Goal: Book appointment/travel/reservation

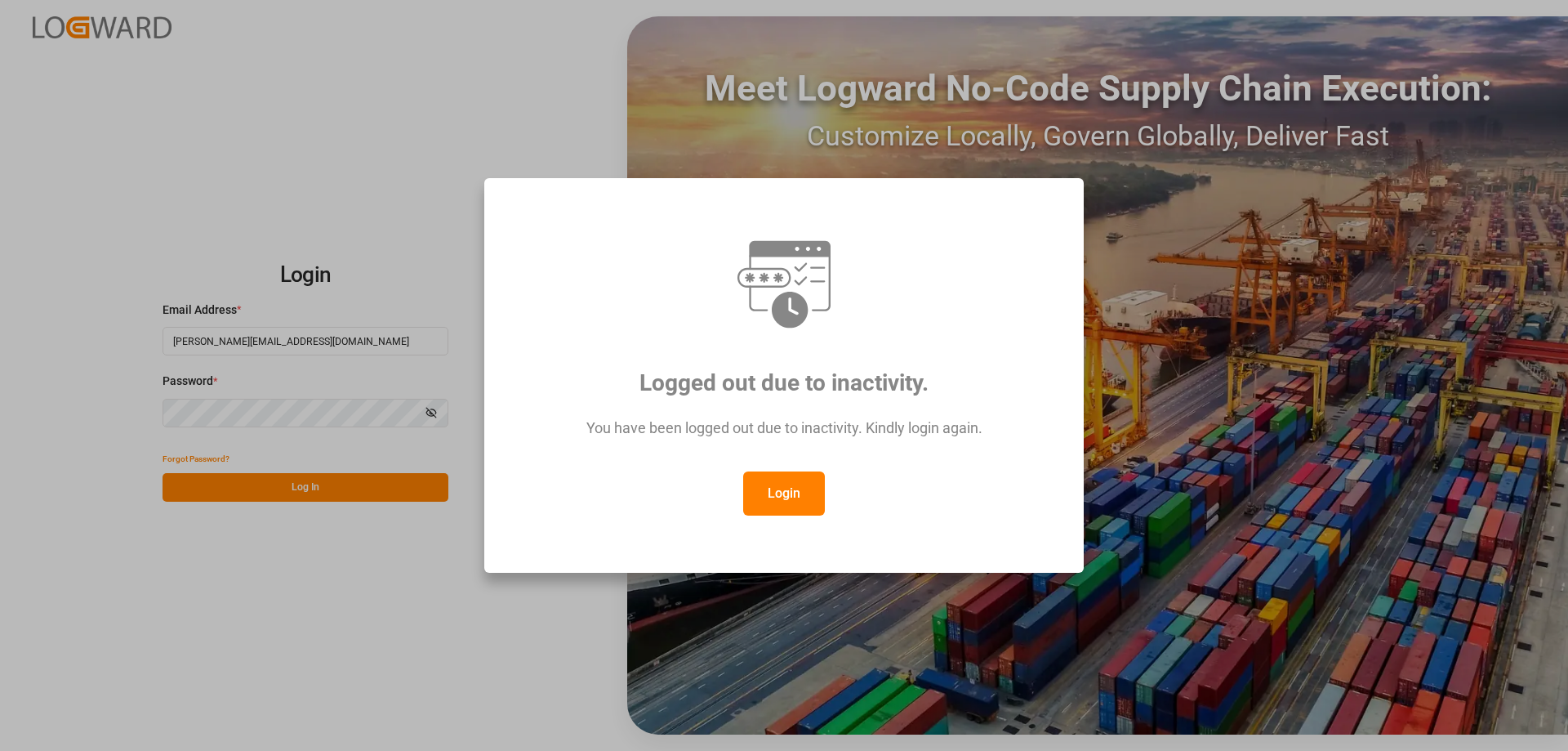
click at [764, 493] on button "Login" at bounding box center [784, 493] width 82 height 44
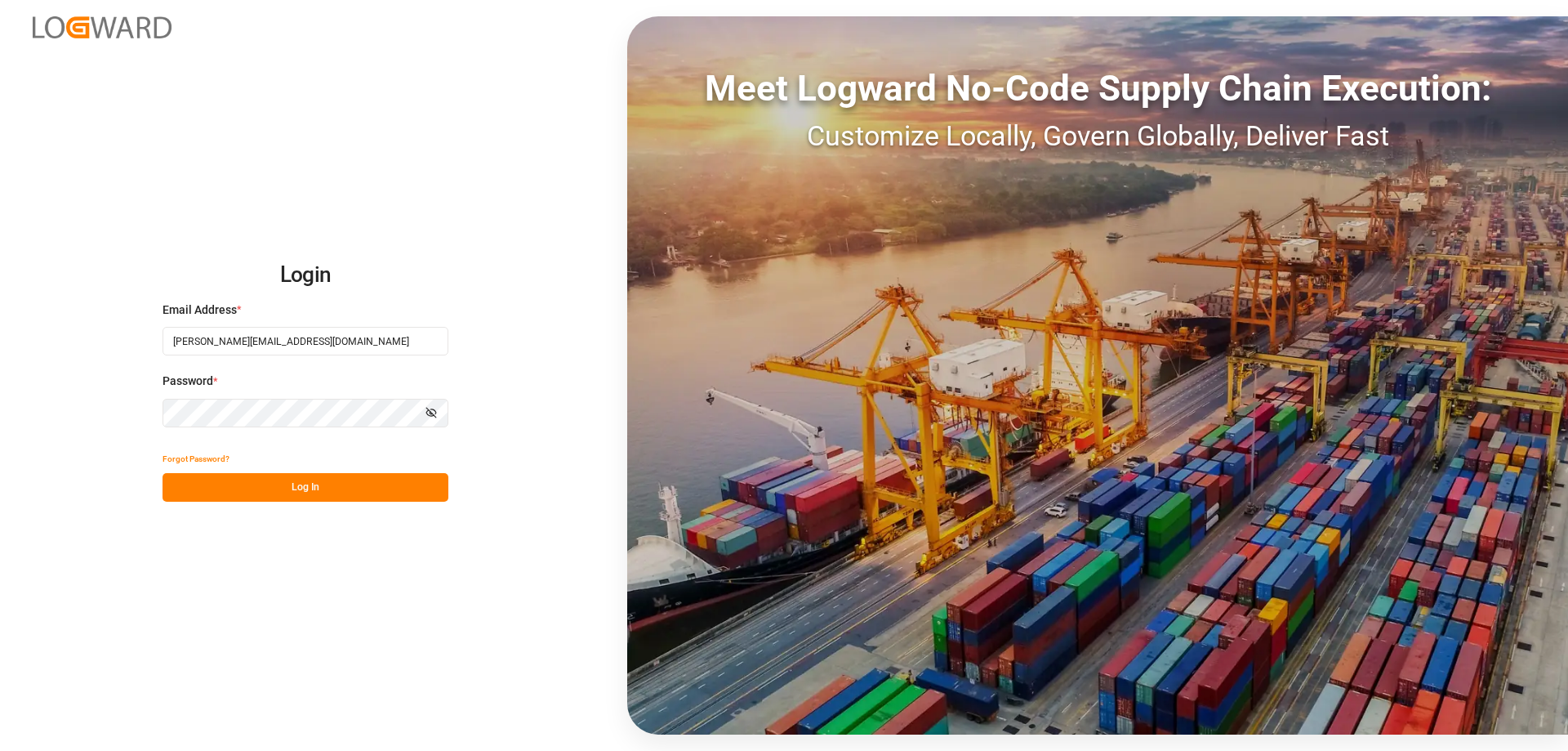
click at [289, 479] on button "Log In" at bounding box center [305, 487] width 285 height 29
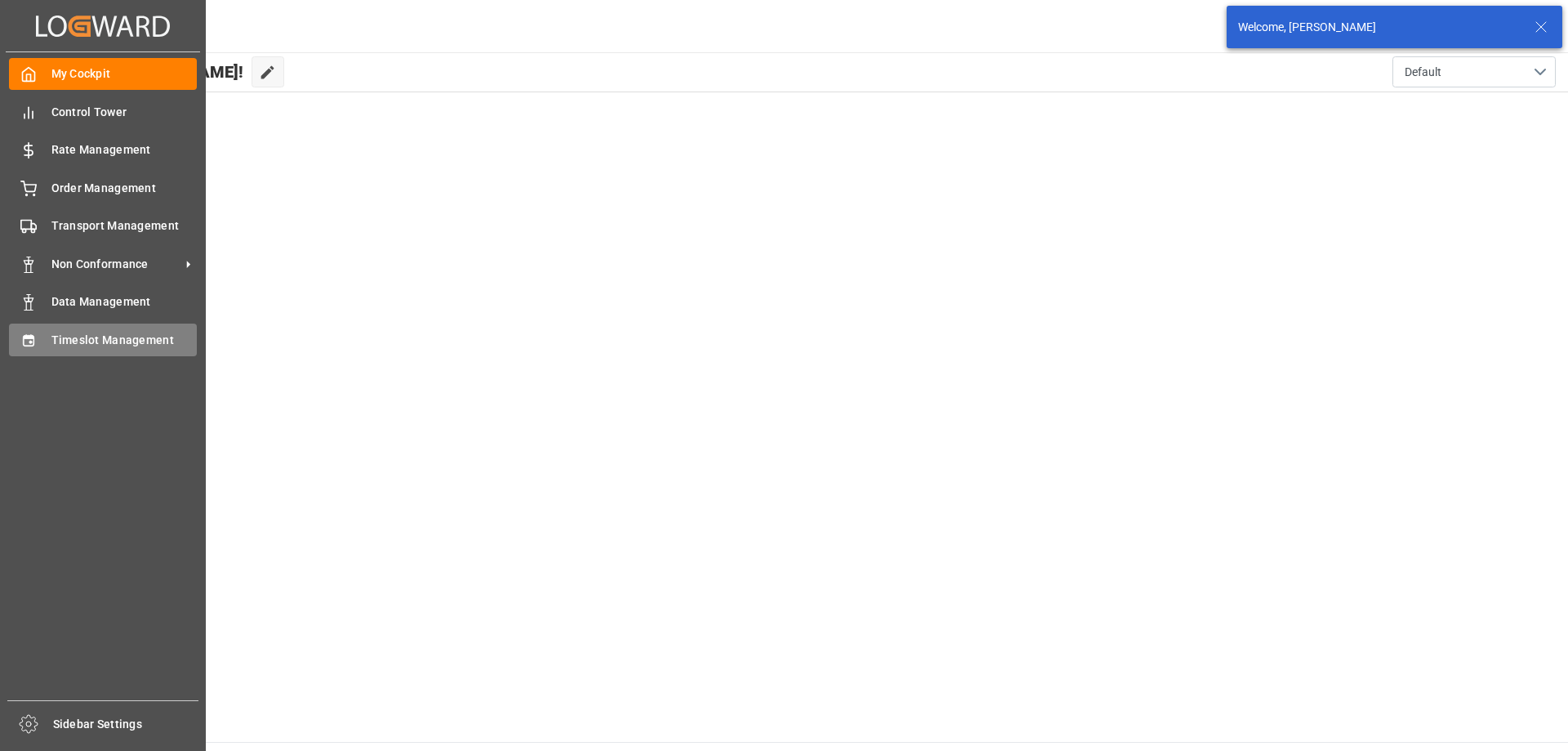
click at [74, 329] on div "Timeslot Management Timeslot Management" at bounding box center [102, 340] width 188 height 31
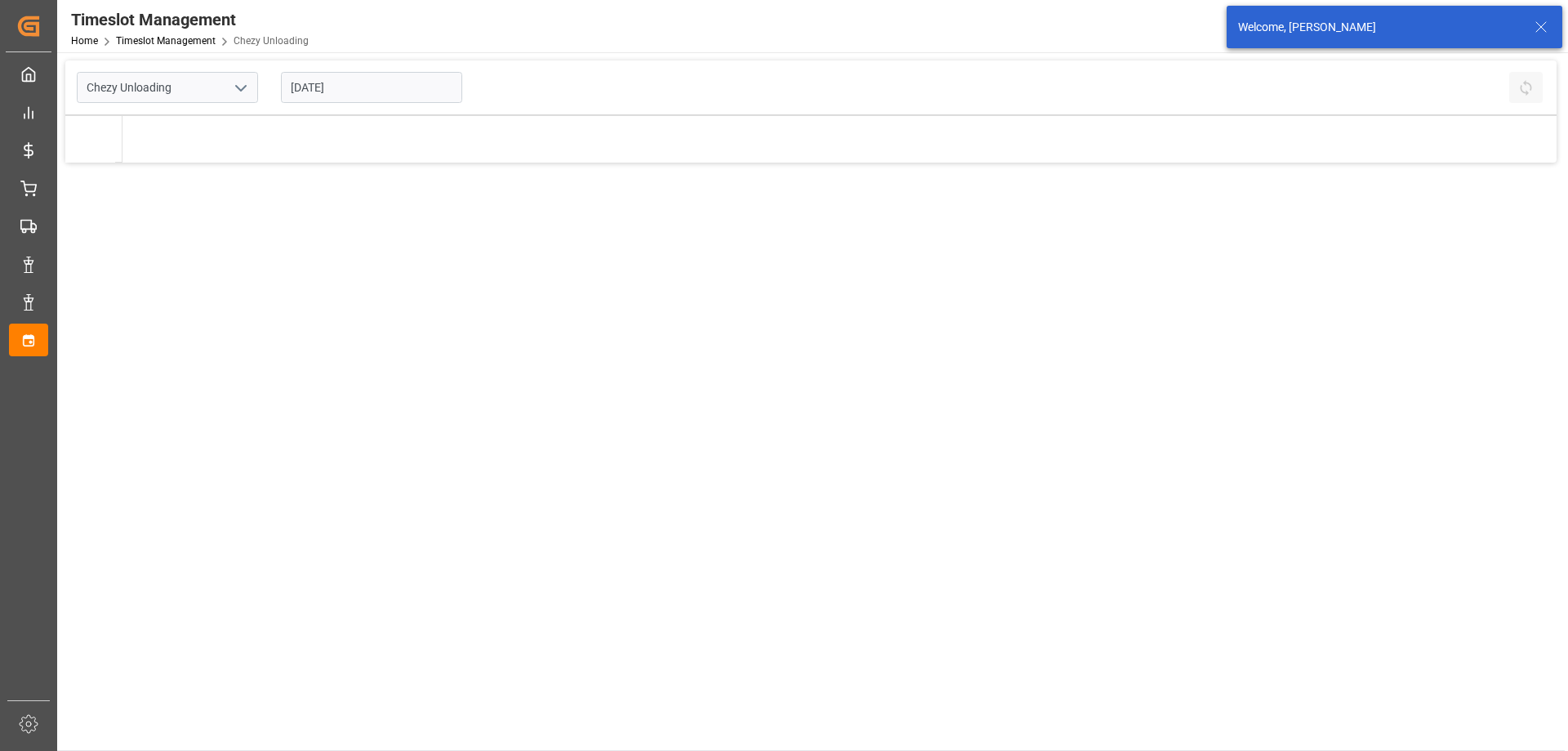
type input "Chezy Unloading"
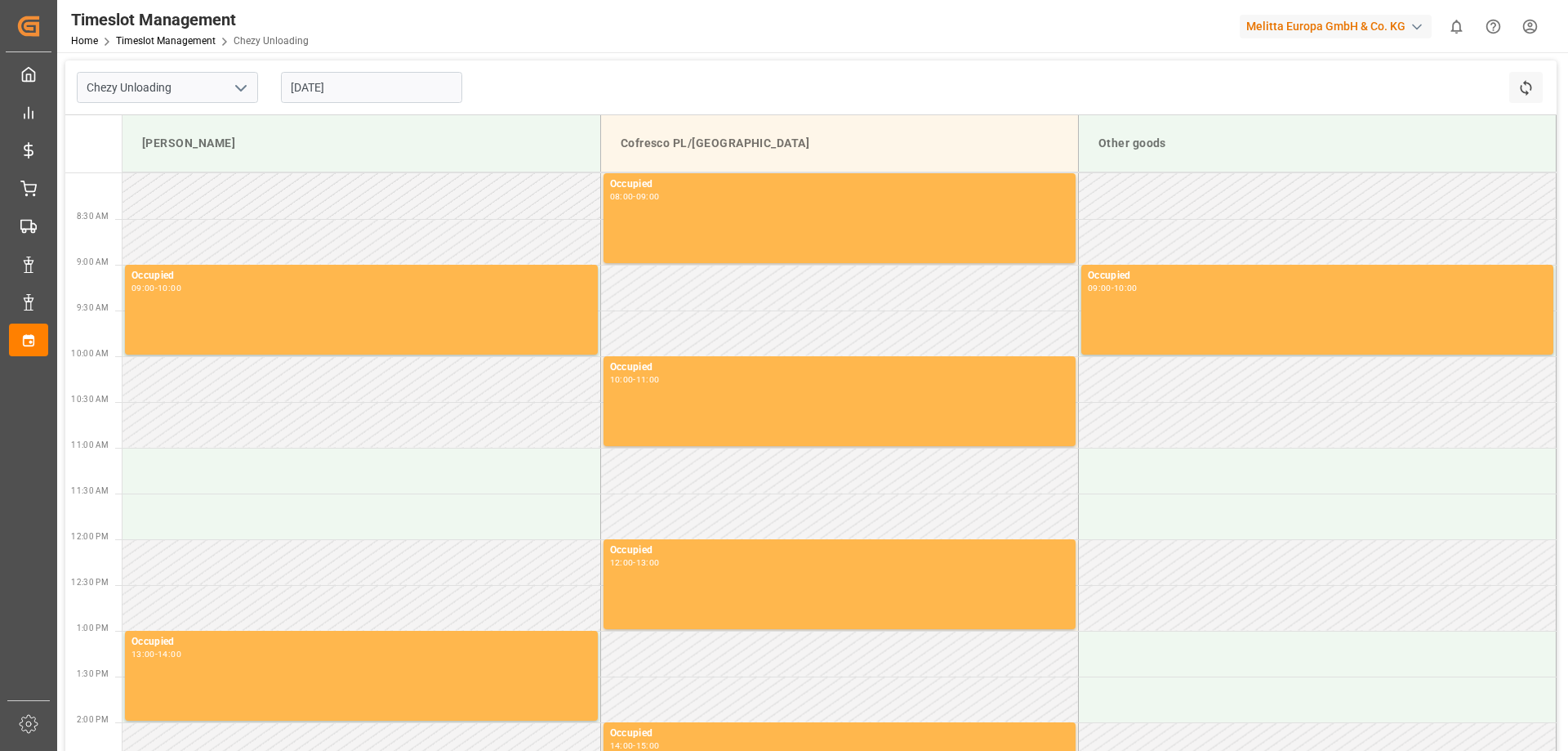
click at [367, 90] on input "[DATE]" at bounding box center [371, 88] width 181 height 31
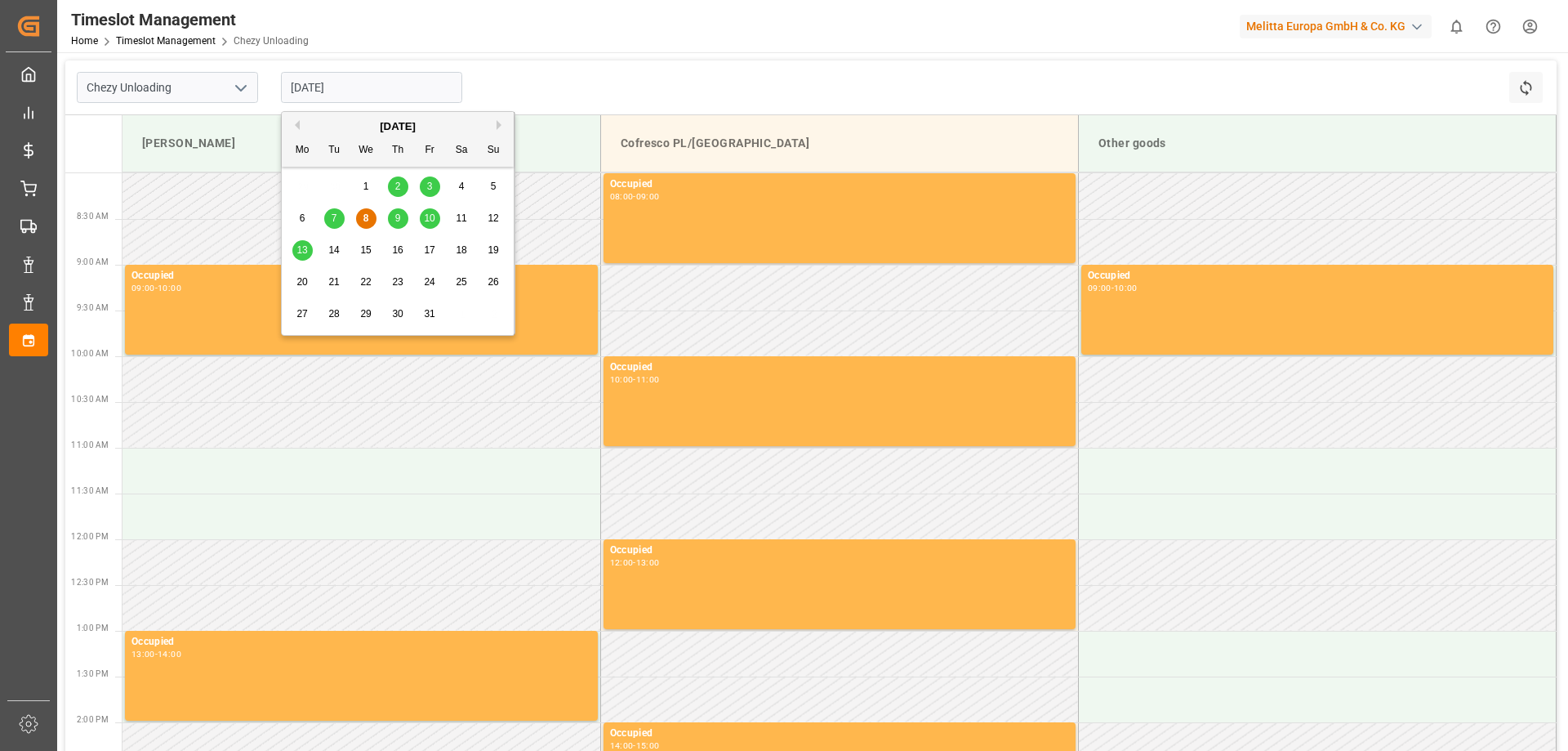
click at [308, 249] on div "13" at bounding box center [302, 251] width 21 height 20
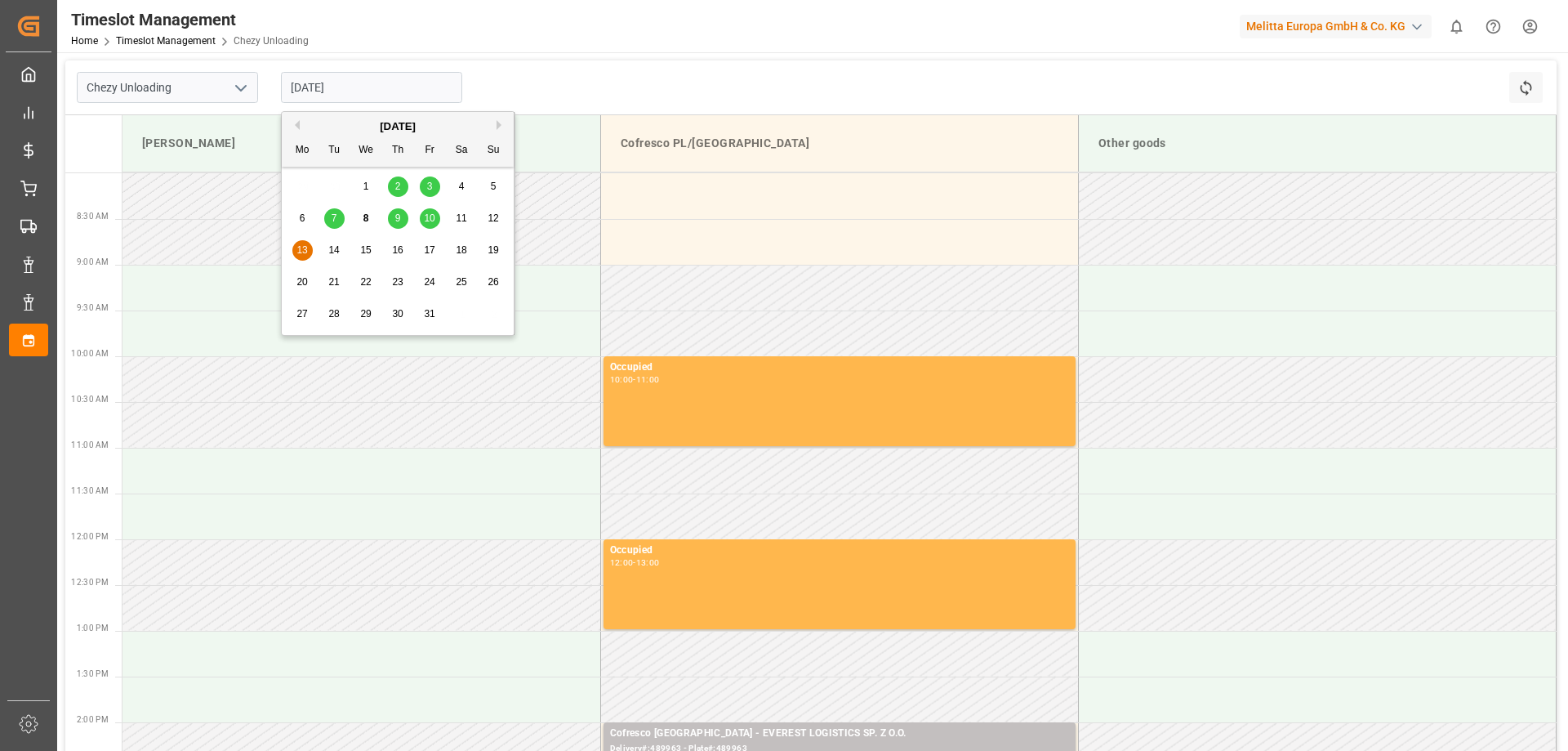
click at [353, 87] on input "[DATE]" at bounding box center [371, 88] width 181 height 31
click at [437, 215] on div "10" at bounding box center [430, 219] width 21 height 20
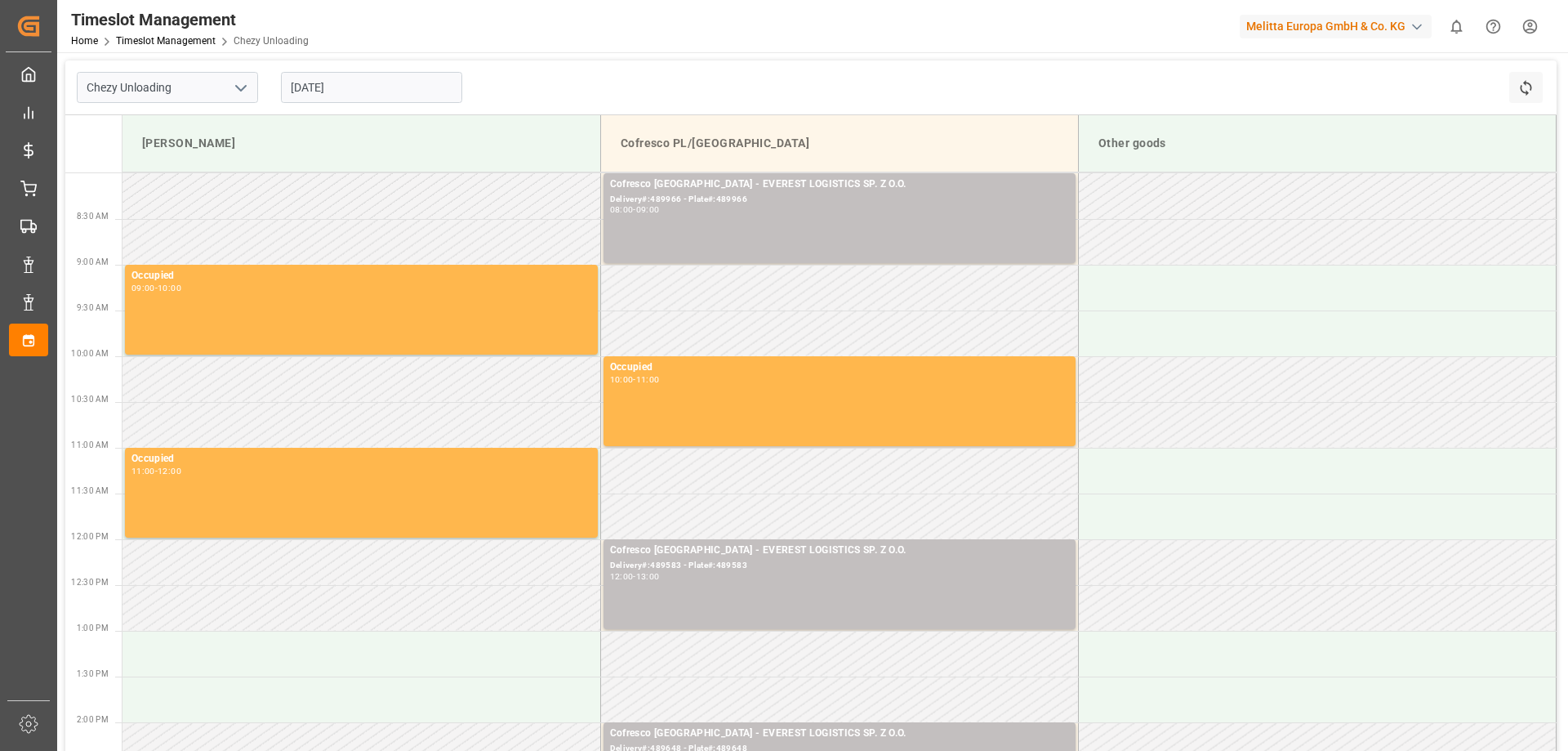
click at [356, 90] on input "[DATE]" at bounding box center [371, 88] width 181 height 31
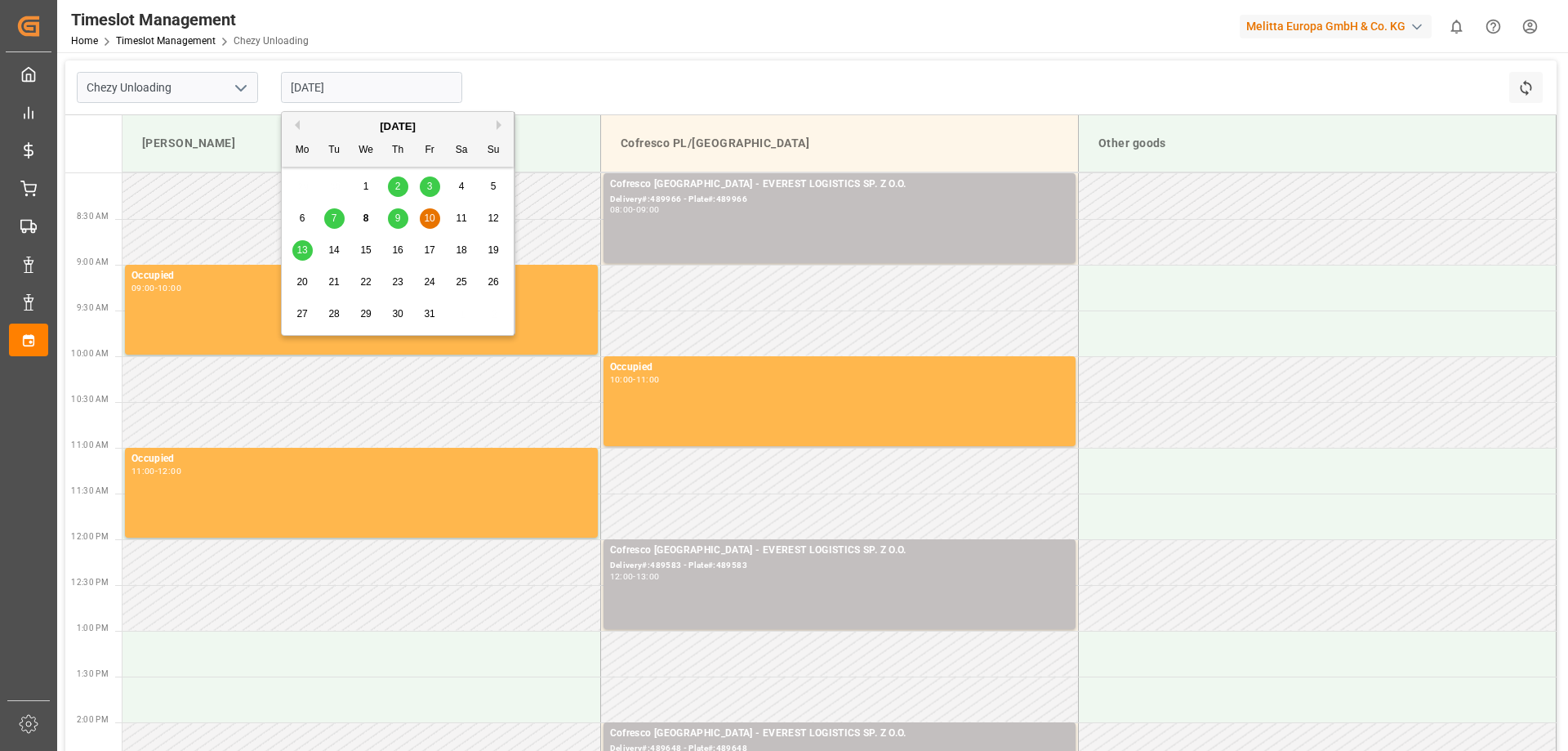
click at [300, 252] on span "13" at bounding box center [301, 250] width 11 height 12
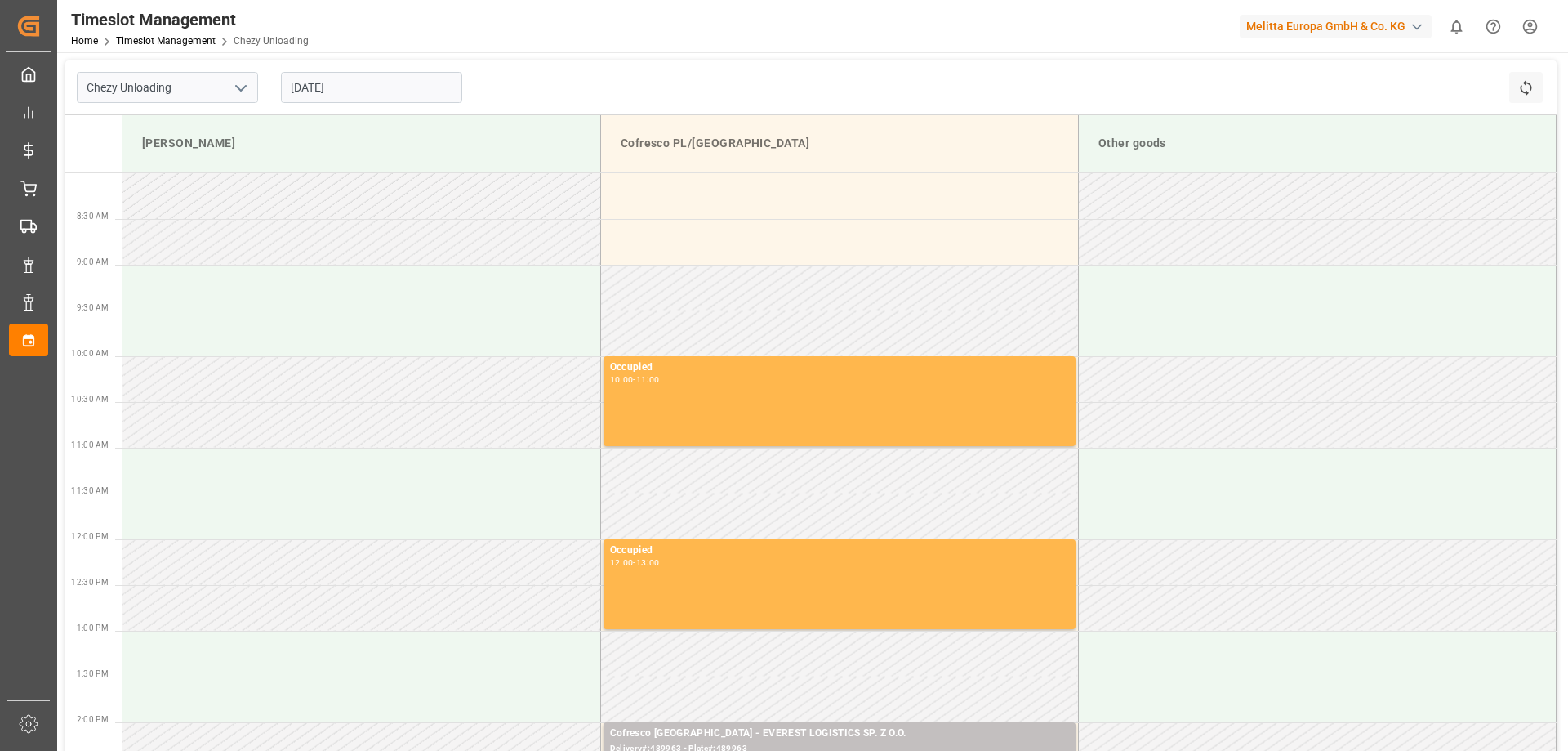
click at [238, 89] on icon "open menu" at bounding box center [241, 89] width 20 height 20
click at [238, 93] on icon "close menu" at bounding box center [241, 89] width 20 height 20
click at [377, 94] on input "[DATE]" at bounding box center [371, 88] width 181 height 31
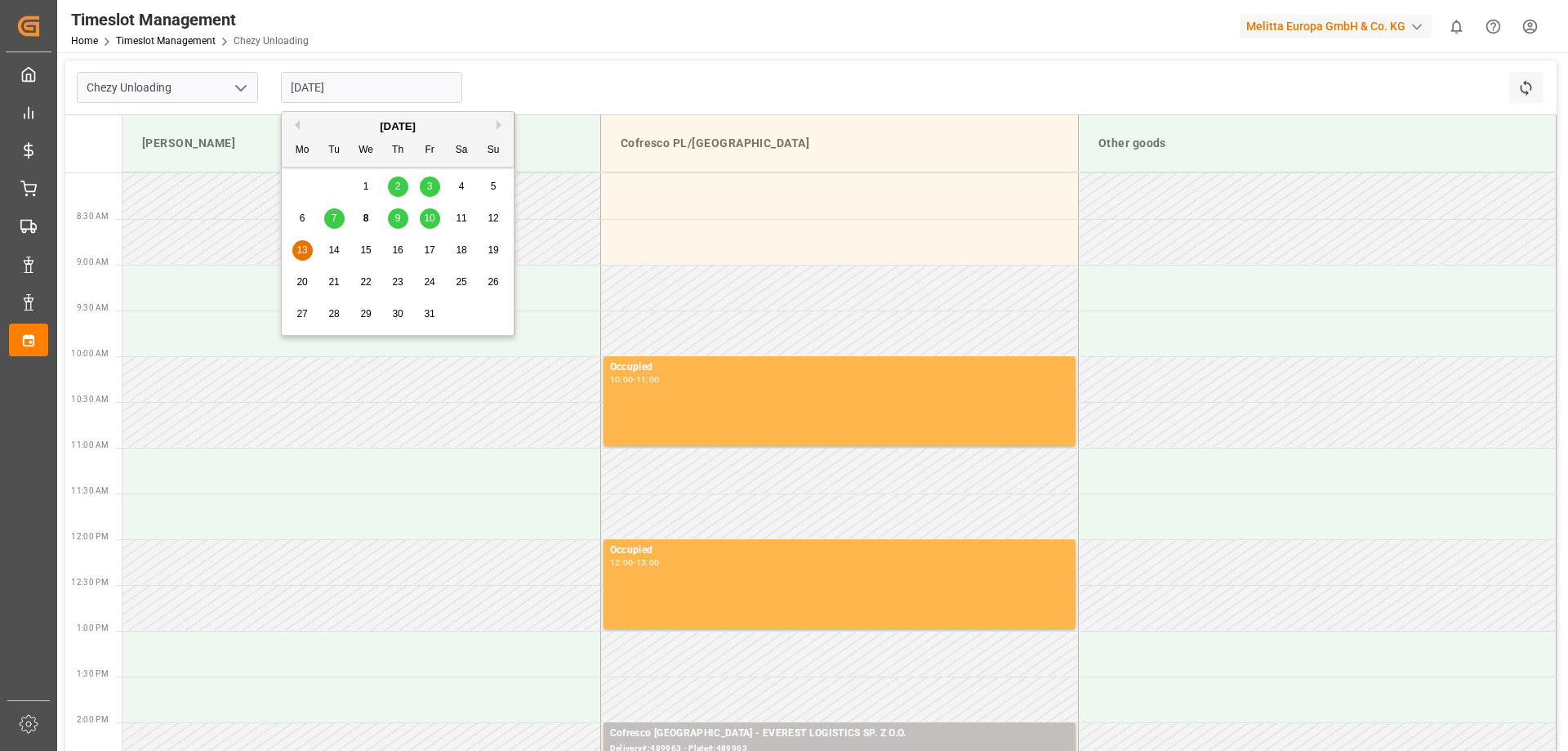
click at [329, 251] on span "14" at bounding box center [334, 250] width 11 height 12
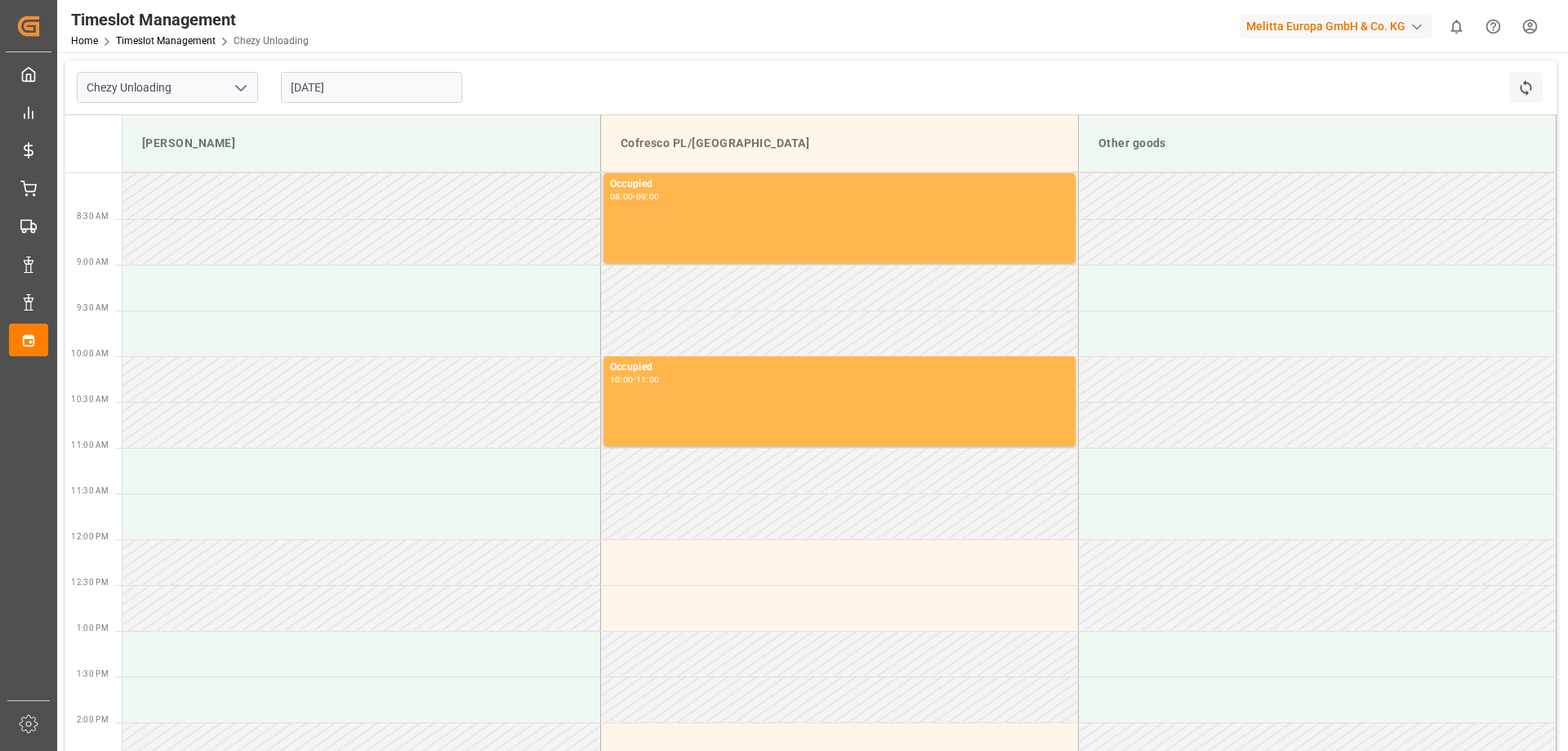
click at [353, 80] on input "[DATE]" at bounding box center [371, 88] width 181 height 31
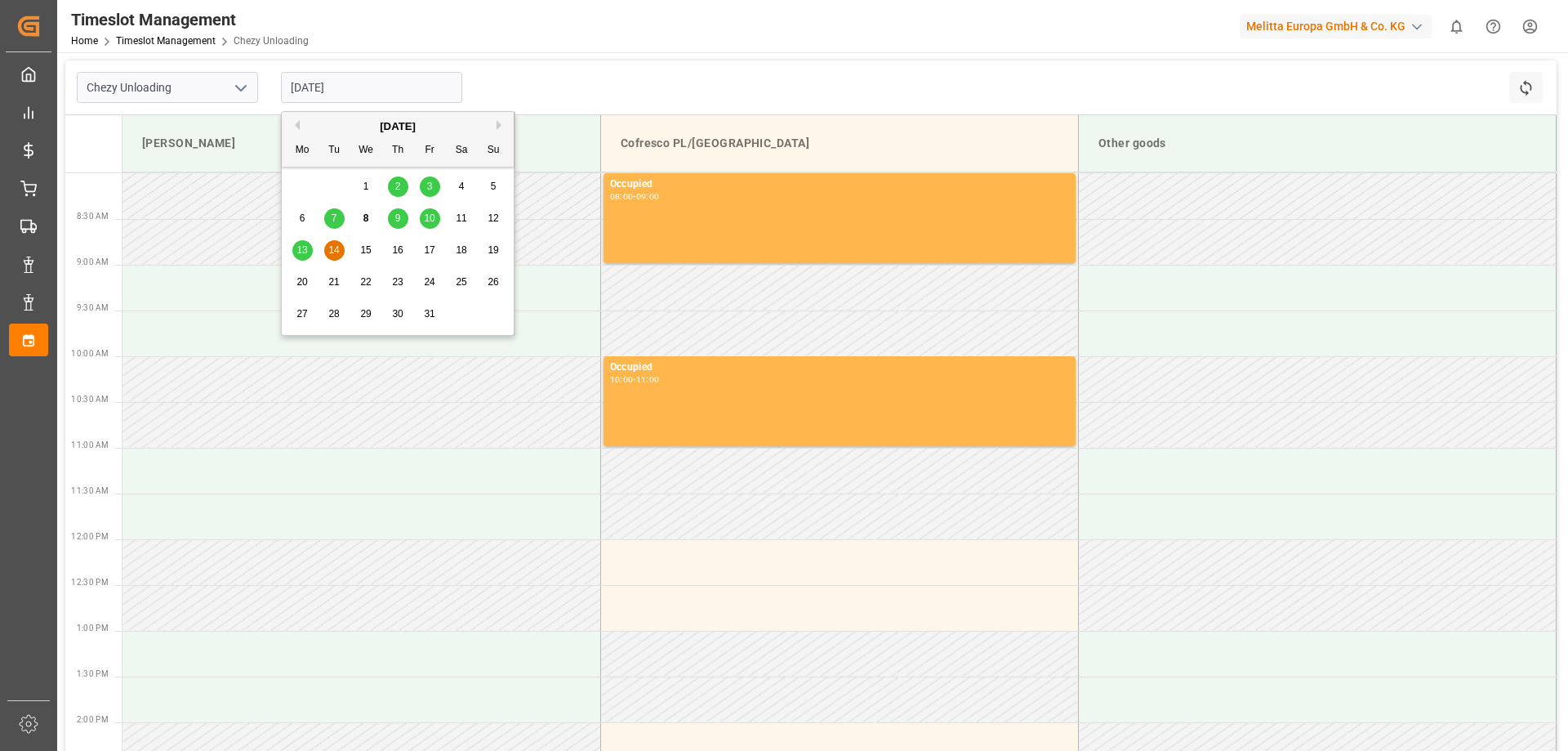
click at [392, 214] on div "9" at bounding box center [398, 219] width 21 height 20
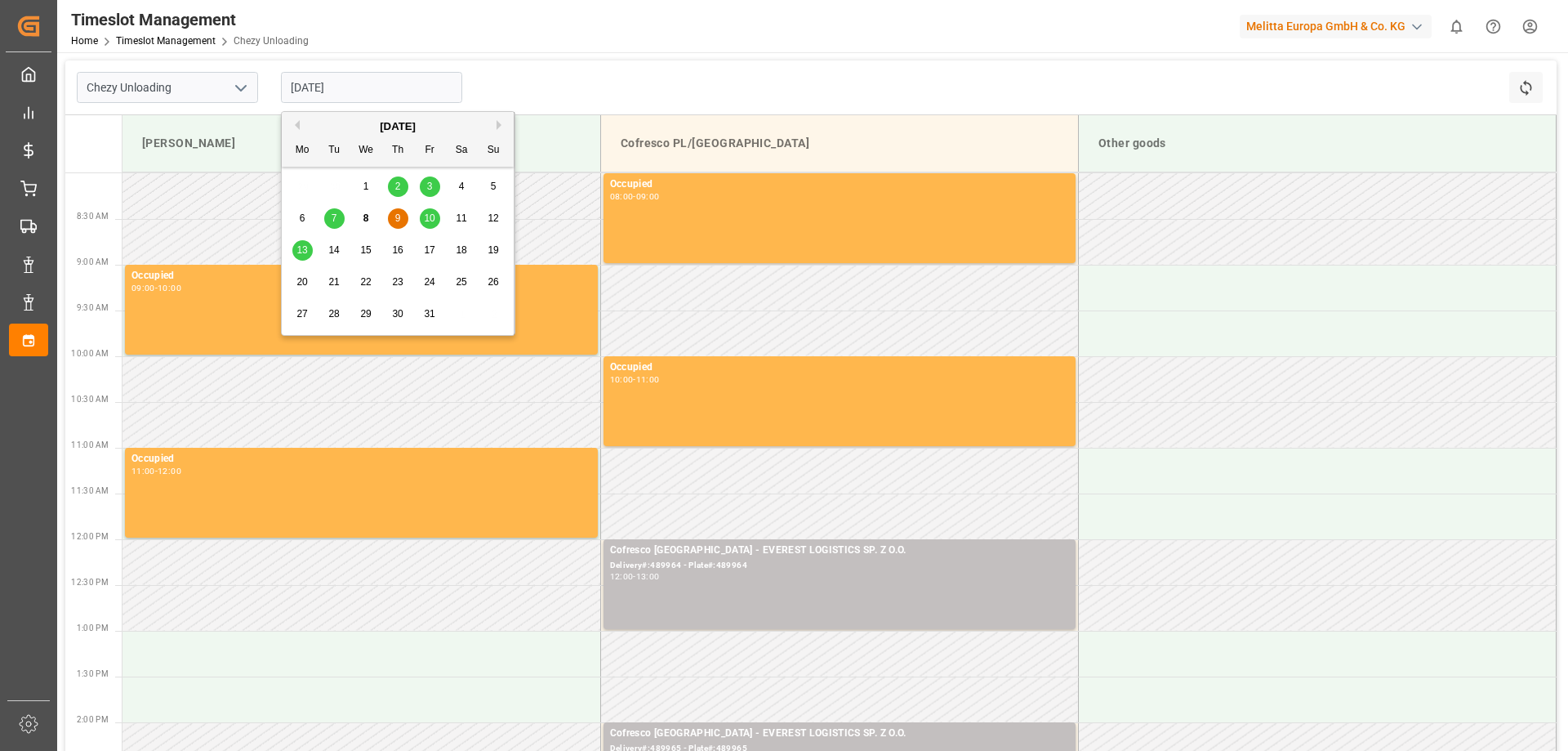
click at [354, 94] on input "[DATE]" at bounding box center [371, 88] width 181 height 31
click at [307, 247] on span "13" at bounding box center [301, 250] width 11 height 12
type input "[DATE]"
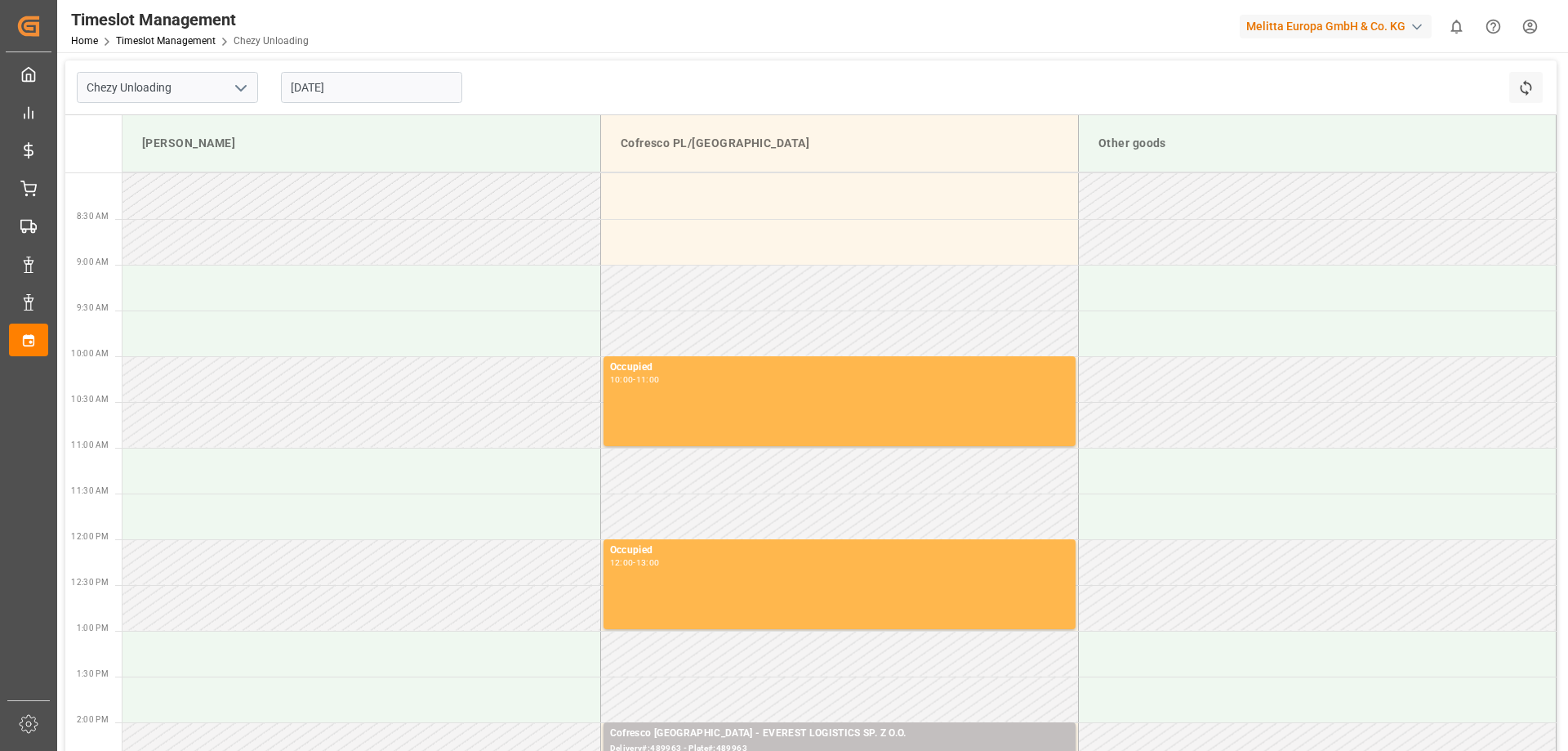
click at [295, 77] on input "[DATE]" at bounding box center [371, 88] width 181 height 31
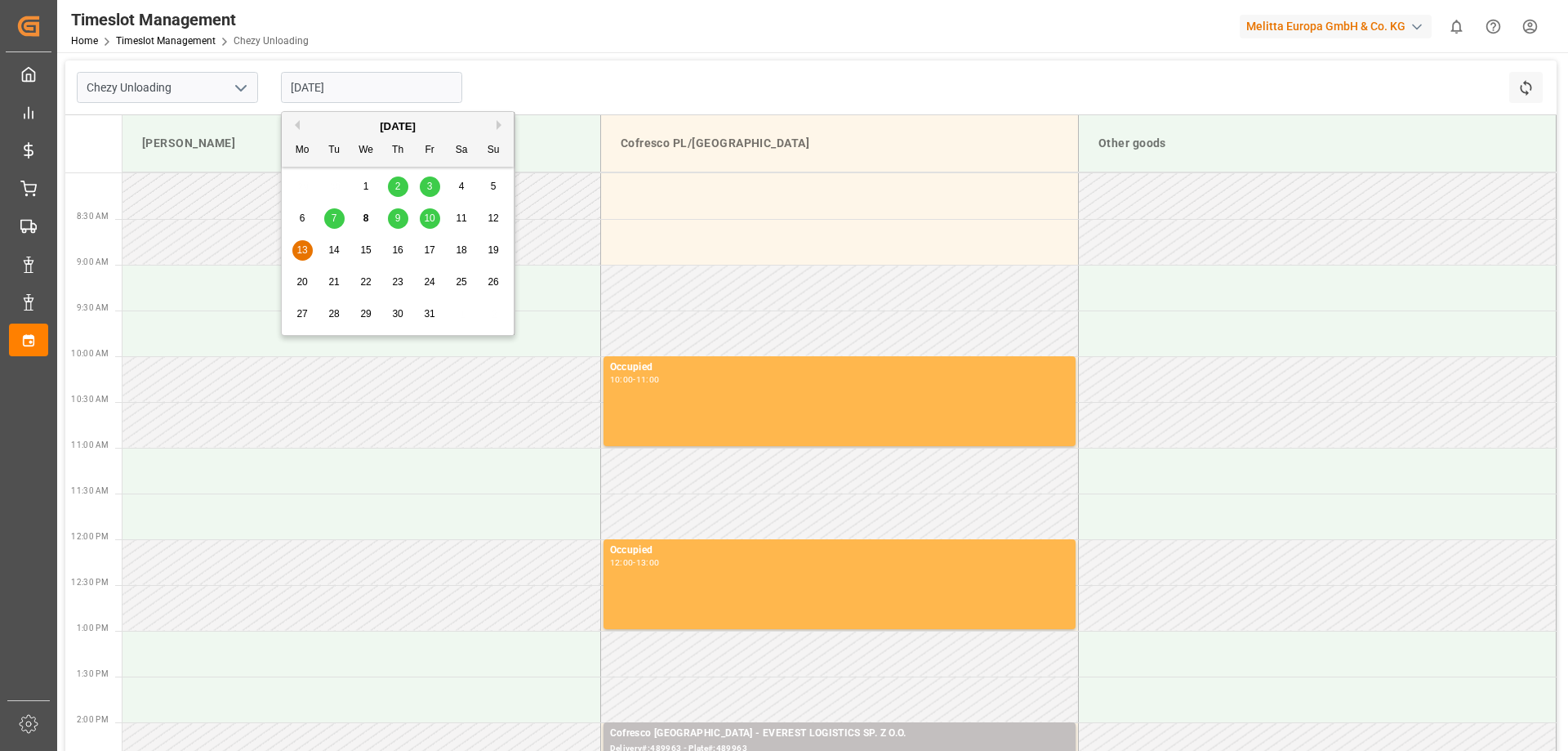
click at [298, 253] on span "13" at bounding box center [301, 250] width 11 height 12
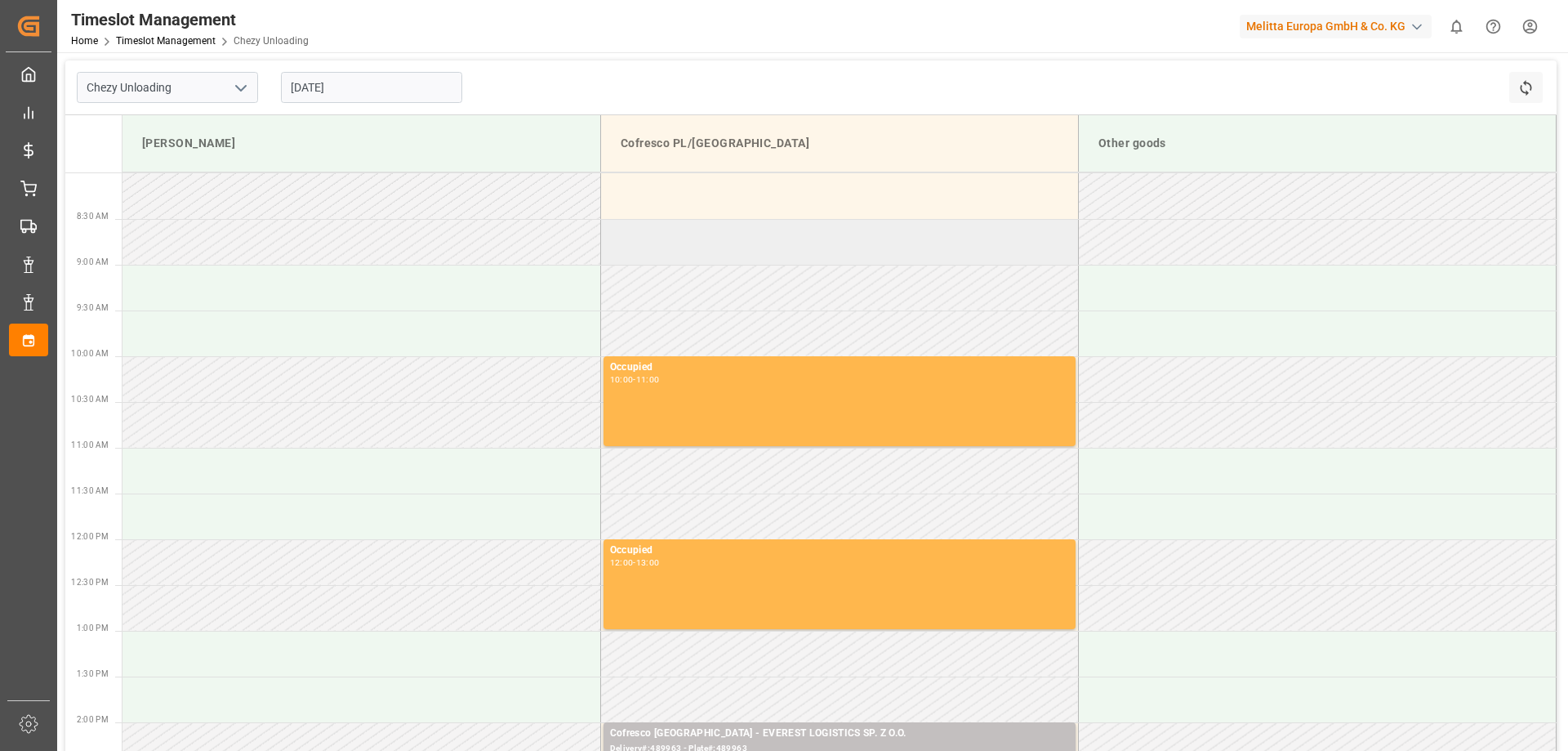
click at [705, 220] on td at bounding box center [839, 241] width 477 height 45
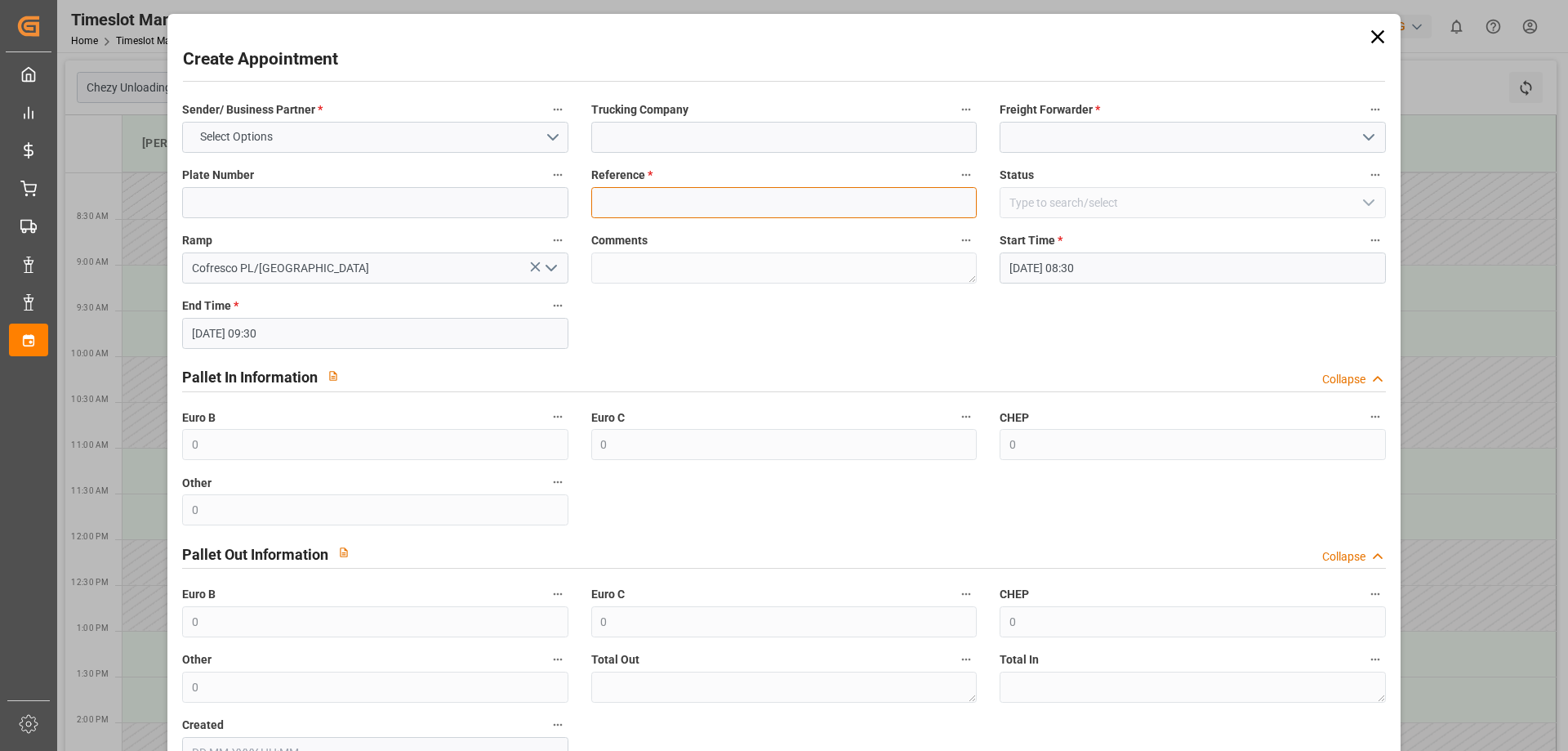
drag, startPoint x: 702, startPoint y: 209, endPoint x: 697, endPoint y: 202, distance: 8.6
click at [697, 202] on input at bounding box center [784, 203] width 386 height 31
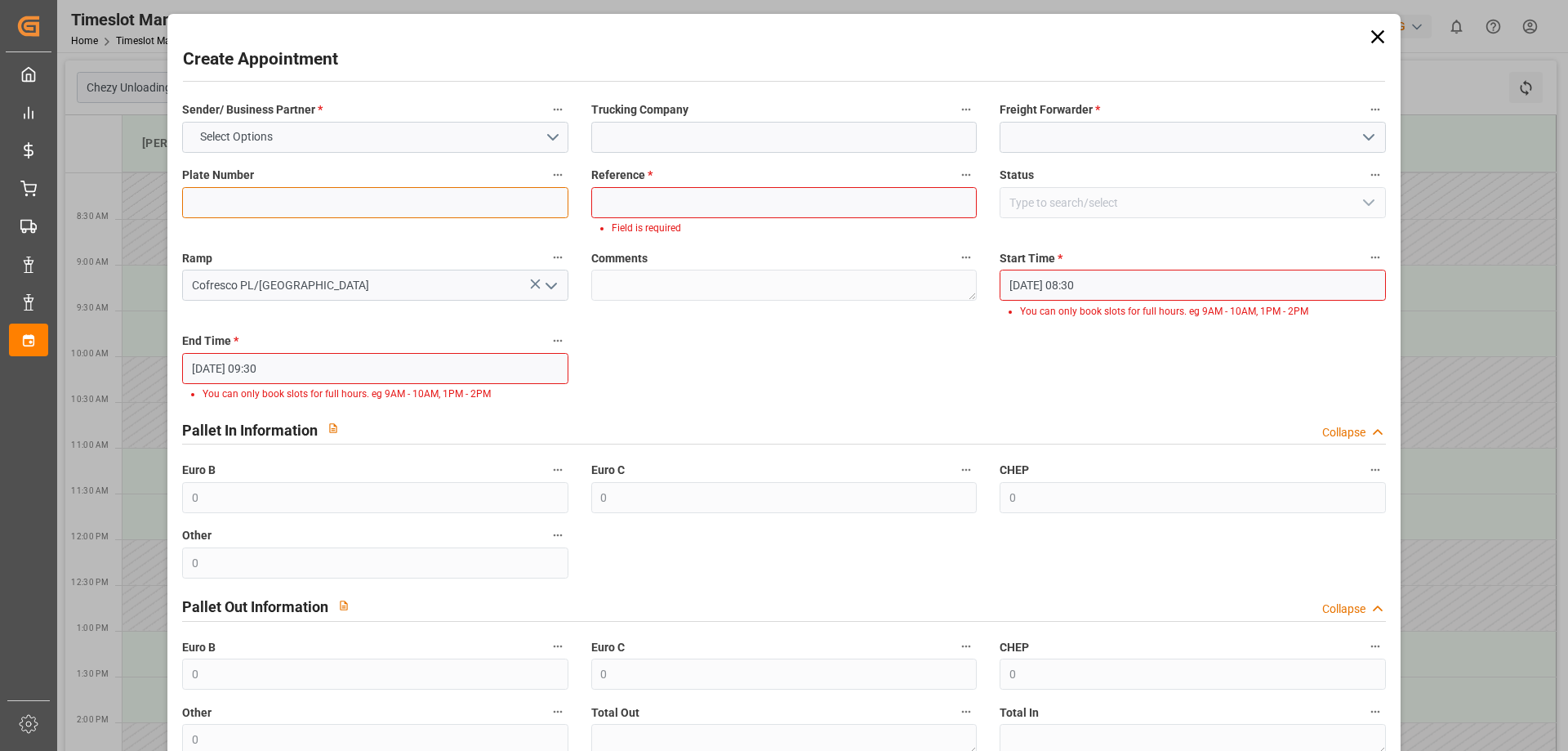
click at [398, 203] on input at bounding box center [375, 203] width 386 height 31
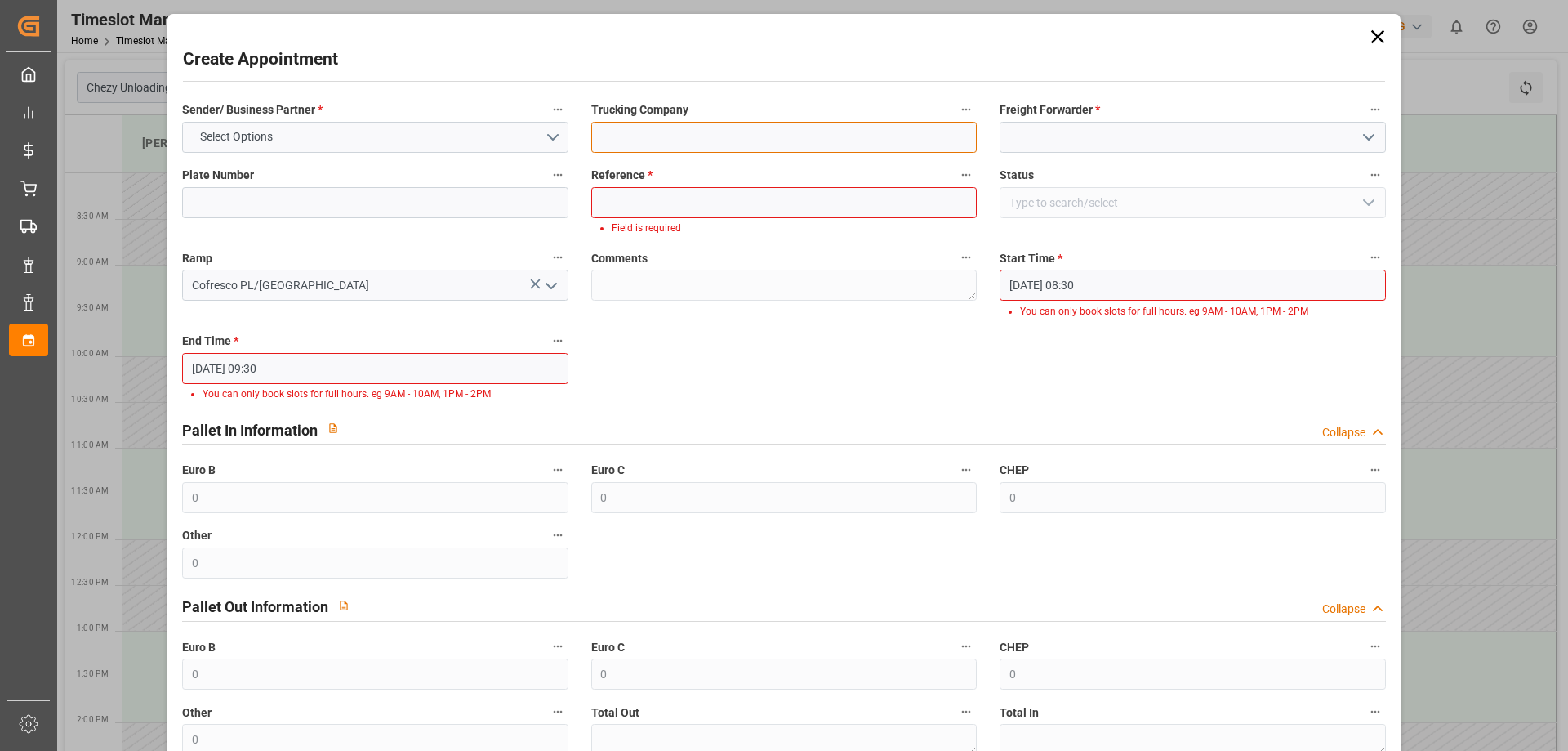
click at [648, 125] on input at bounding box center [784, 138] width 386 height 31
type input "EVEREST LOGISTICS SP. Z O.O."
click at [1069, 130] on input at bounding box center [1193, 138] width 386 height 31
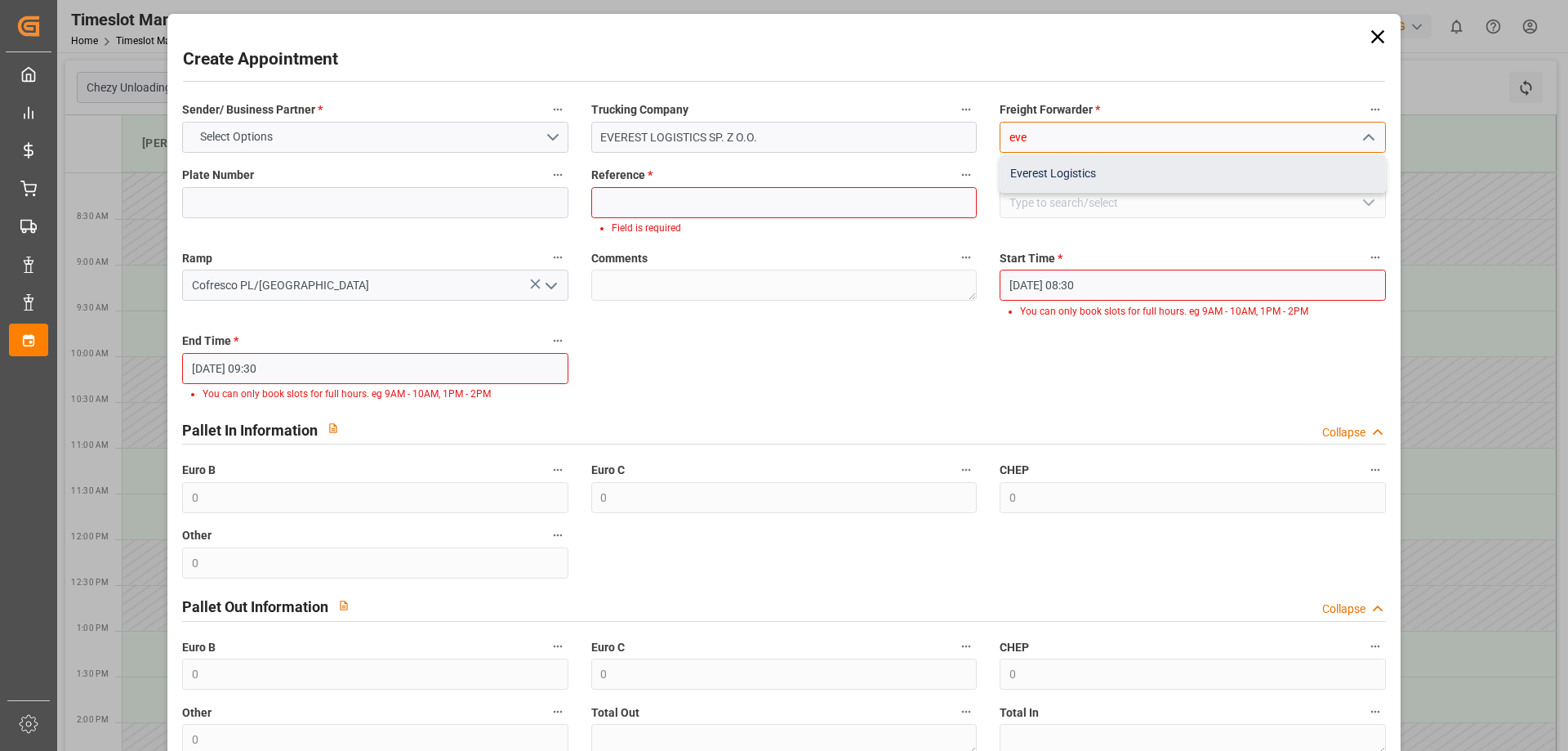
click at [1084, 168] on div "Everest Logistics" at bounding box center [1193, 173] width 384 height 36
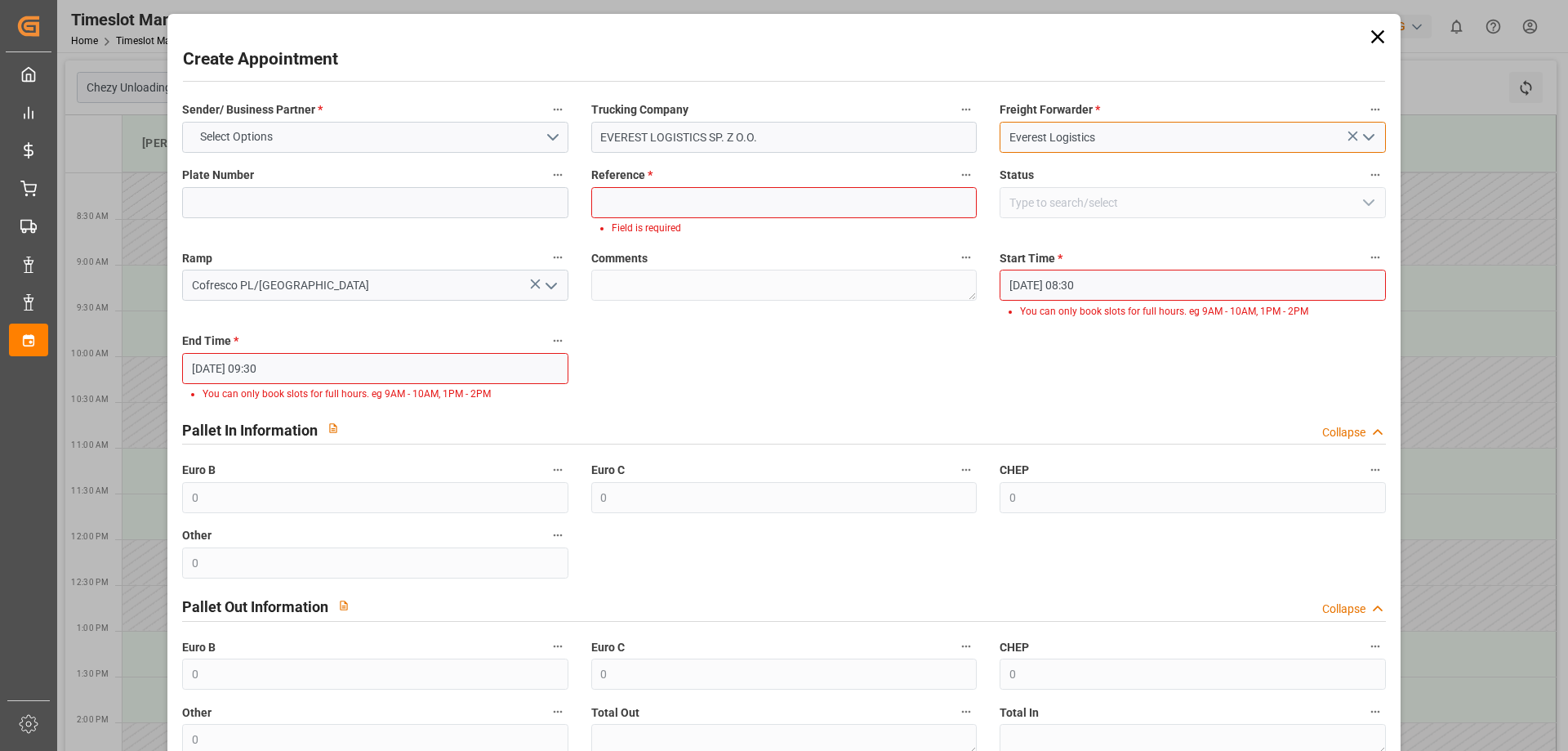
type input "Everest Logistics"
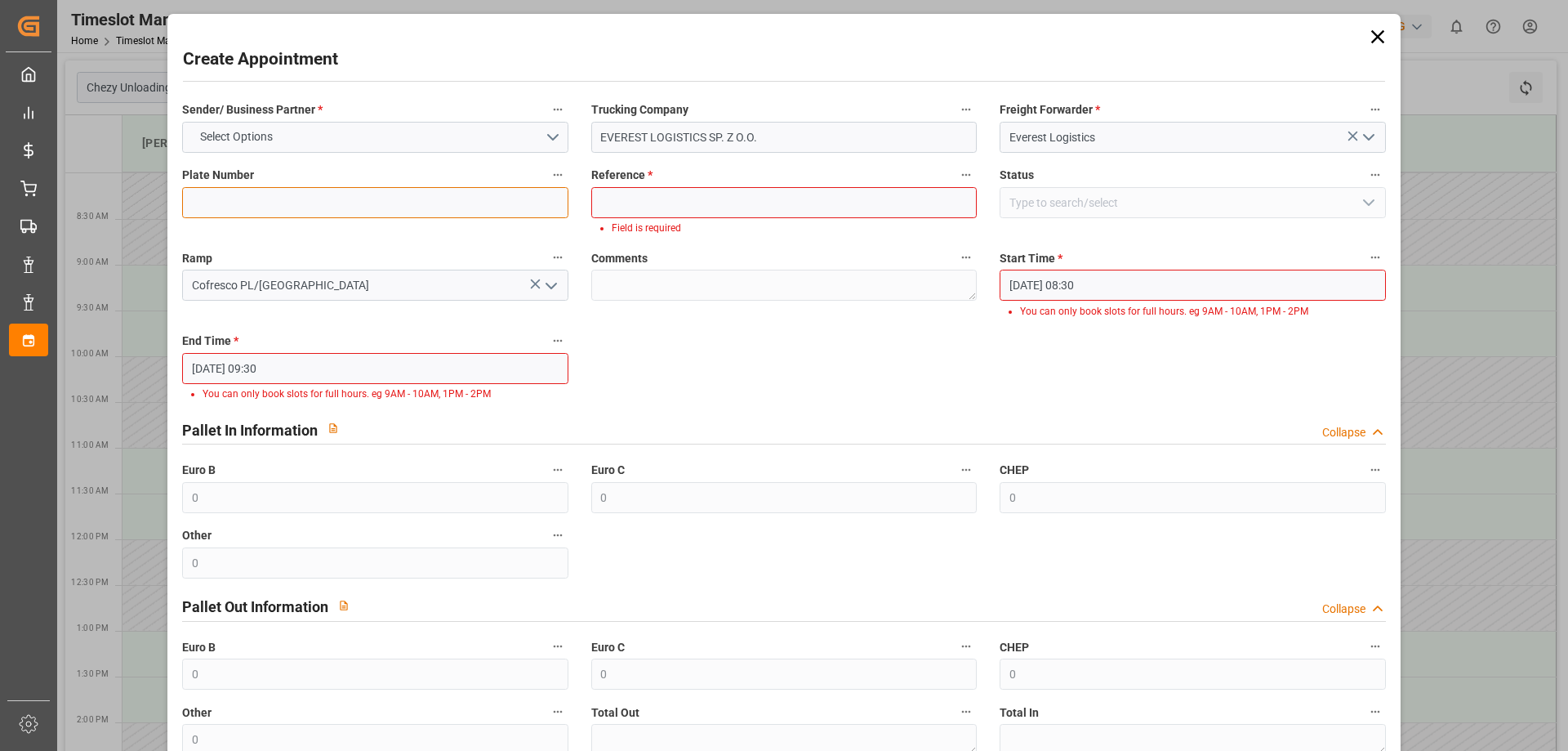
click at [325, 210] on input at bounding box center [375, 203] width 386 height 31
click at [339, 204] on input at bounding box center [375, 203] width 386 height 31
type input "everest"
drag, startPoint x: 268, startPoint y: 210, endPoint x: 165, endPoint y: 209, distance: 103.0
click at [165, 209] on div "Create Appointment Sender/ Business Partner * Select Options Trucking Company E…" at bounding box center [784, 375] width 1568 height 751
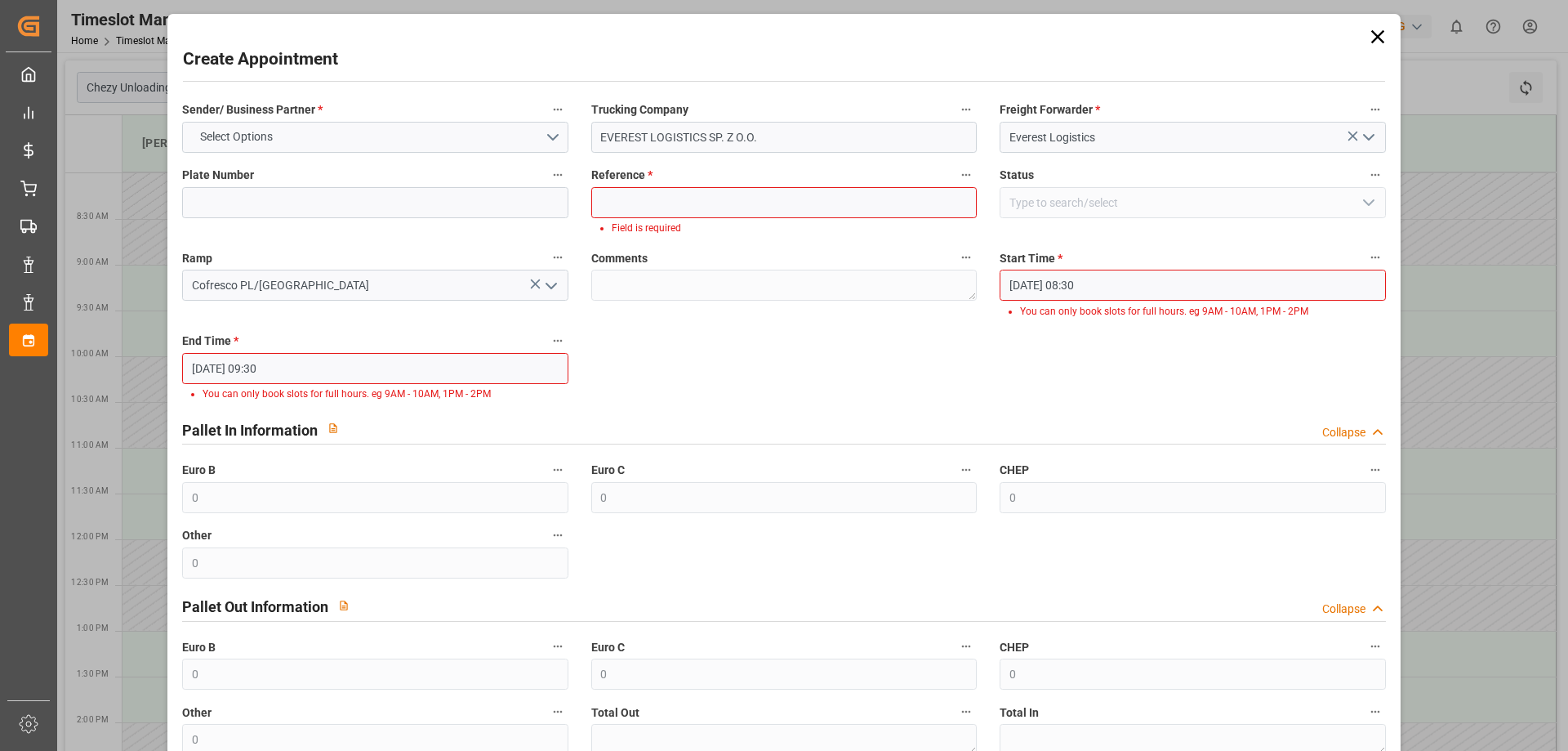
click at [1093, 285] on input "[DATE] 08:30" at bounding box center [1193, 285] width 386 height 31
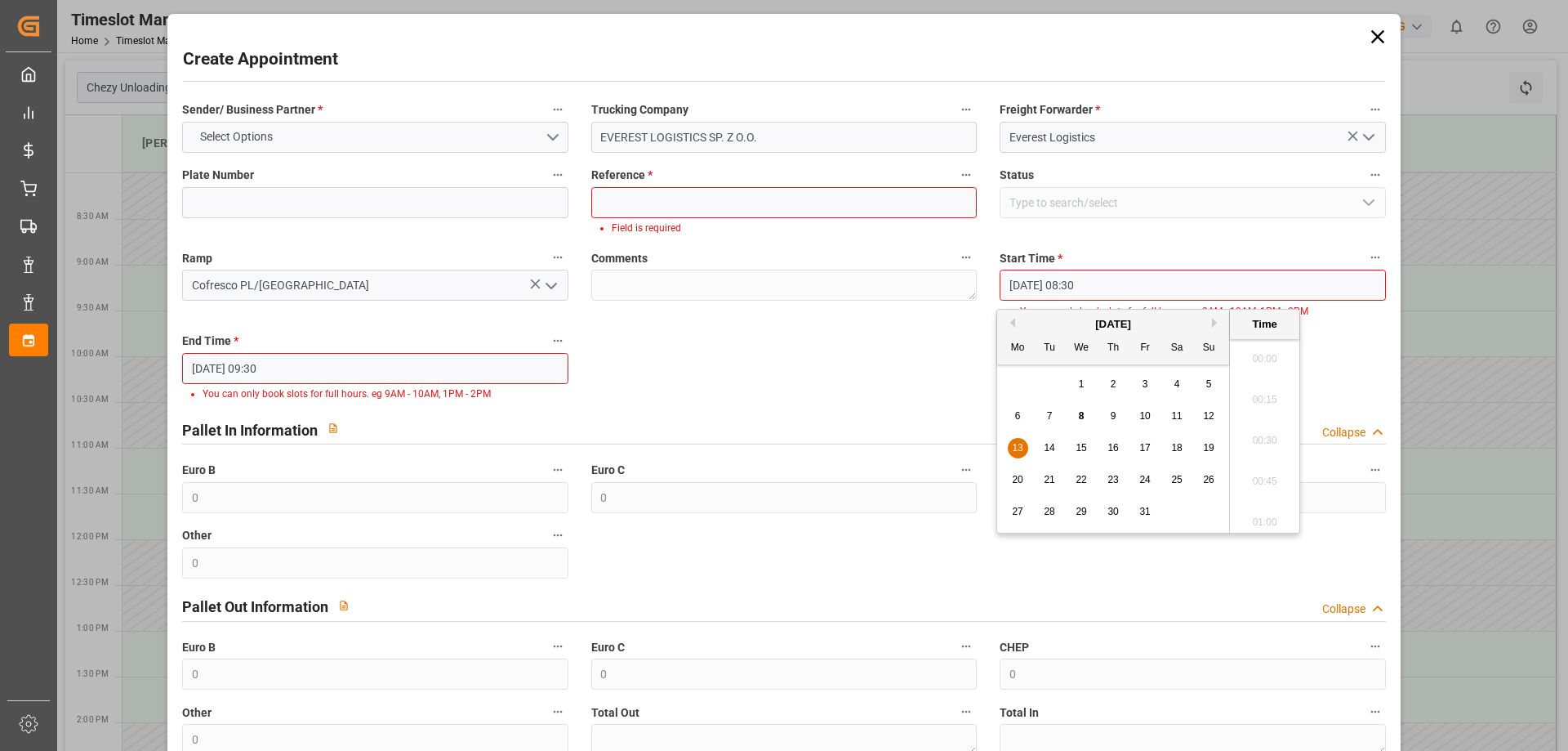
scroll to position [1313, 0]
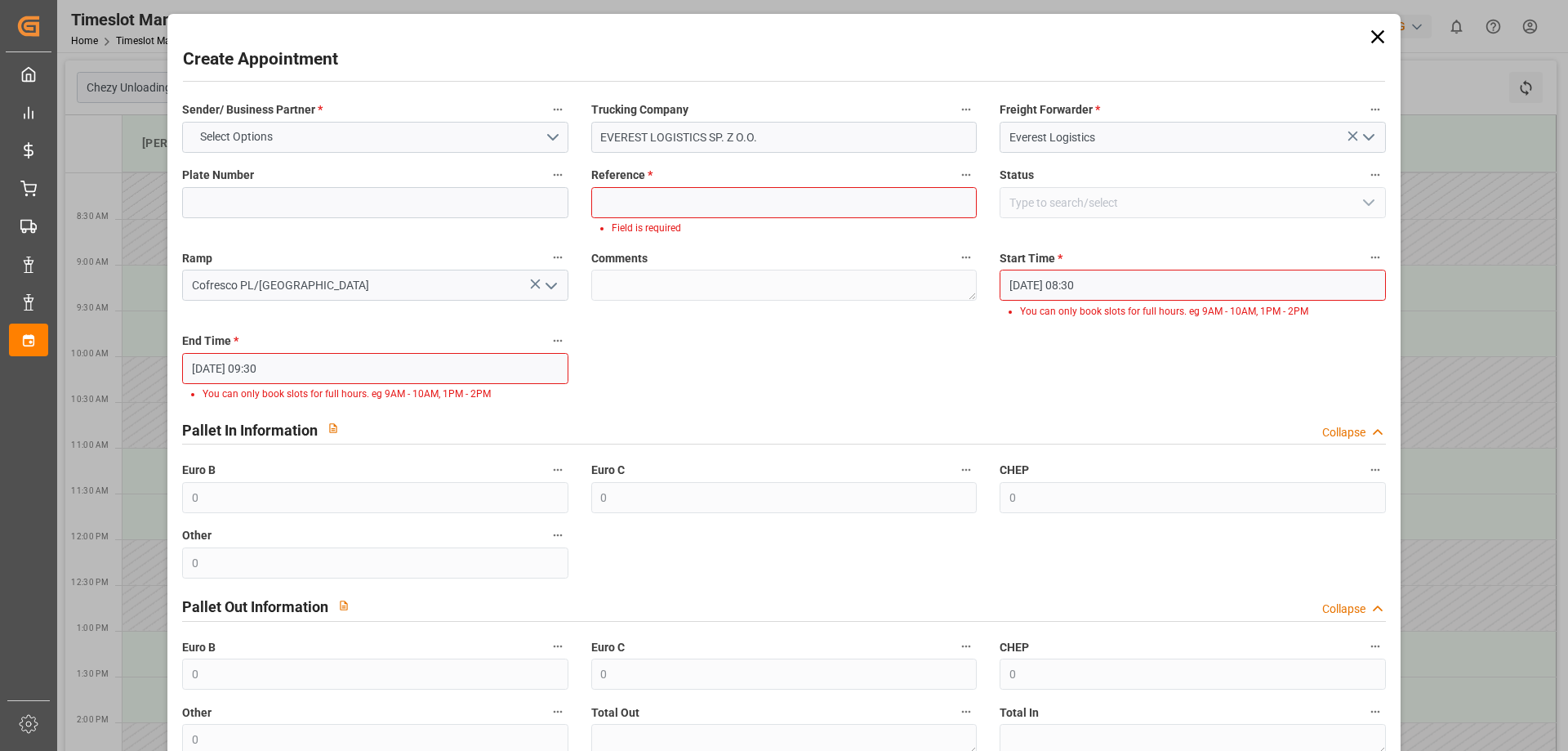
click at [824, 439] on div "Pallet In Information Collapse" at bounding box center [784, 428] width 1203 height 31
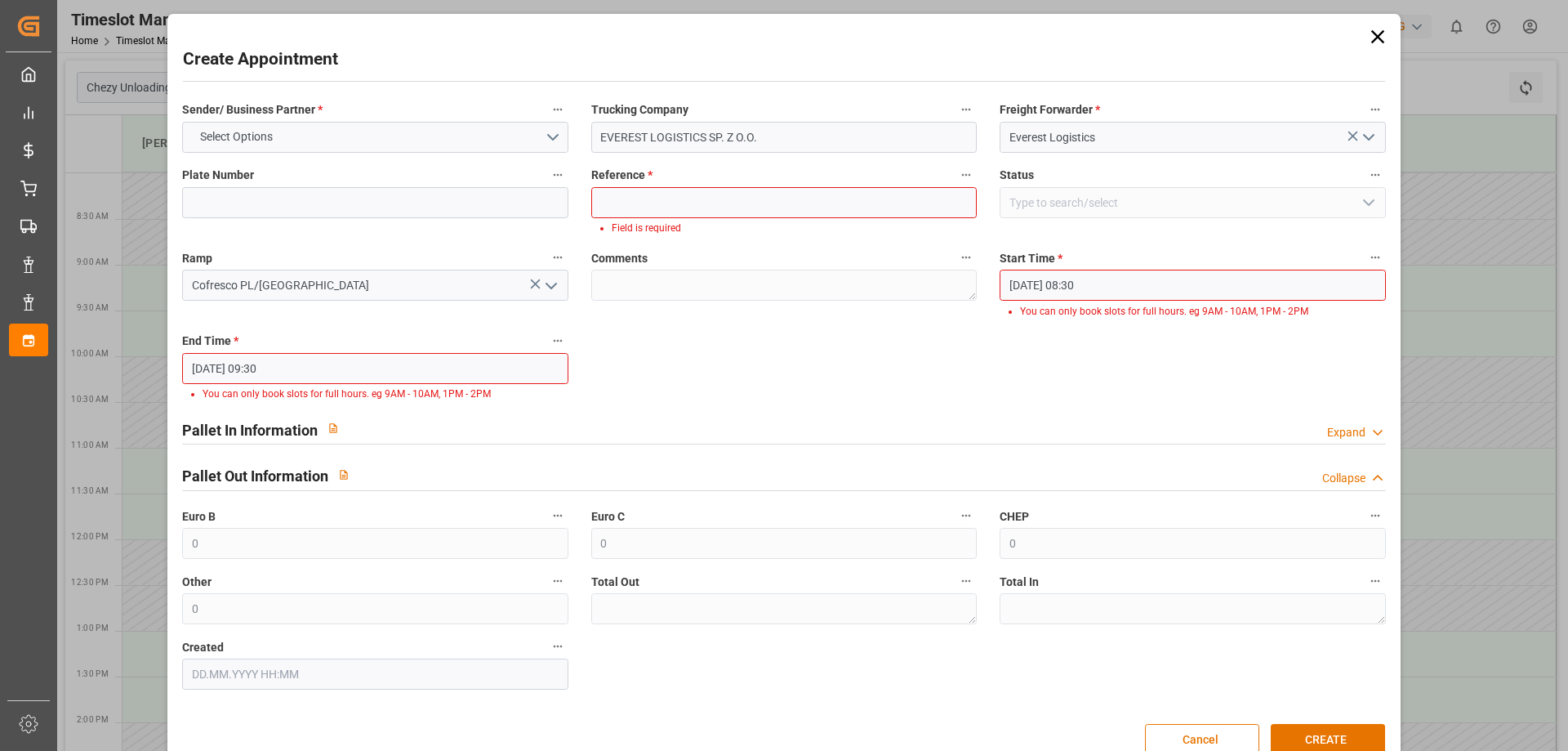
click at [770, 387] on div "Sender/ Business Partner * Select Options Trucking Company EVEREST LOGISTICS SP…" at bounding box center [784, 395] width 1226 height 602
click at [1086, 293] on input "[DATE] 08:30" at bounding box center [1193, 285] width 386 height 31
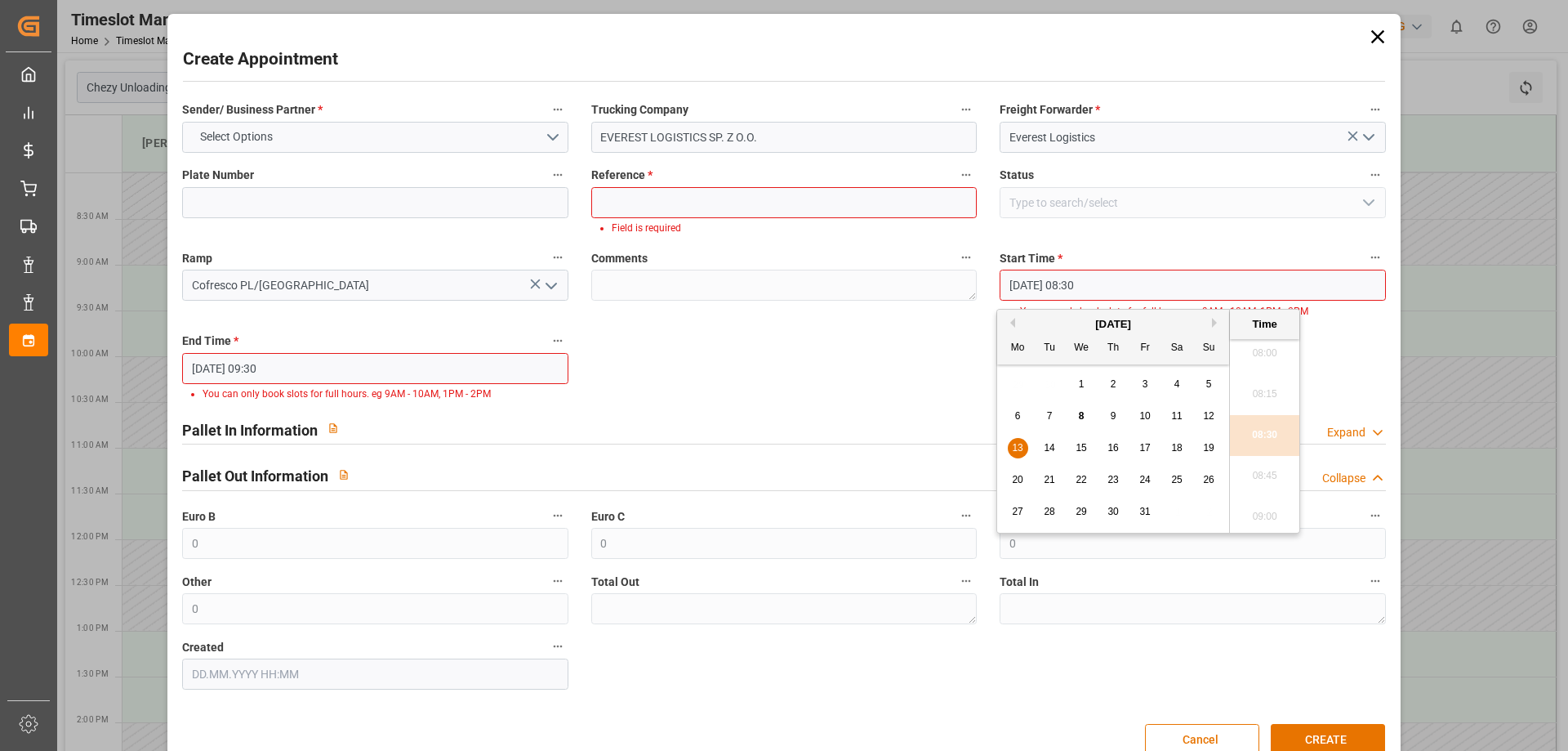
click at [1099, 289] on input "[DATE] 08:30" at bounding box center [1193, 285] width 386 height 31
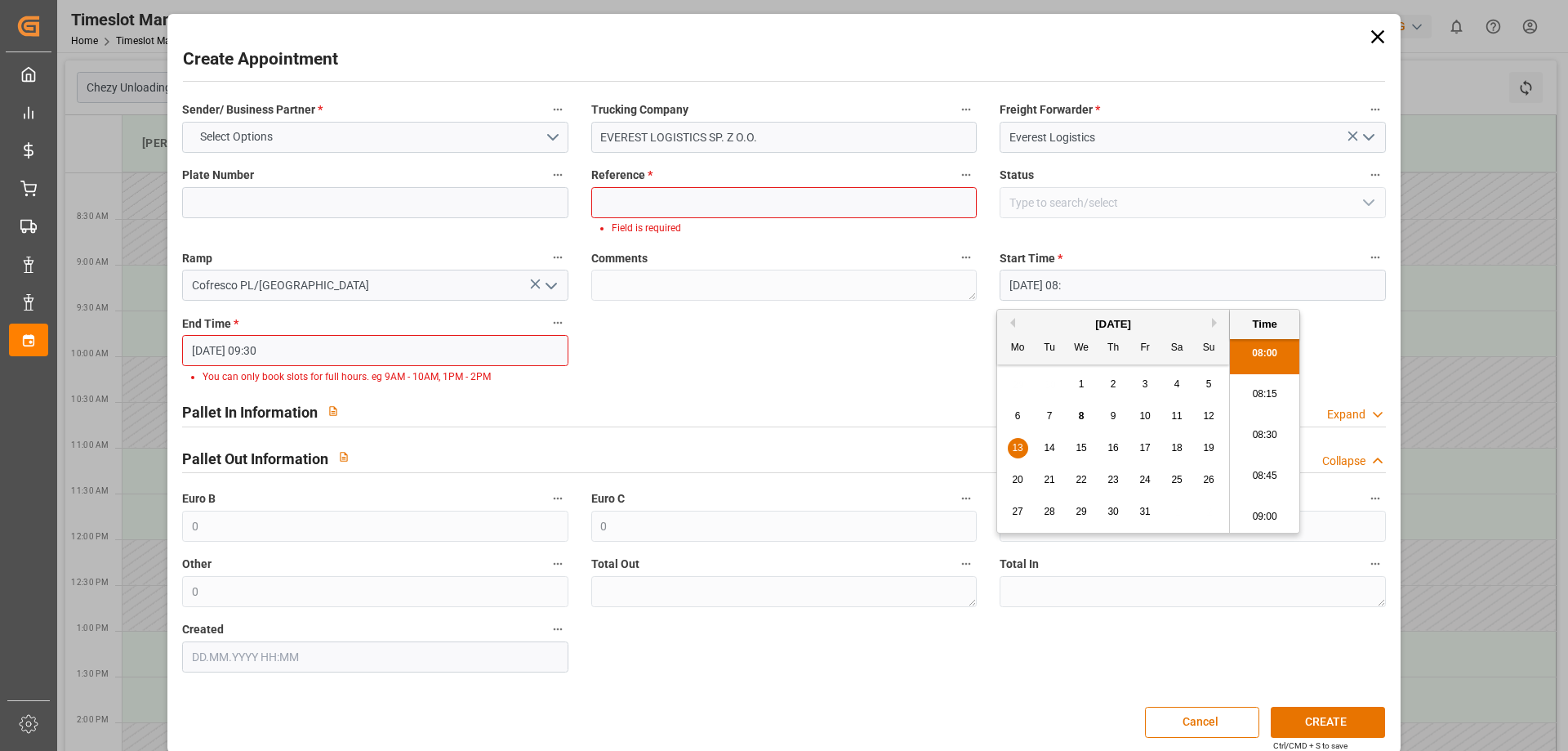
click at [1268, 359] on li "08:00" at bounding box center [1265, 353] width 70 height 40
type input "[DATE] 08:00"
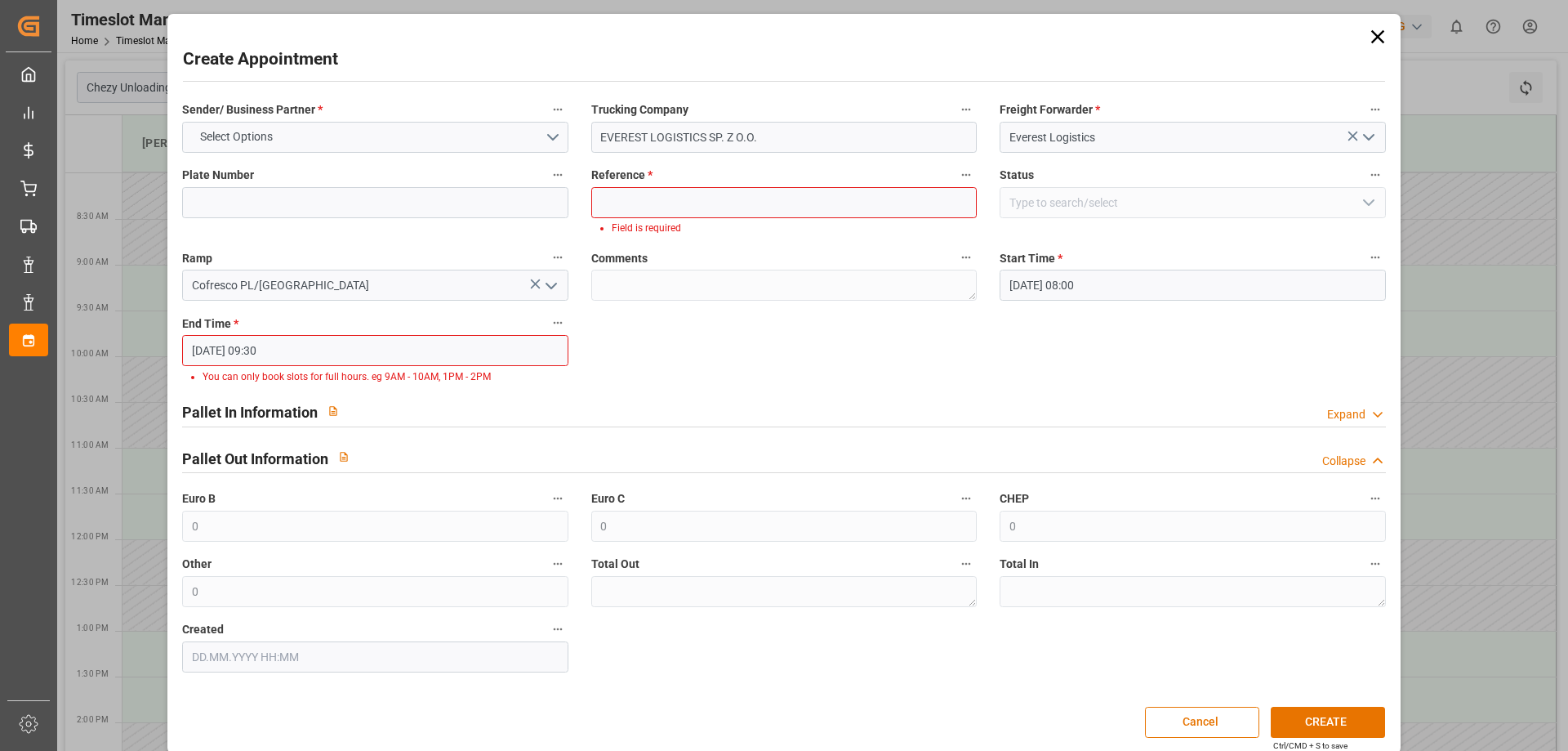
click at [326, 339] on input "[DATE] 09:30" at bounding box center [375, 350] width 386 height 31
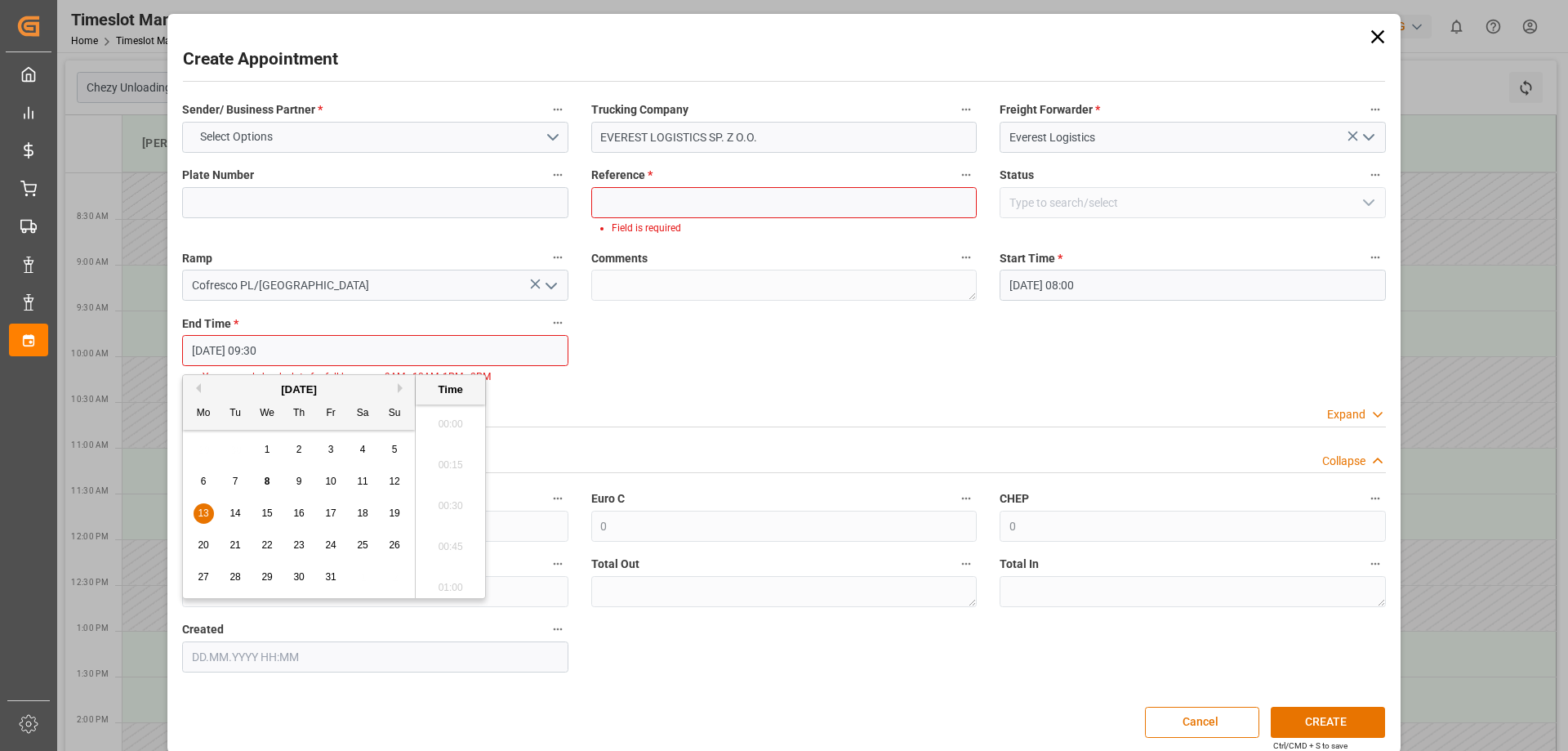
scroll to position [1476, 0]
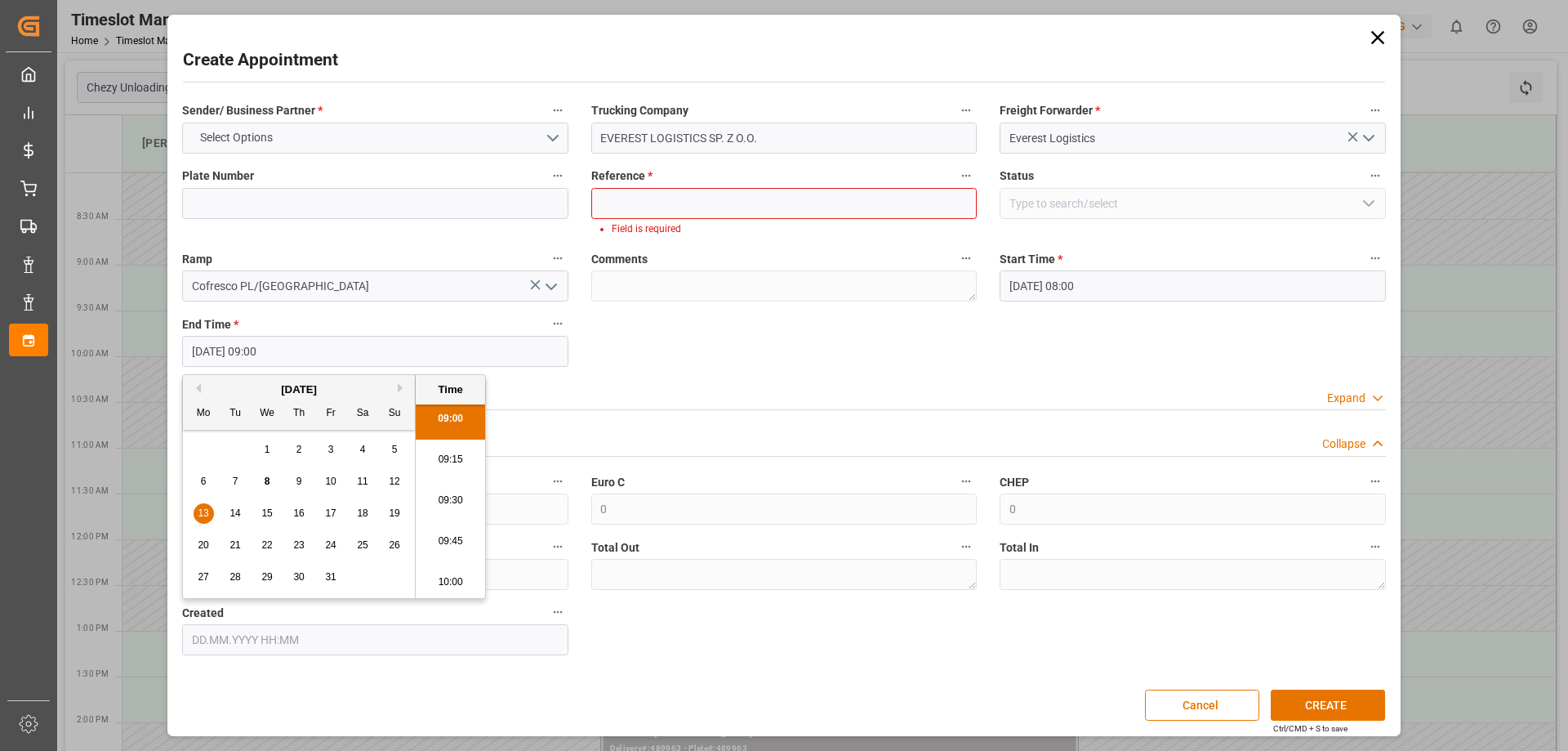
type input "[DATE] 09:00"
click at [455, 422] on li "09:00" at bounding box center [450, 418] width 70 height 40
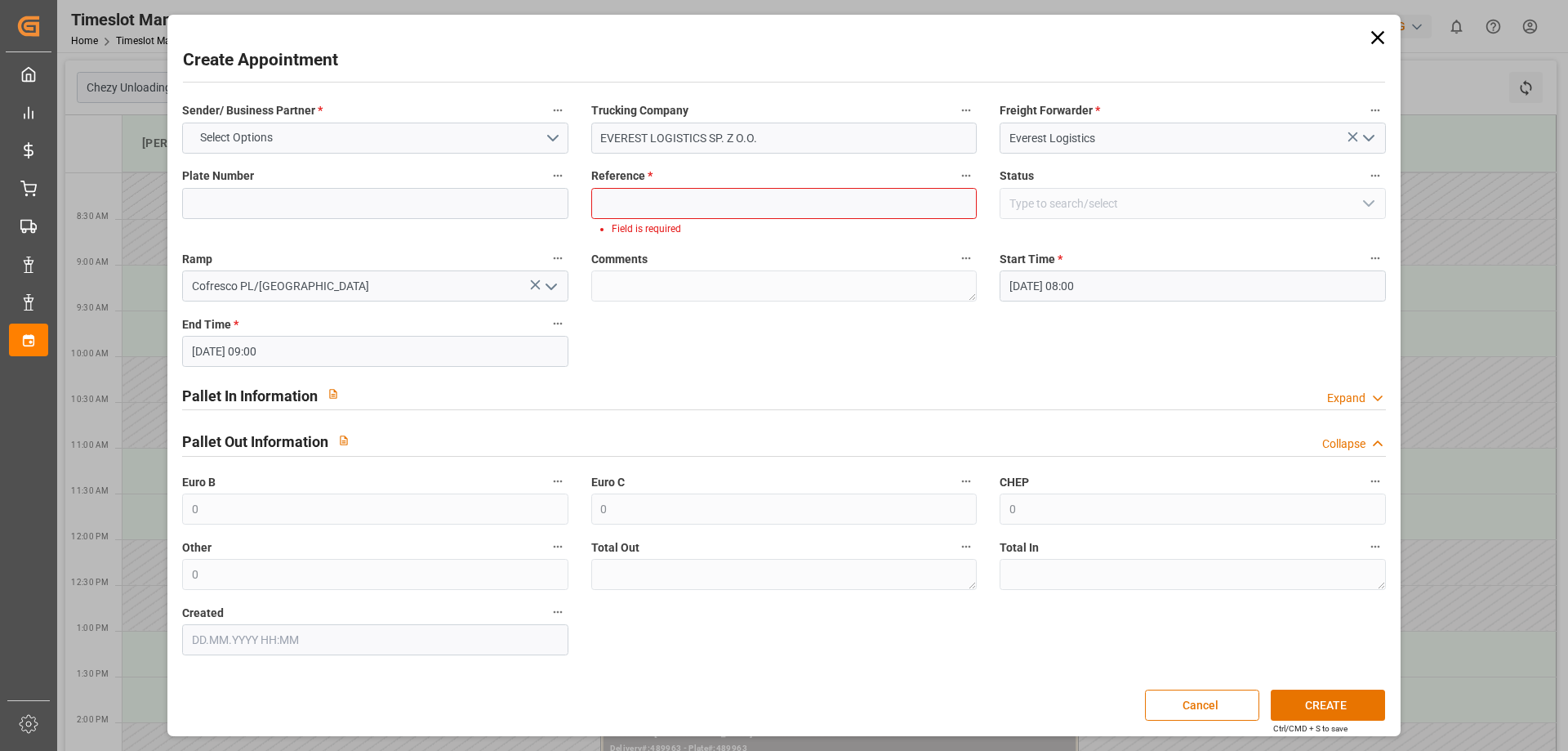
click at [677, 389] on div "Pallet In Information Expand" at bounding box center [784, 394] width 1203 height 31
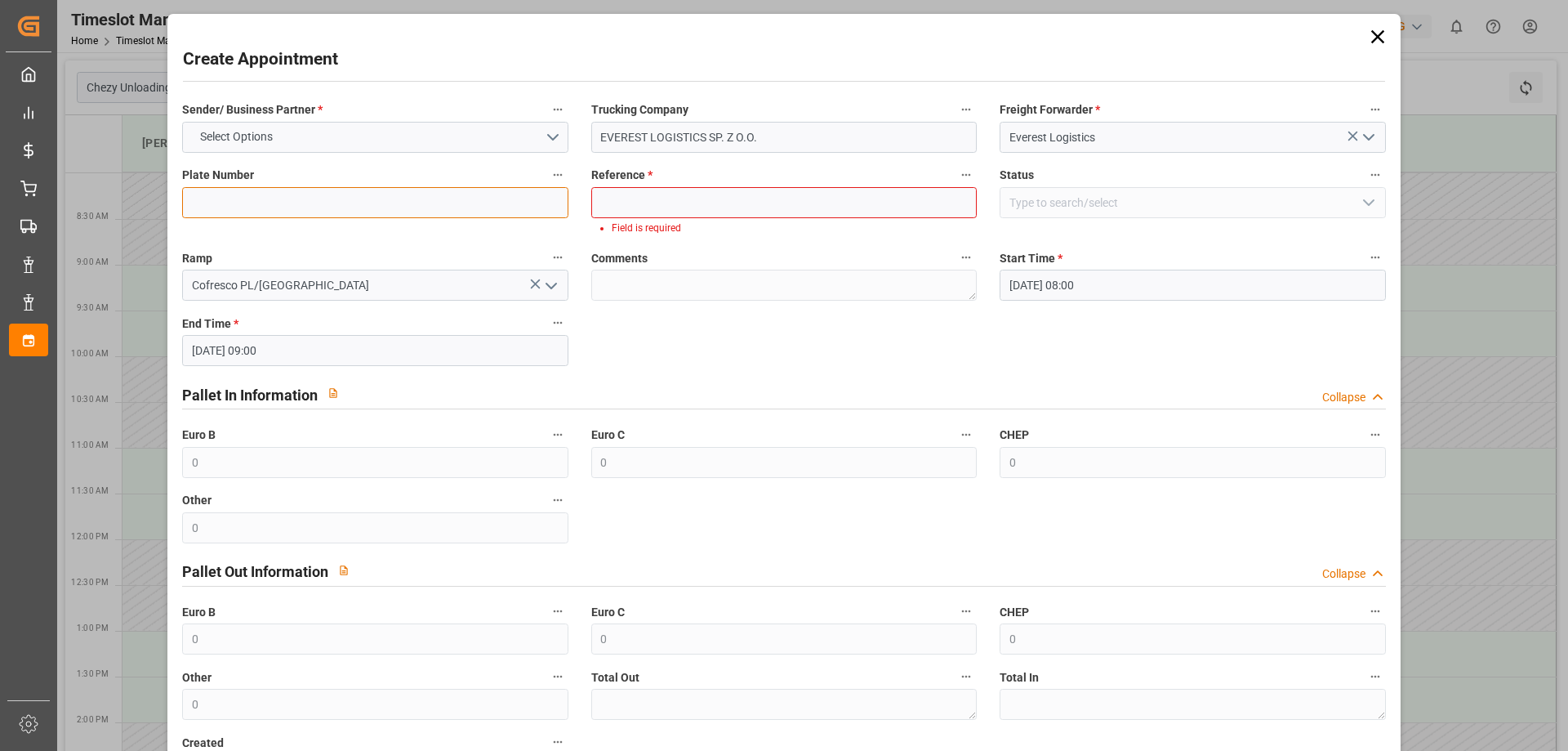
click at [270, 199] on input at bounding box center [375, 203] width 386 height 31
click at [309, 202] on input at bounding box center [375, 203] width 386 height 31
type input "everest"
click at [624, 213] on input at bounding box center [784, 203] width 386 height 31
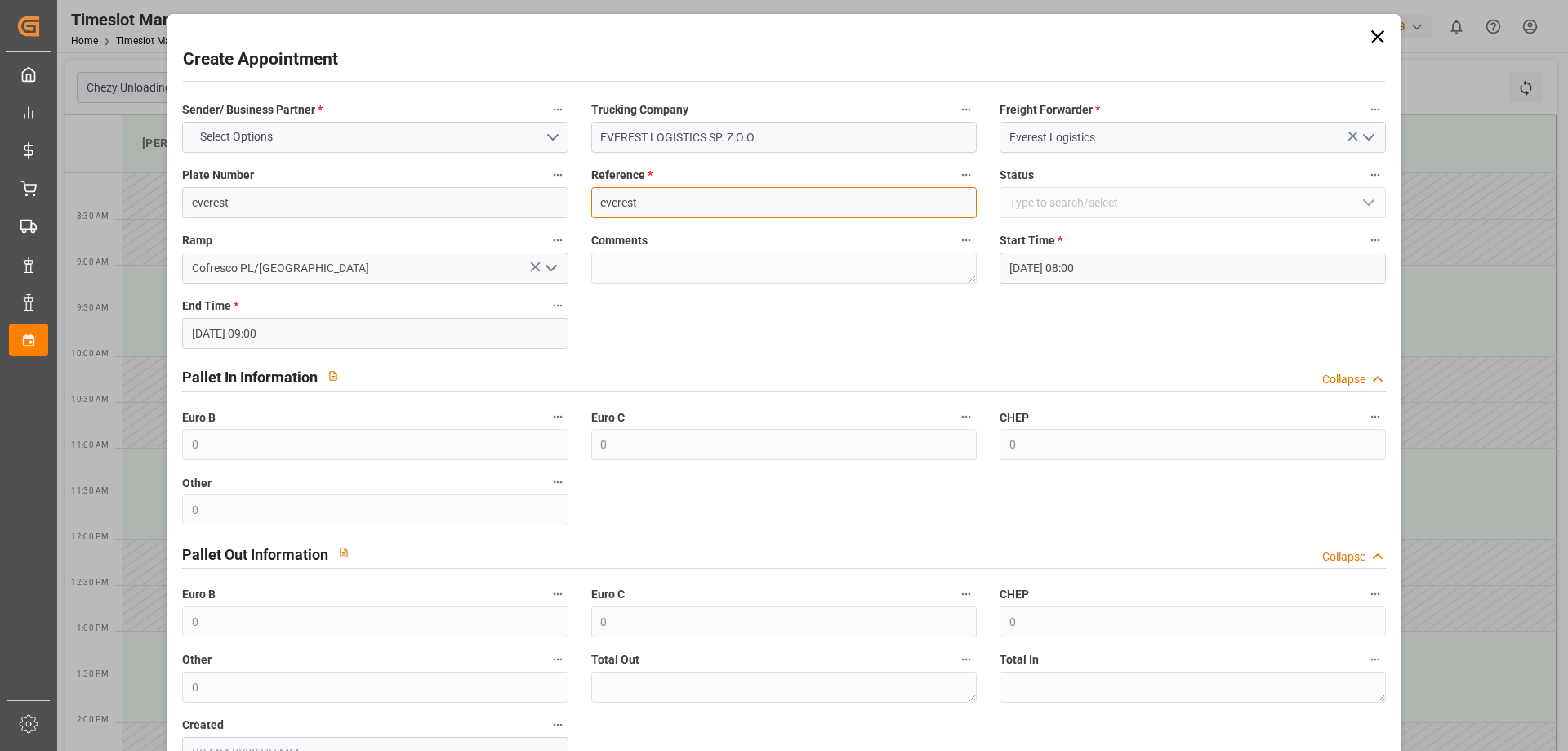
type input "everest"
click at [765, 312] on div "Sender/ Business Partner * Select Options Trucking Company EVEREST LOGISTICS SP…" at bounding box center [784, 433] width 1226 height 680
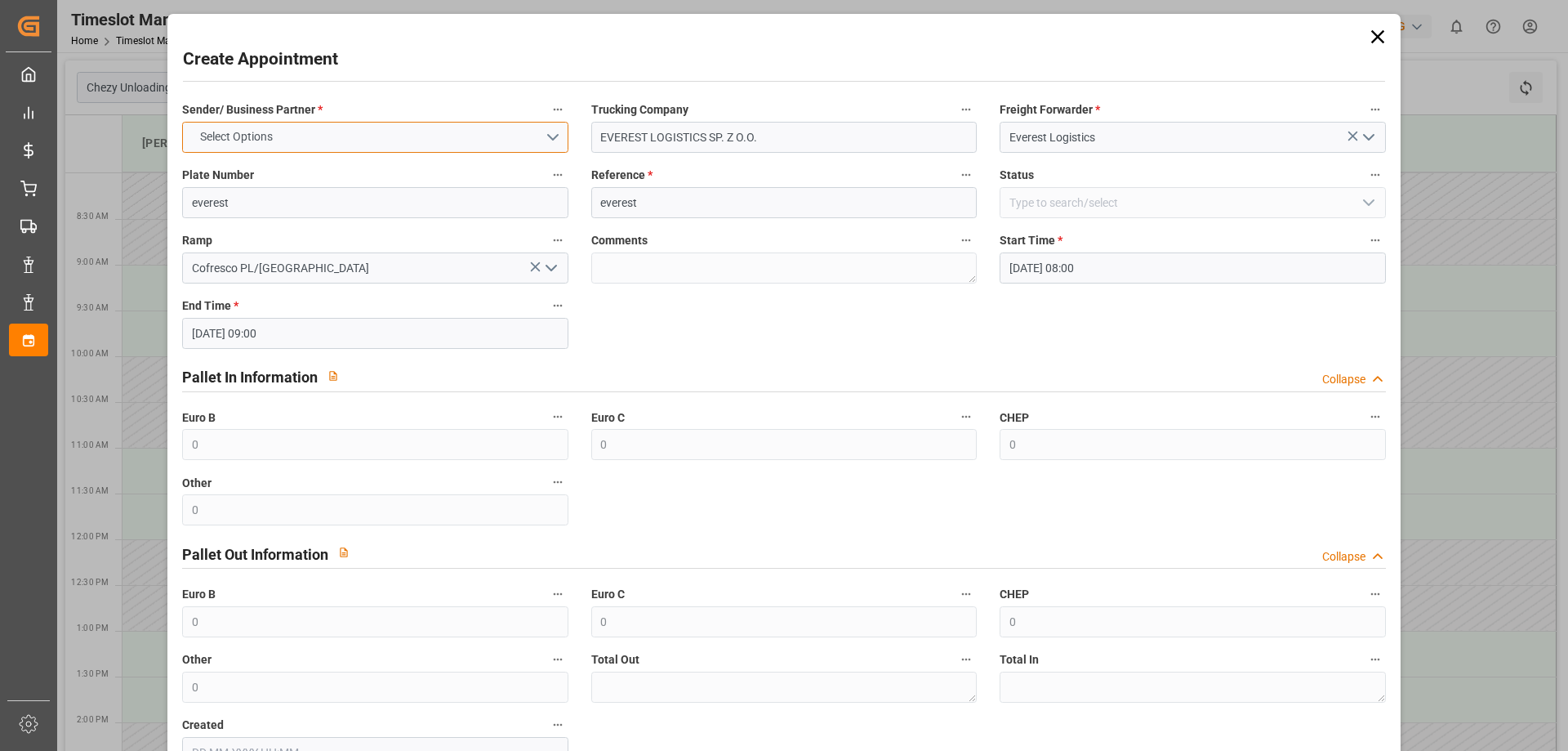
click at [413, 138] on button "Select Options" at bounding box center [375, 138] width 386 height 31
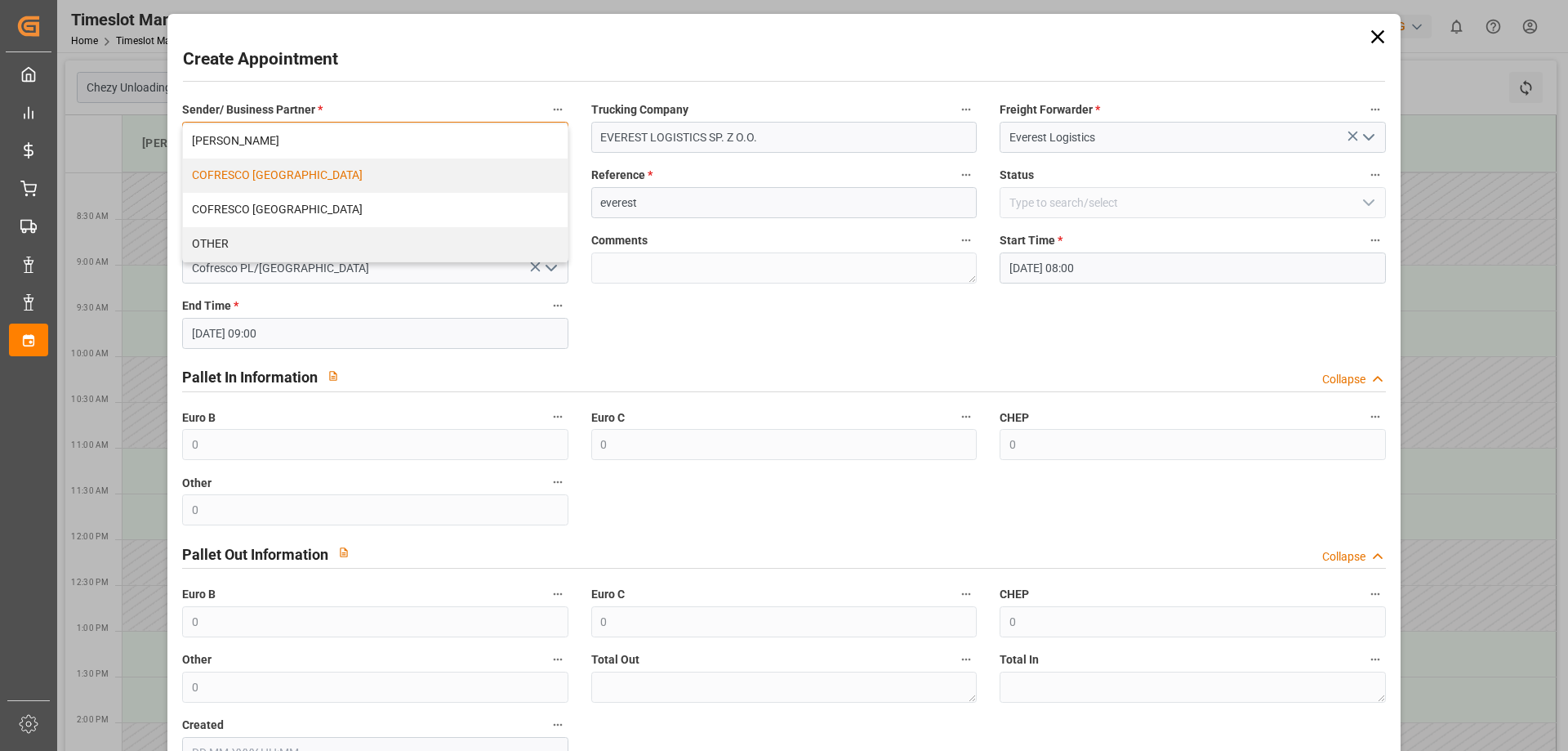
click at [249, 171] on div "COFRESCO [GEOGRAPHIC_DATA]" at bounding box center [375, 175] width 384 height 34
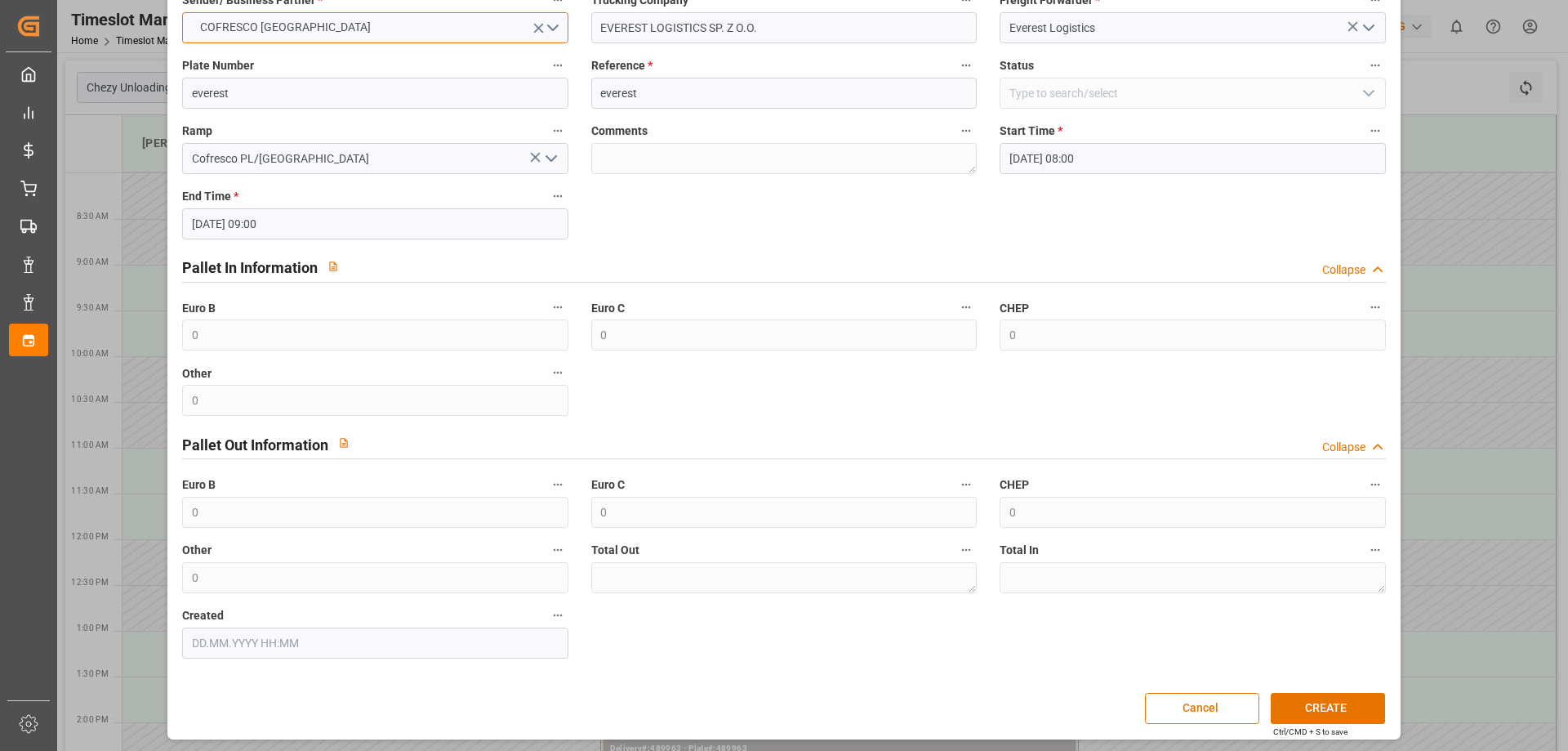
scroll to position [112, 0]
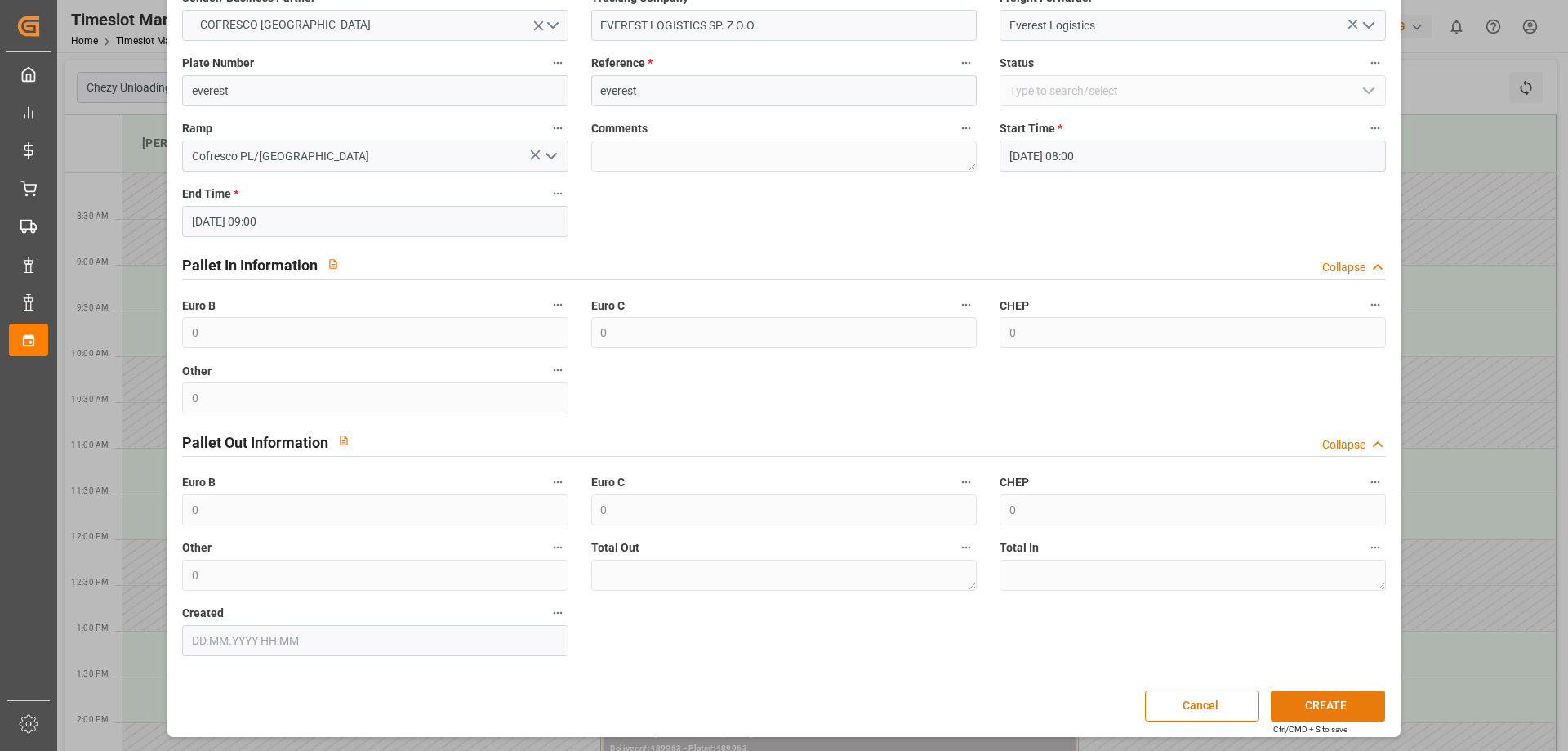
click at [1307, 704] on button "CREATE" at bounding box center [1328, 706] width 114 height 31
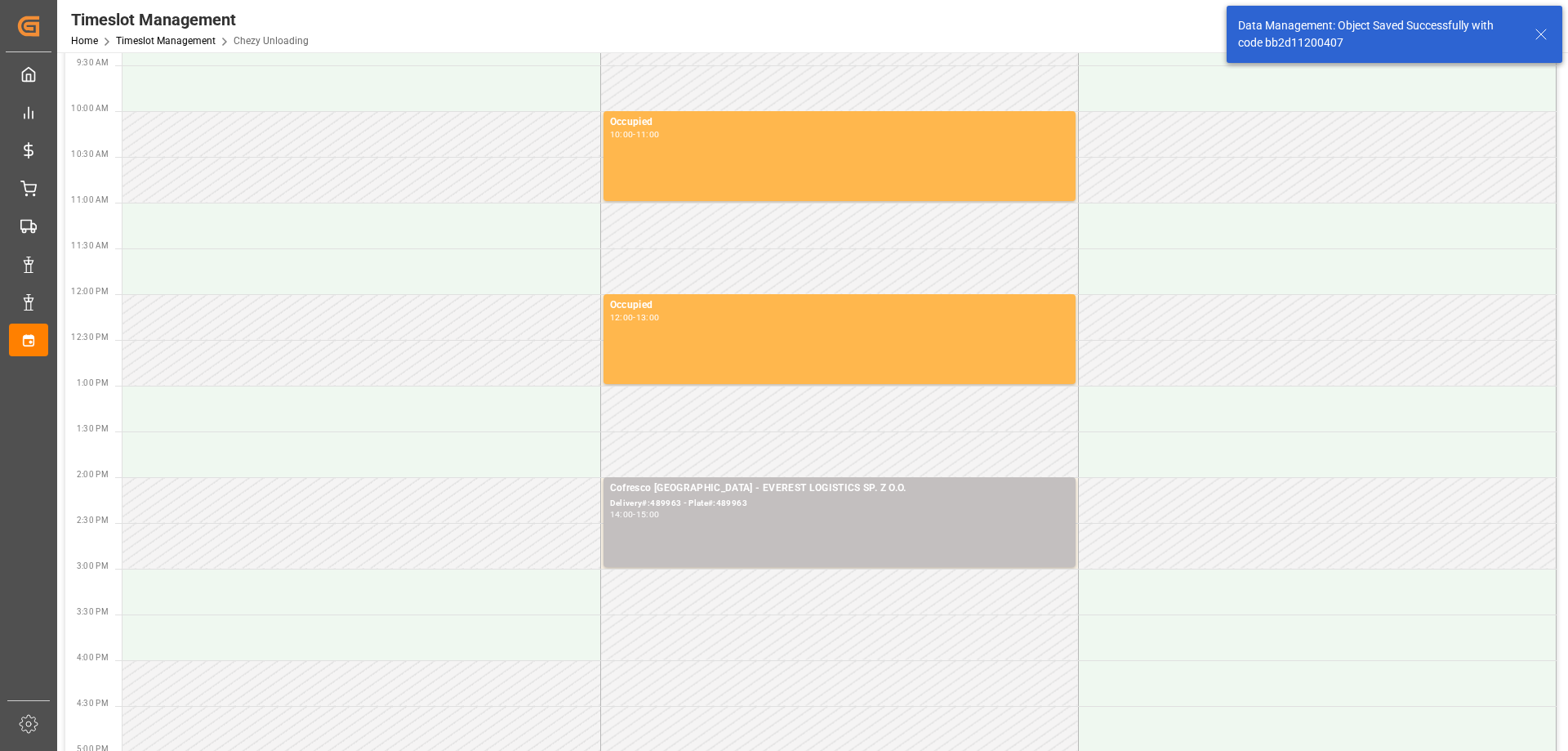
scroll to position [0, 0]
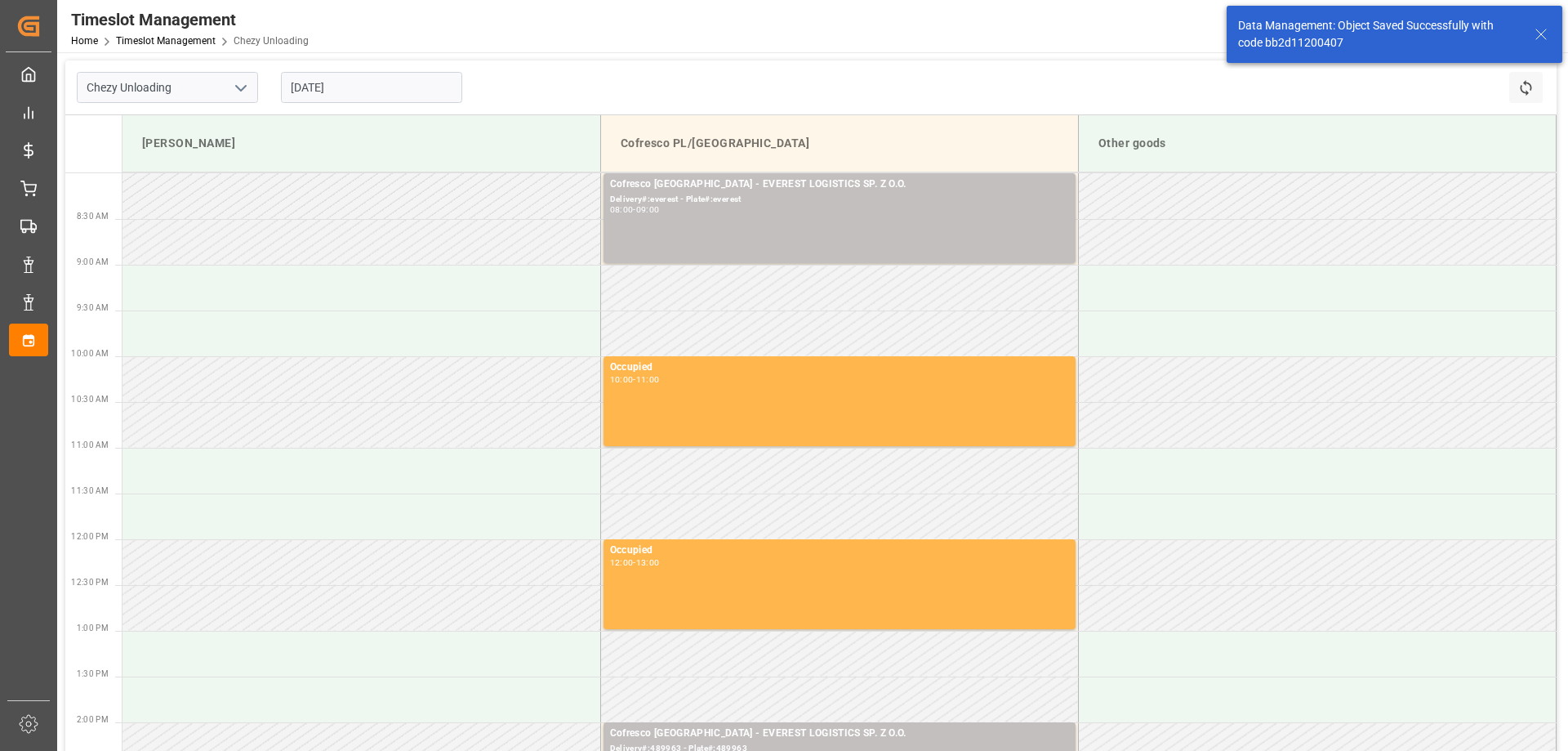
click at [335, 89] on input "[DATE]" at bounding box center [371, 88] width 181 height 31
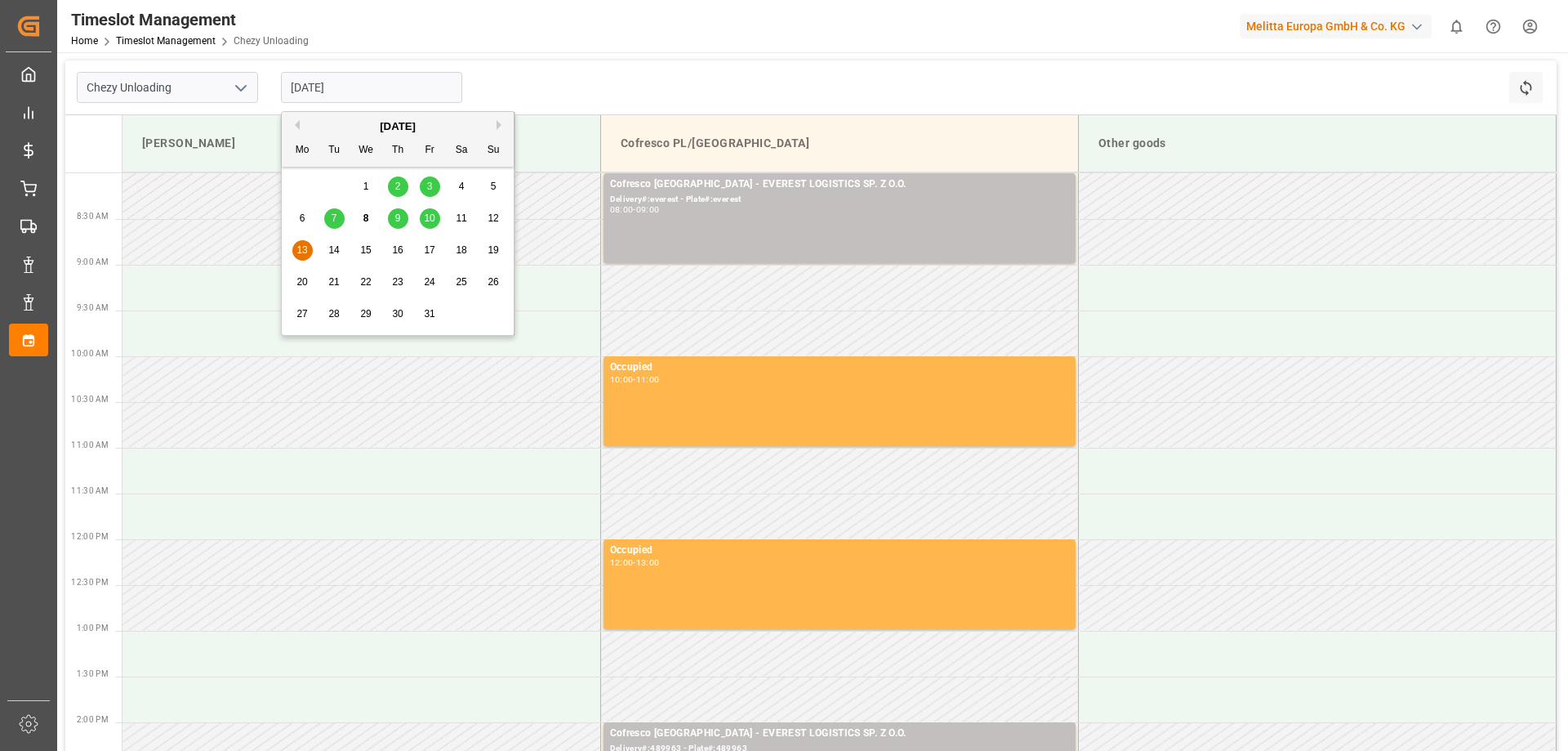
click at [339, 247] on span "14" at bounding box center [334, 250] width 11 height 12
type input "[DATE]"
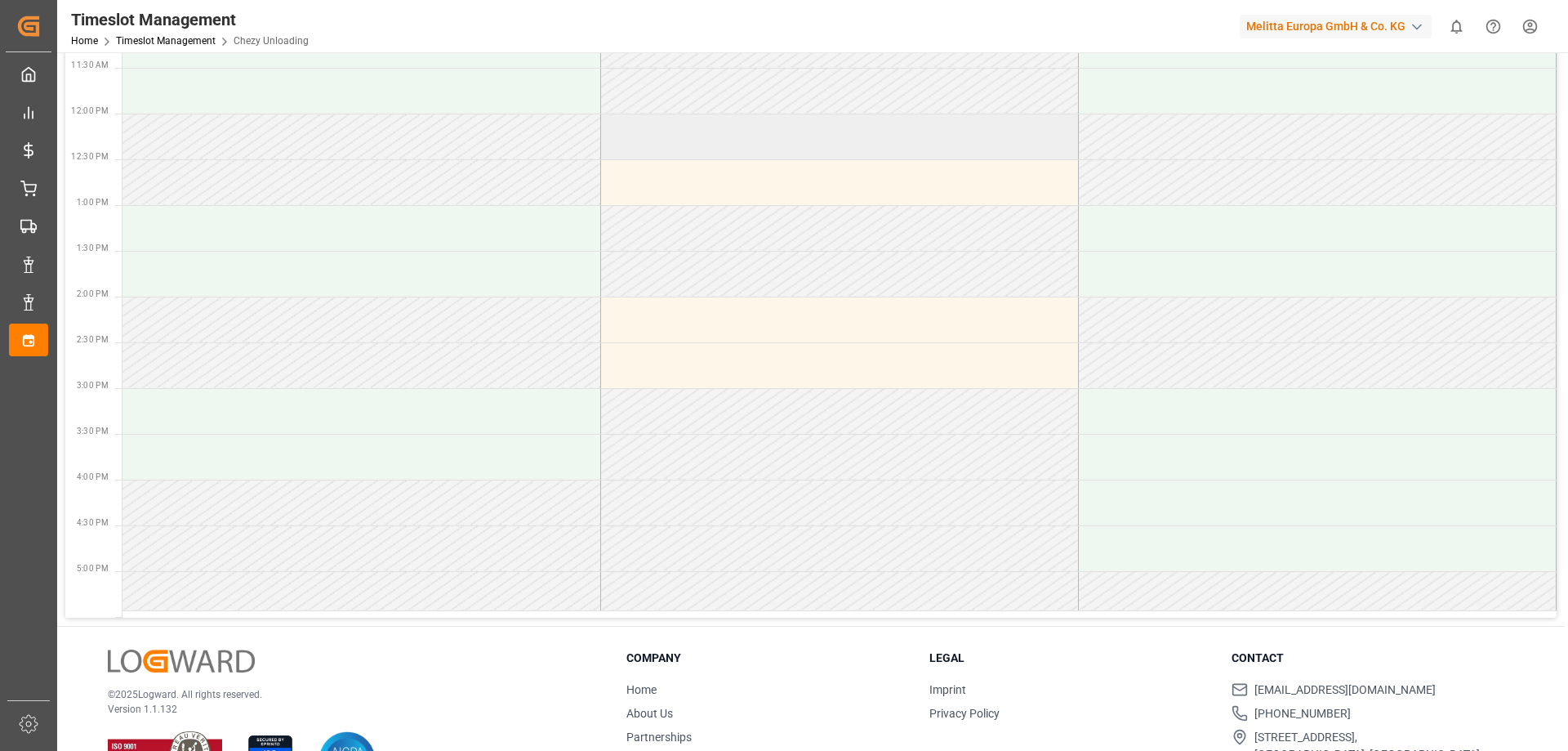
scroll to position [323, 0]
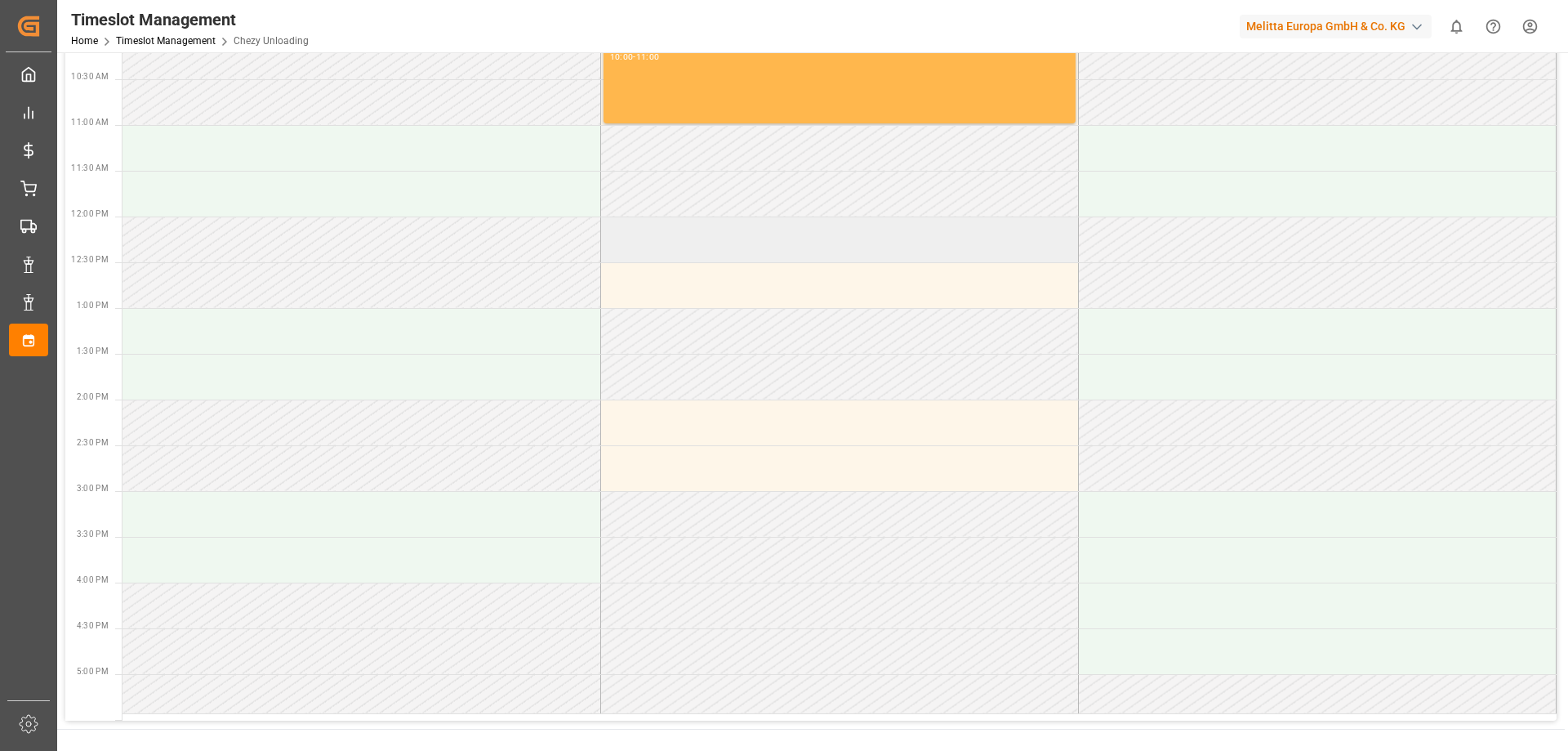
click at [677, 247] on td at bounding box center [839, 239] width 477 height 45
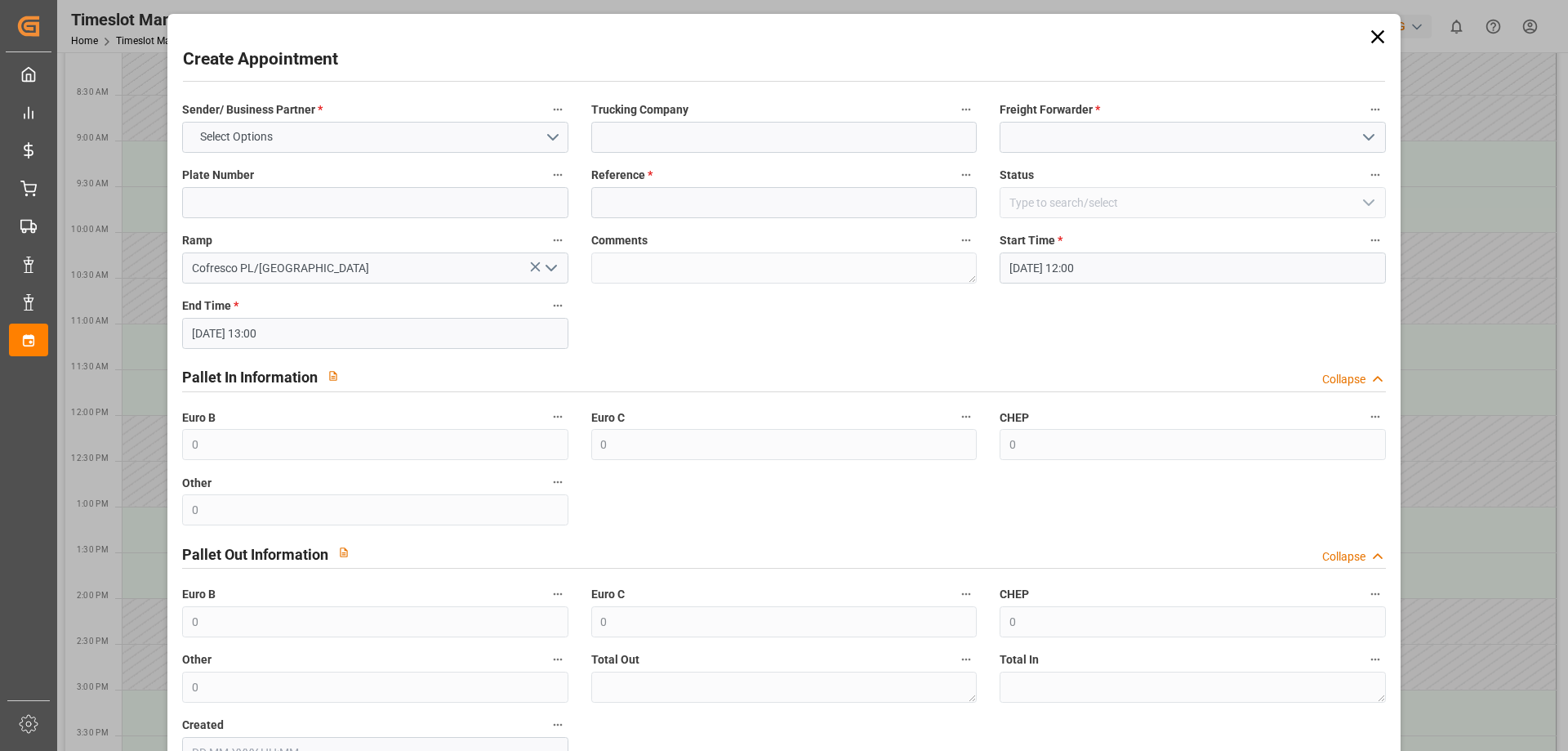
scroll to position [0, 0]
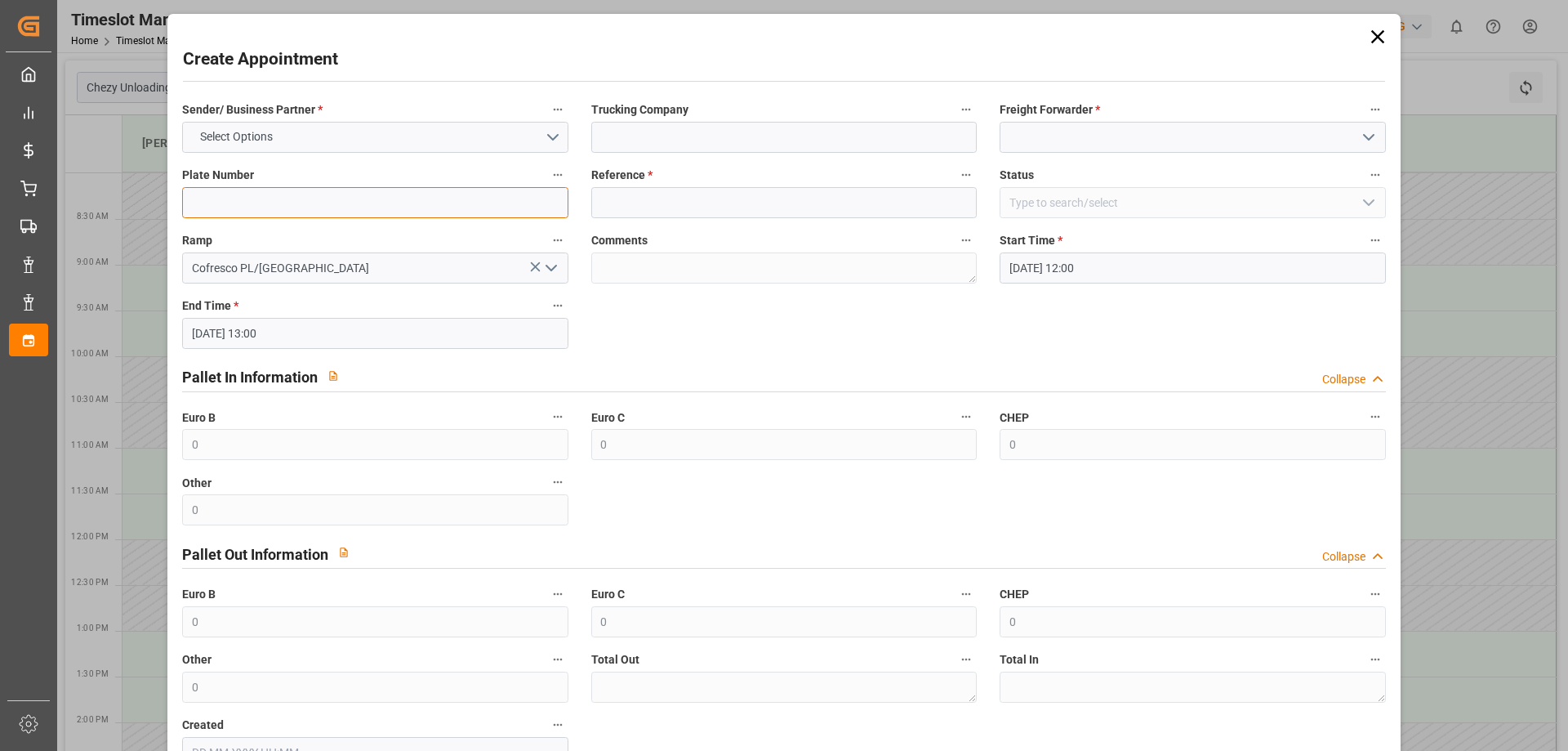
click at [337, 209] on input at bounding box center [375, 203] width 386 height 31
type input "everest"
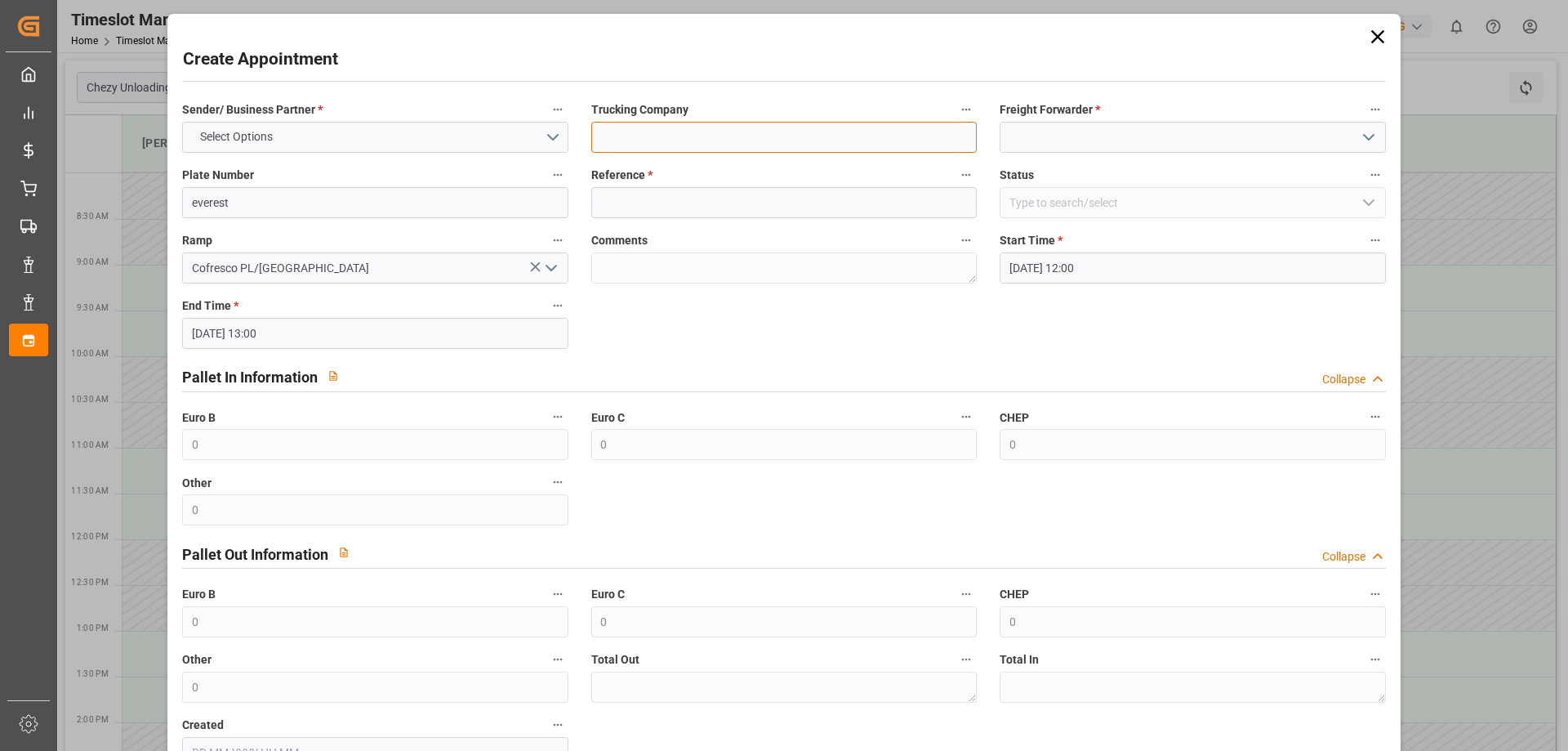
click at [681, 143] on input at bounding box center [784, 138] width 386 height 31
type input "EVEREST LOGISTICS SP. Z O.O."
click at [1178, 122] on input at bounding box center [1193, 138] width 386 height 31
click at [1142, 141] on input at bounding box center [1193, 138] width 386 height 31
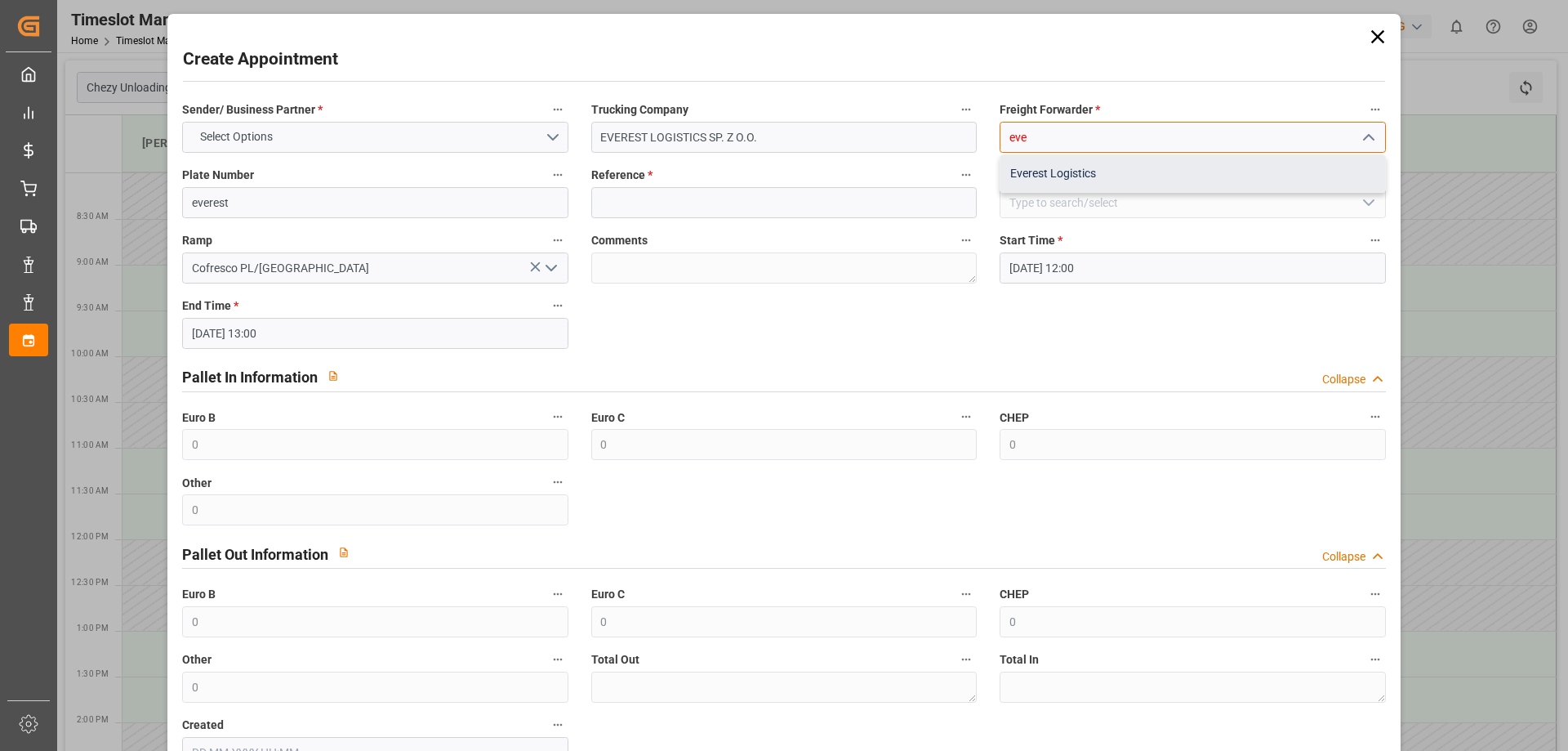
click at [1075, 184] on div "Everest Logistics" at bounding box center [1193, 173] width 384 height 36
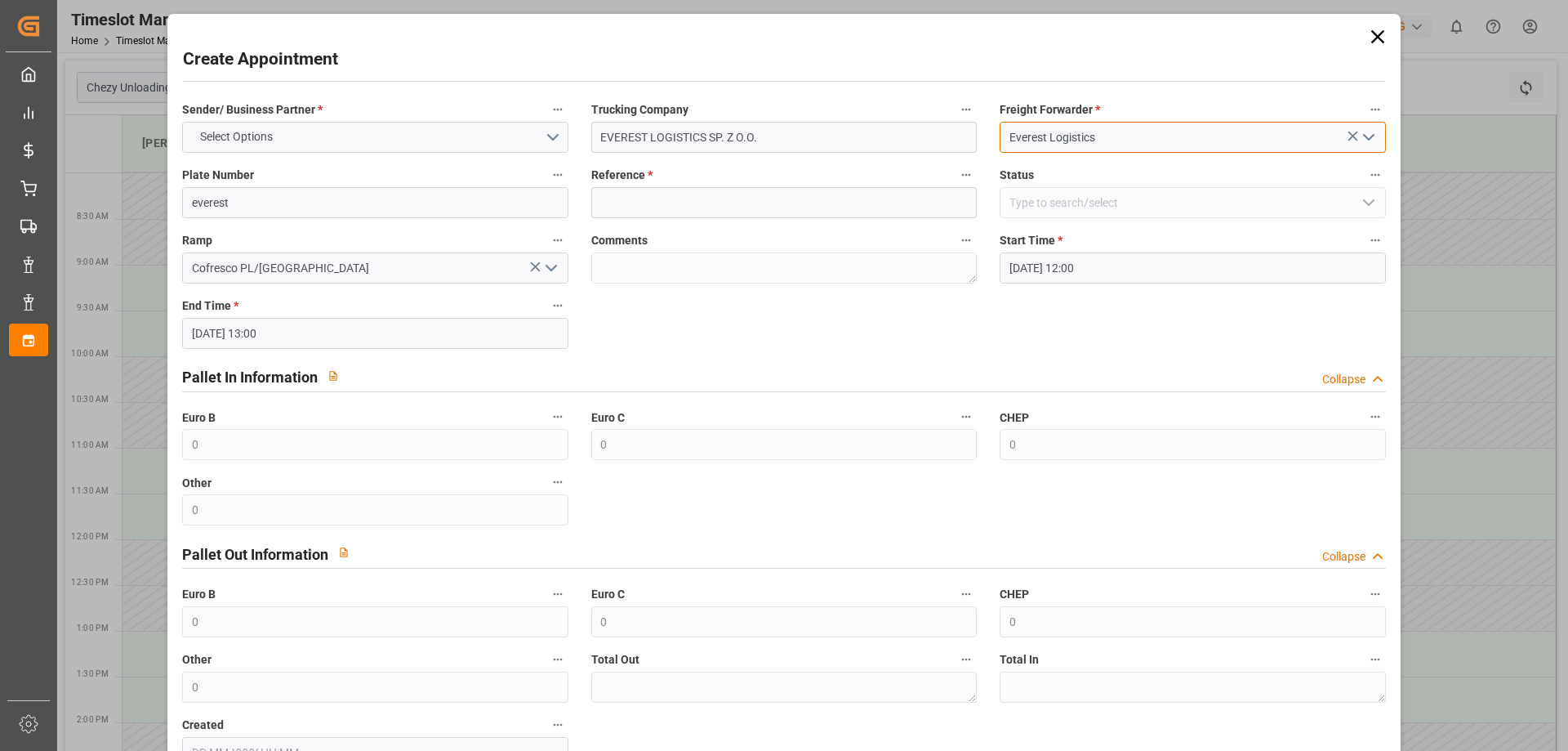
type input "Everest Logistics"
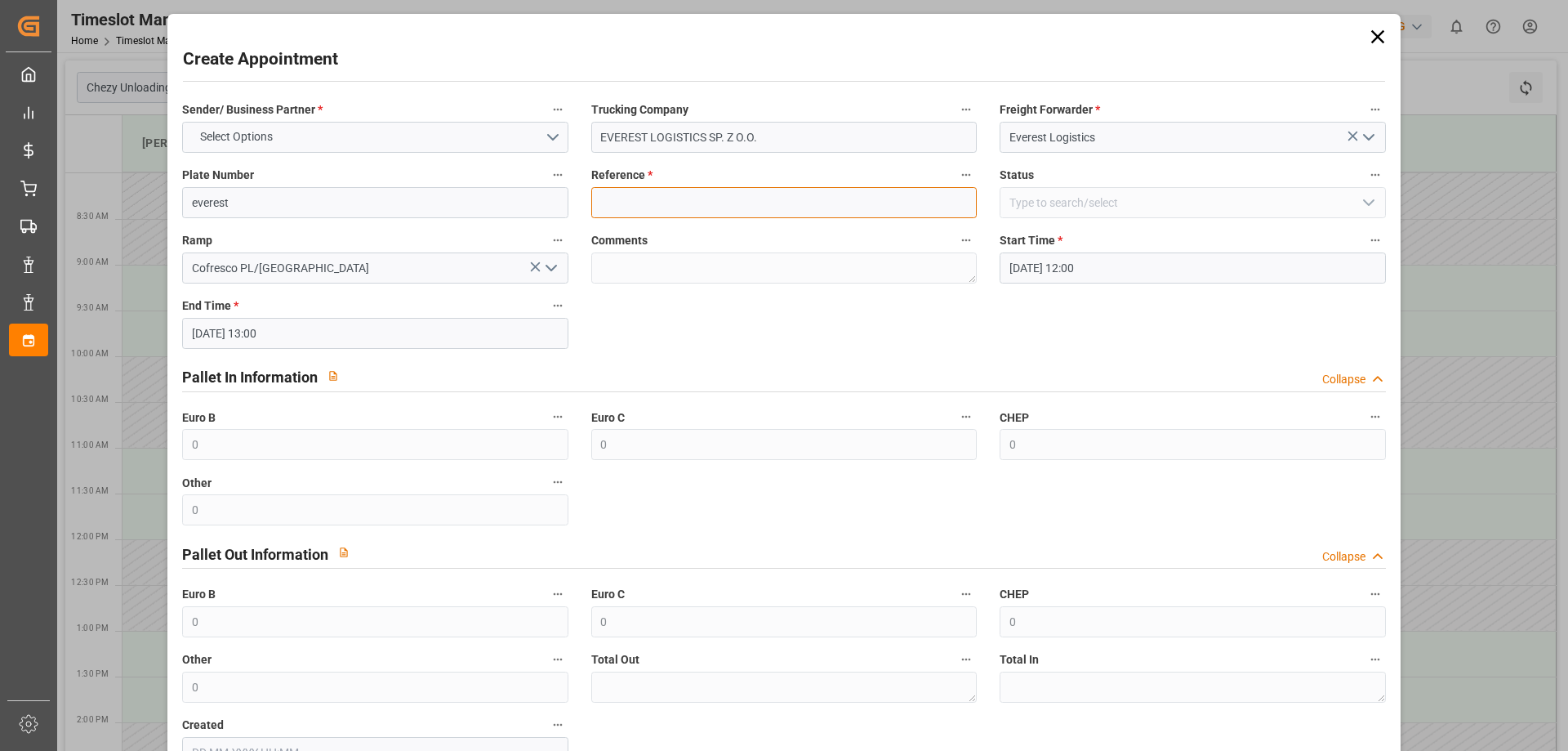
click at [679, 192] on input at bounding box center [784, 203] width 386 height 31
type input "everest"
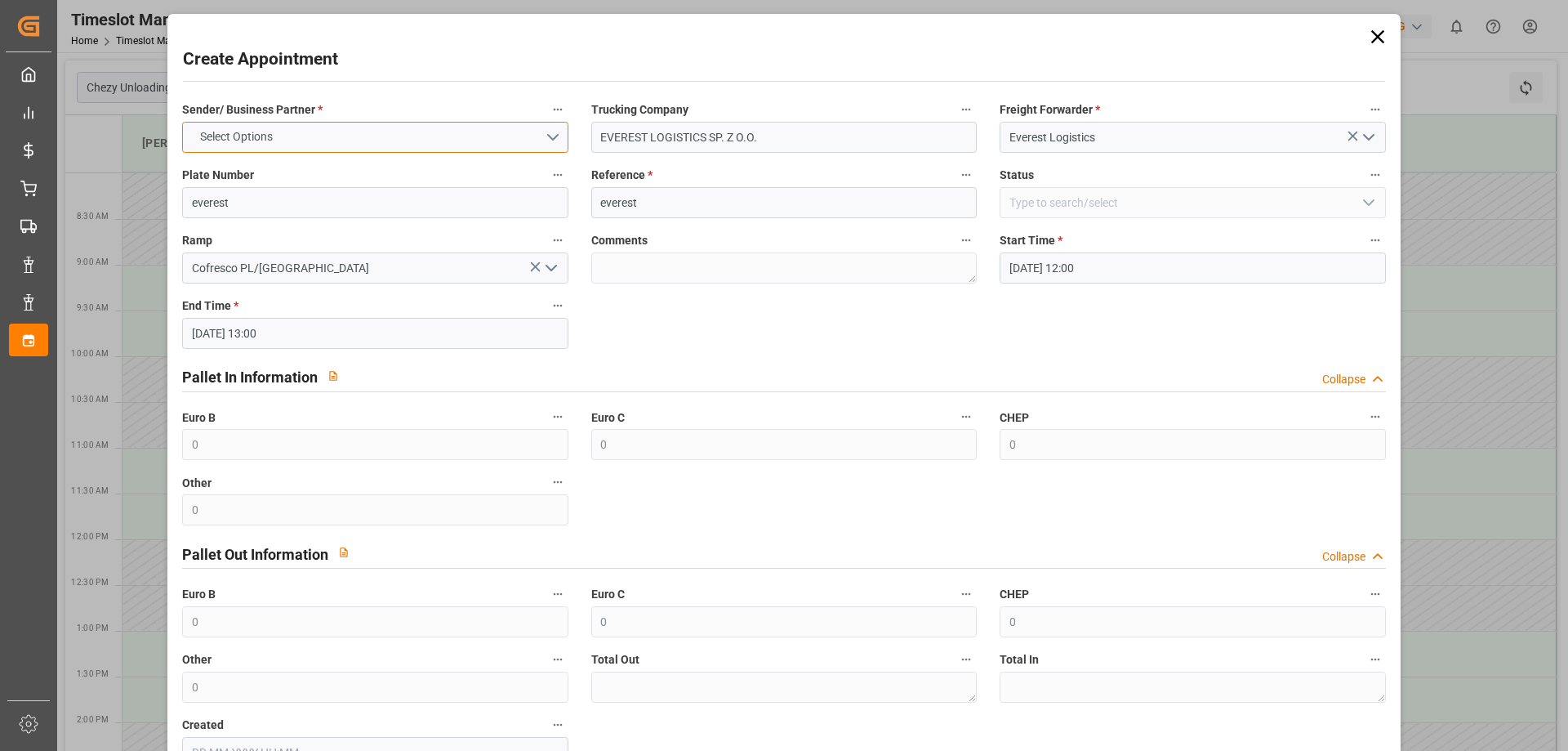
click at [351, 143] on button "Select Options" at bounding box center [375, 138] width 386 height 31
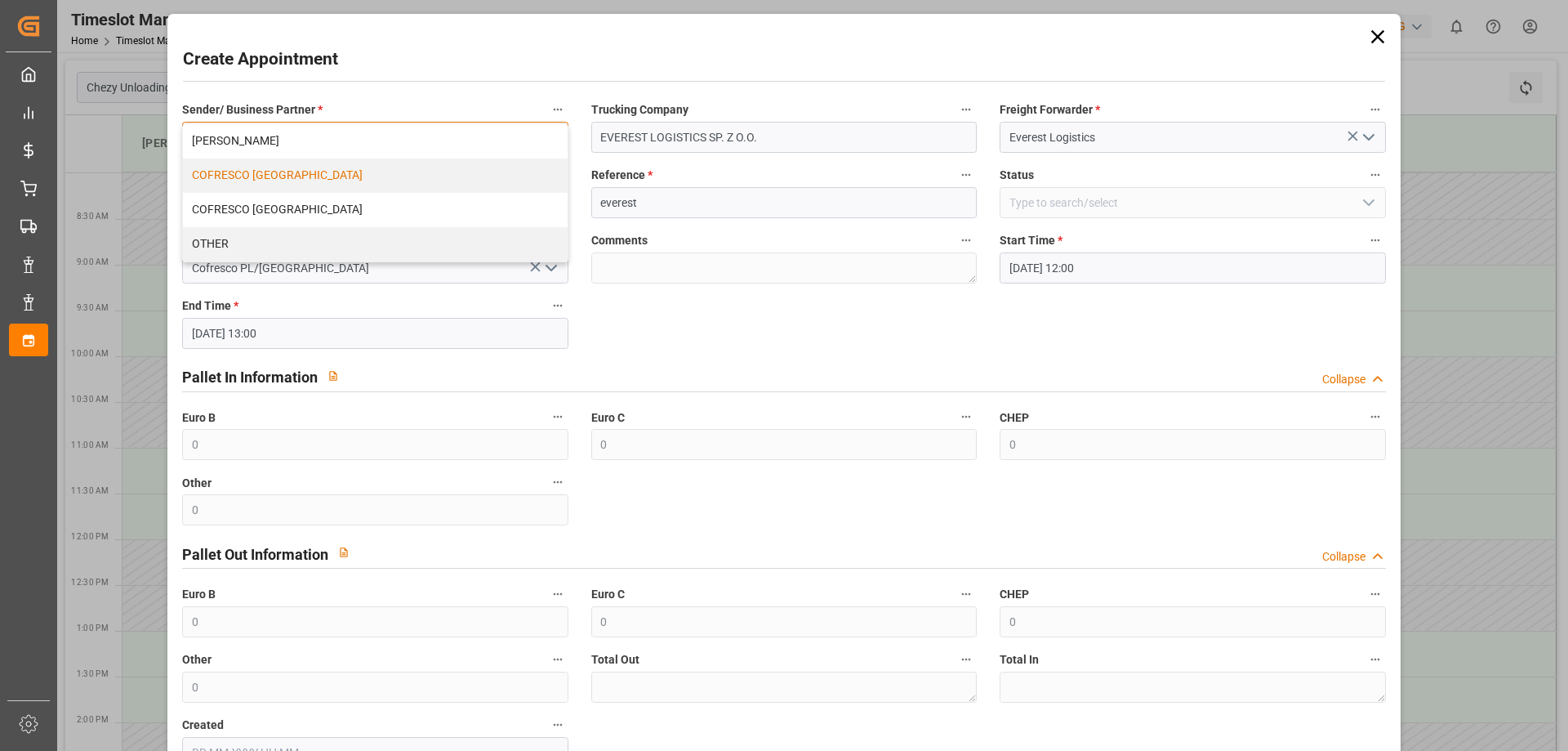
click at [272, 173] on div "COFRESCO [GEOGRAPHIC_DATA]" at bounding box center [375, 175] width 384 height 34
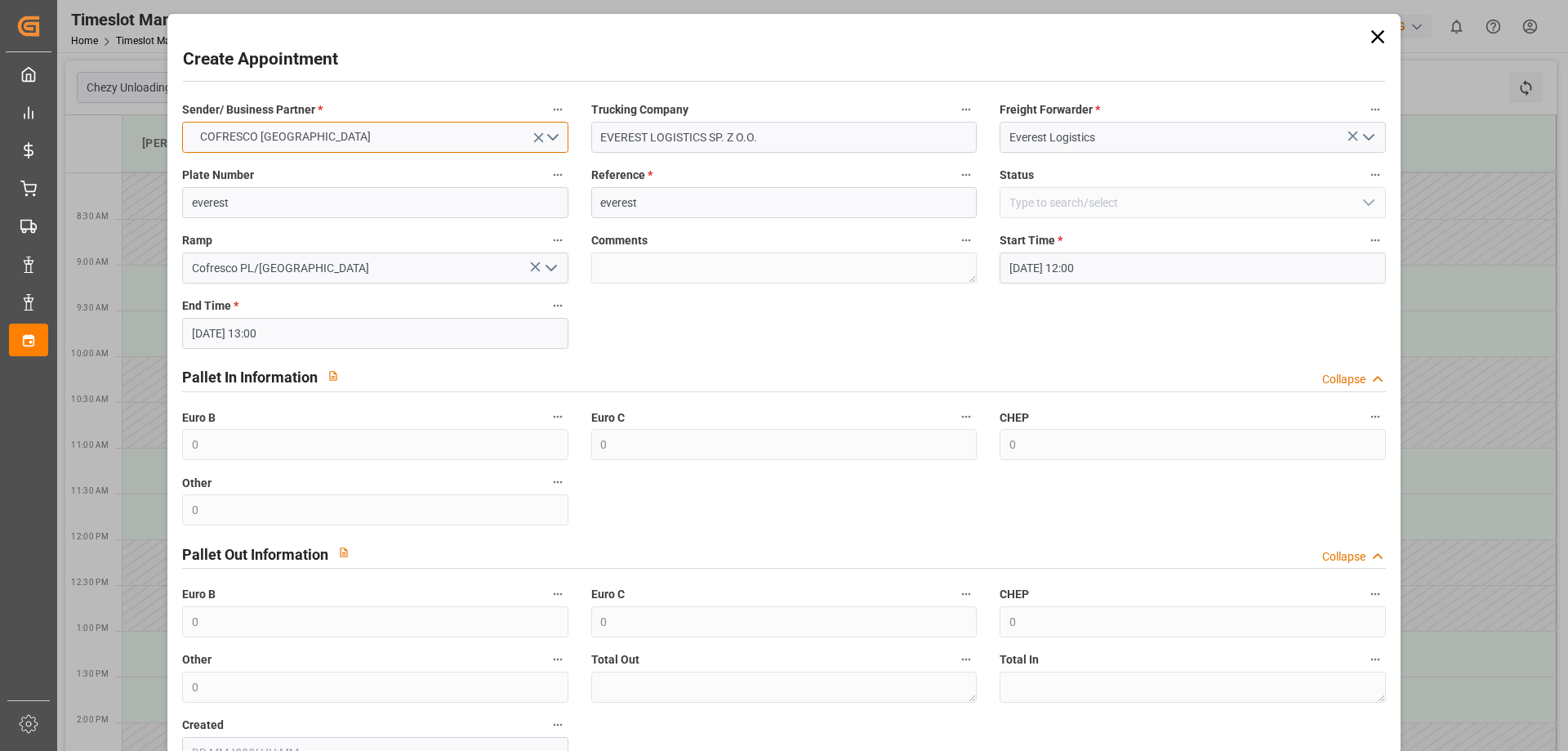
scroll to position [112, 0]
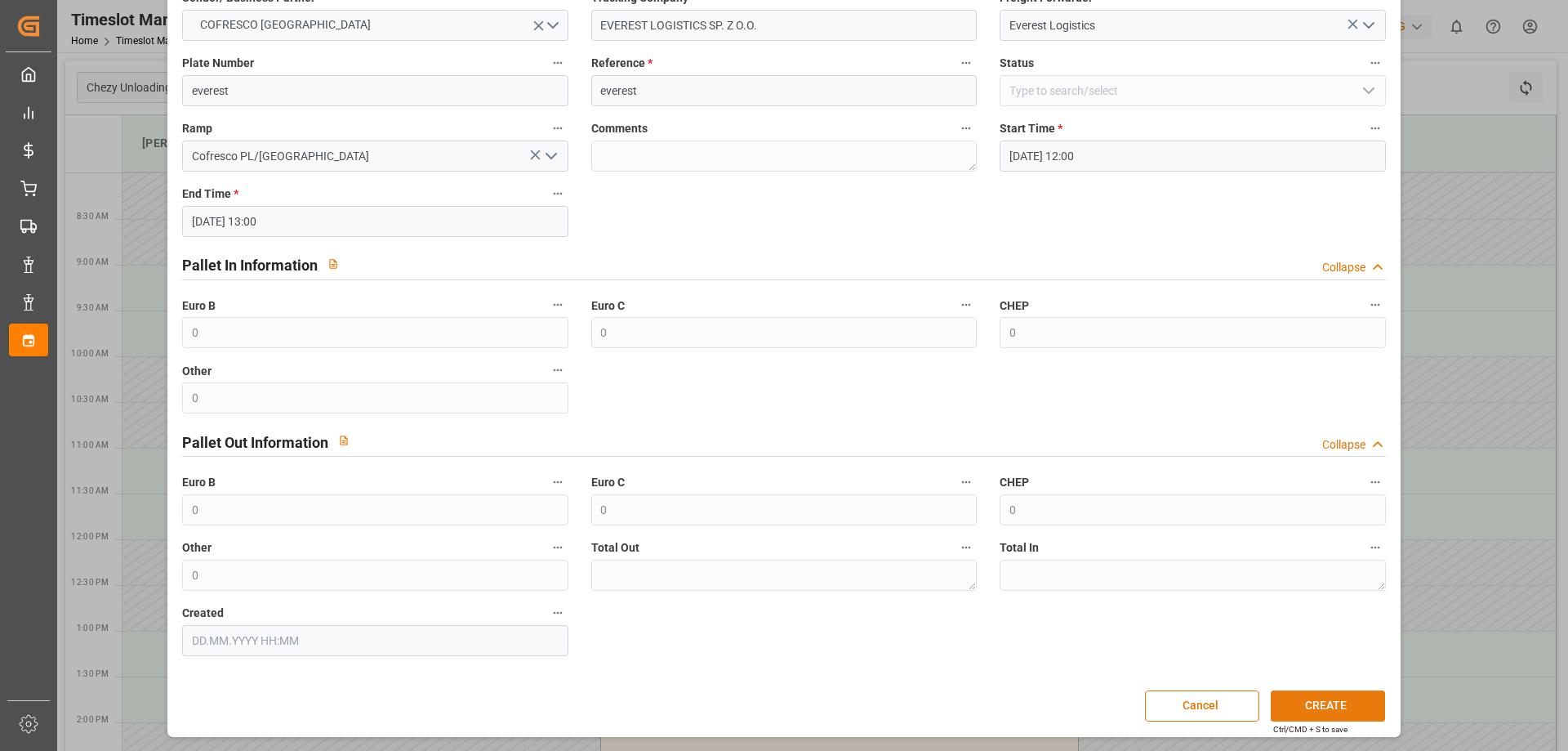
click at [1348, 701] on button "CREATE" at bounding box center [1328, 706] width 114 height 31
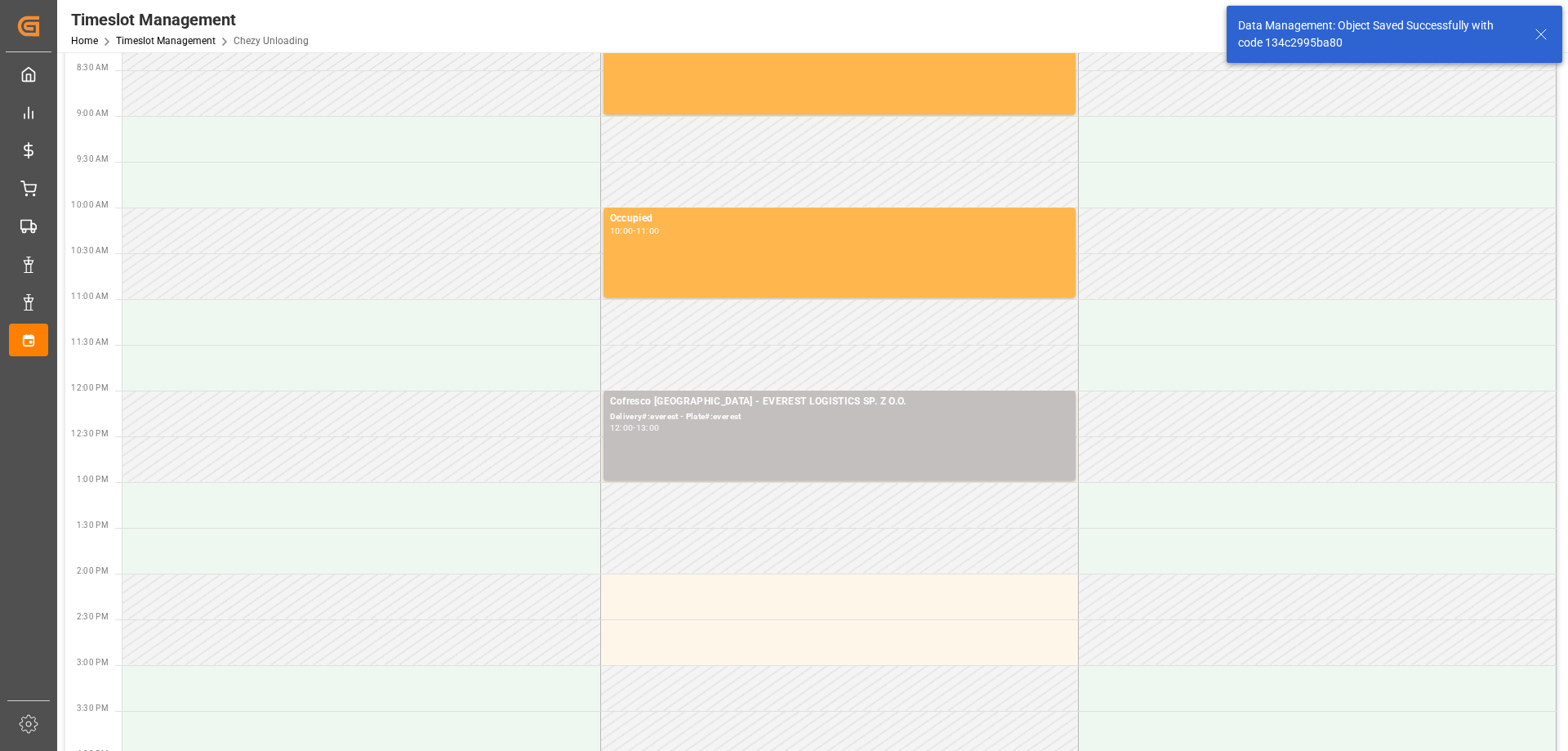
scroll to position [163, 0]
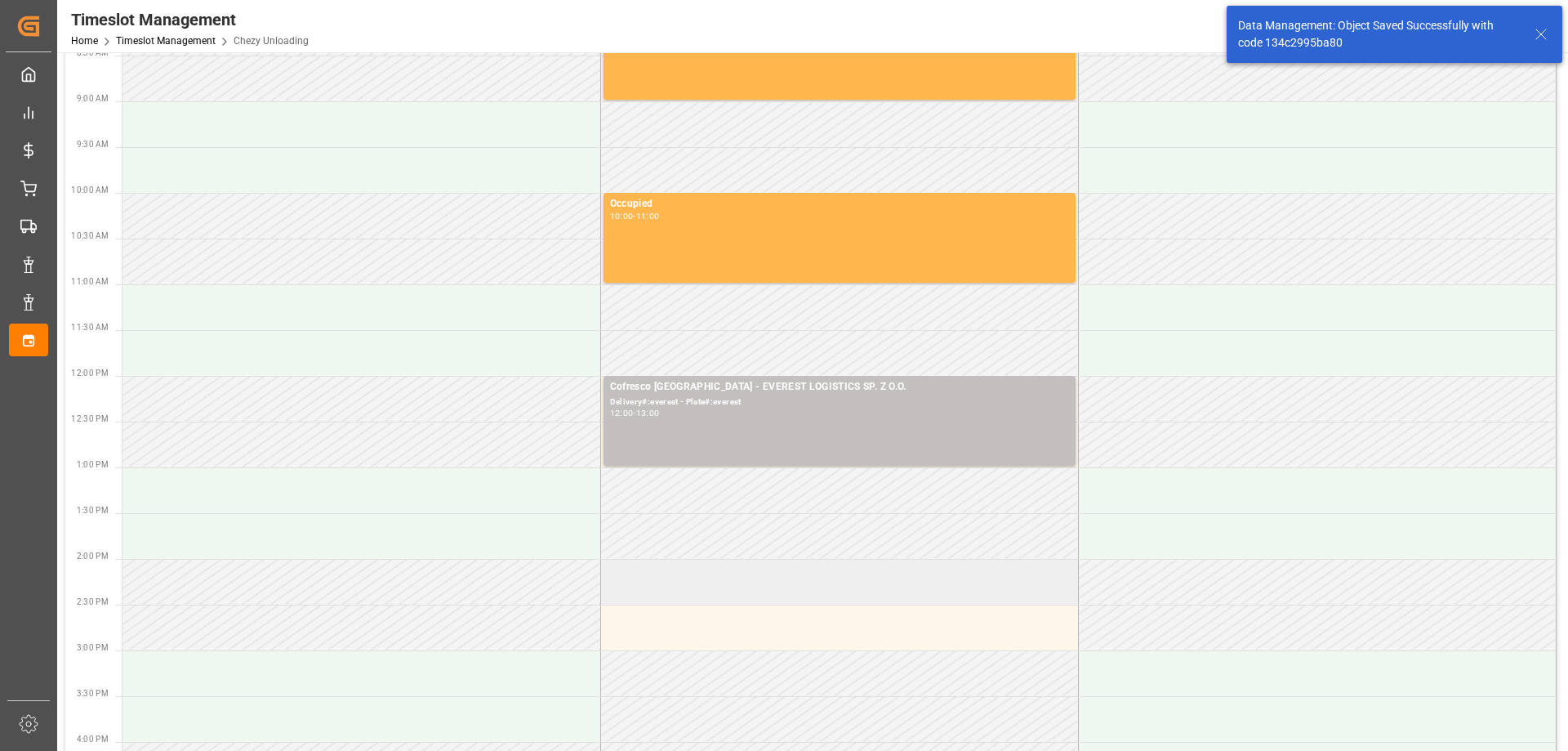
click at [677, 581] on td at bounding box center [839, 582] width 477 height 45
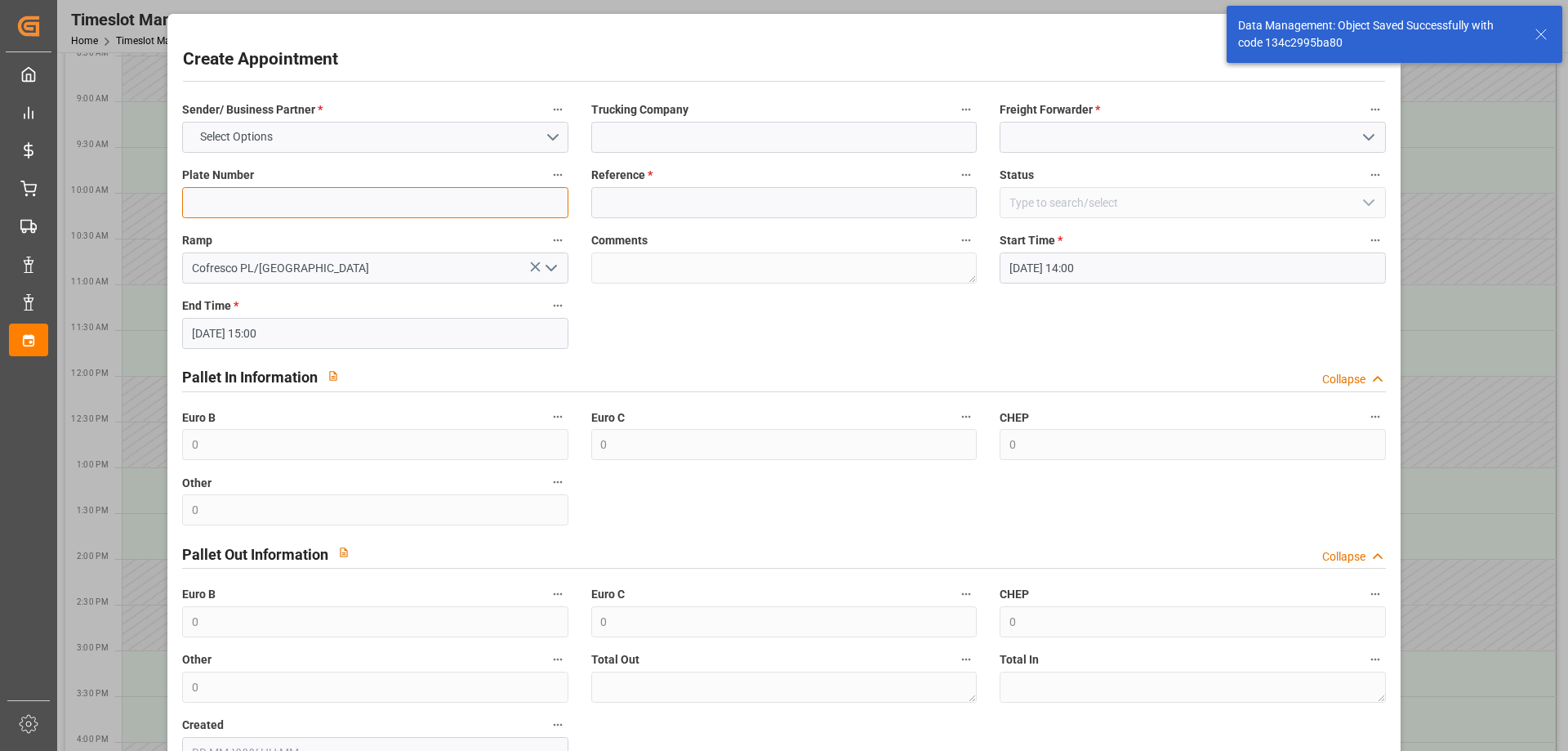
click at [251, 204] on input at bounding box center [375, 203] width 386 height 31
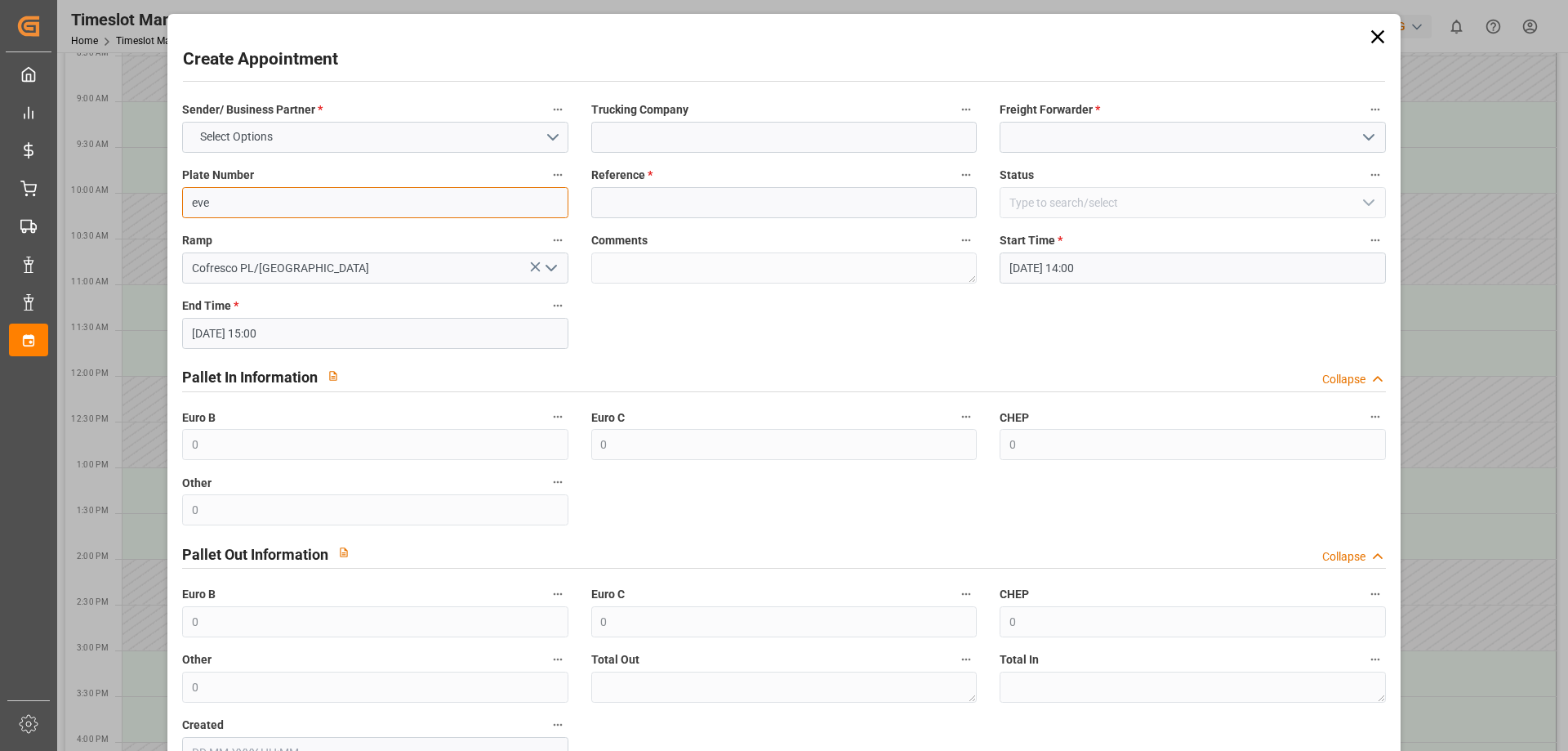
type input "everest"
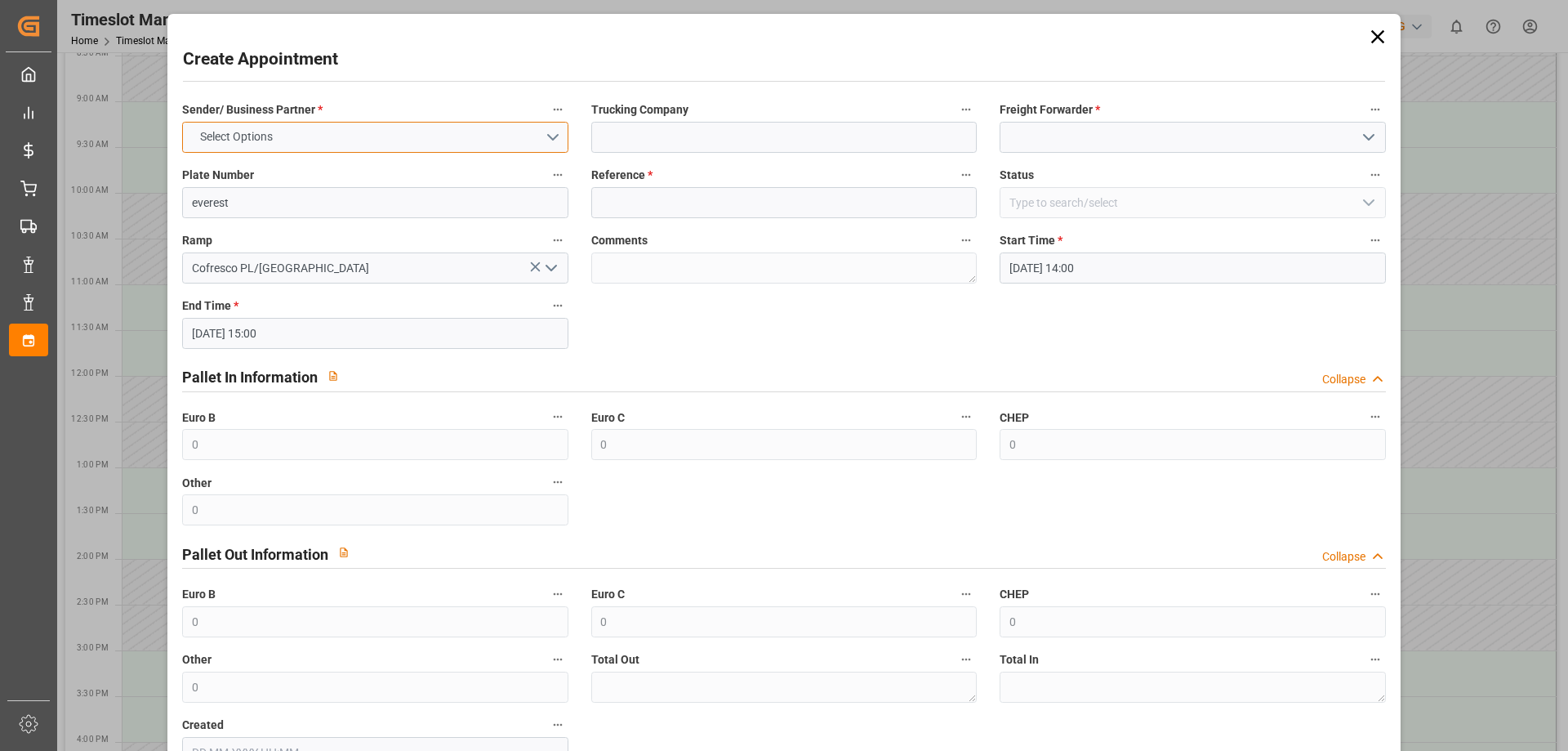
click at [310, 141] on button "Select Options" at bounding box center [375, 138] width 386 height 31
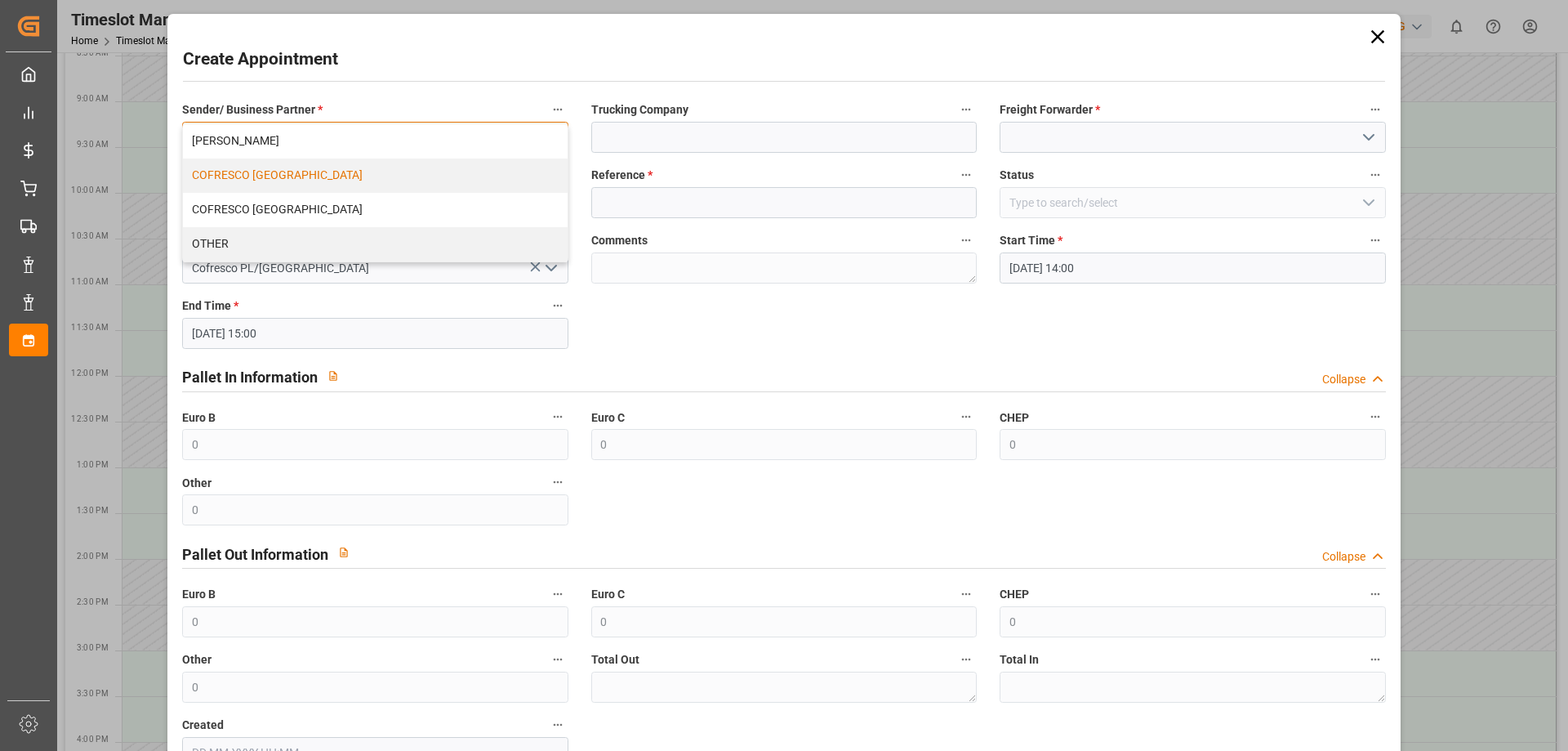
click at [274, 179] on div "COFRESCO [GEOGRAPHIC_DATA]" at bounding box center [375, 175] width 384 height 34
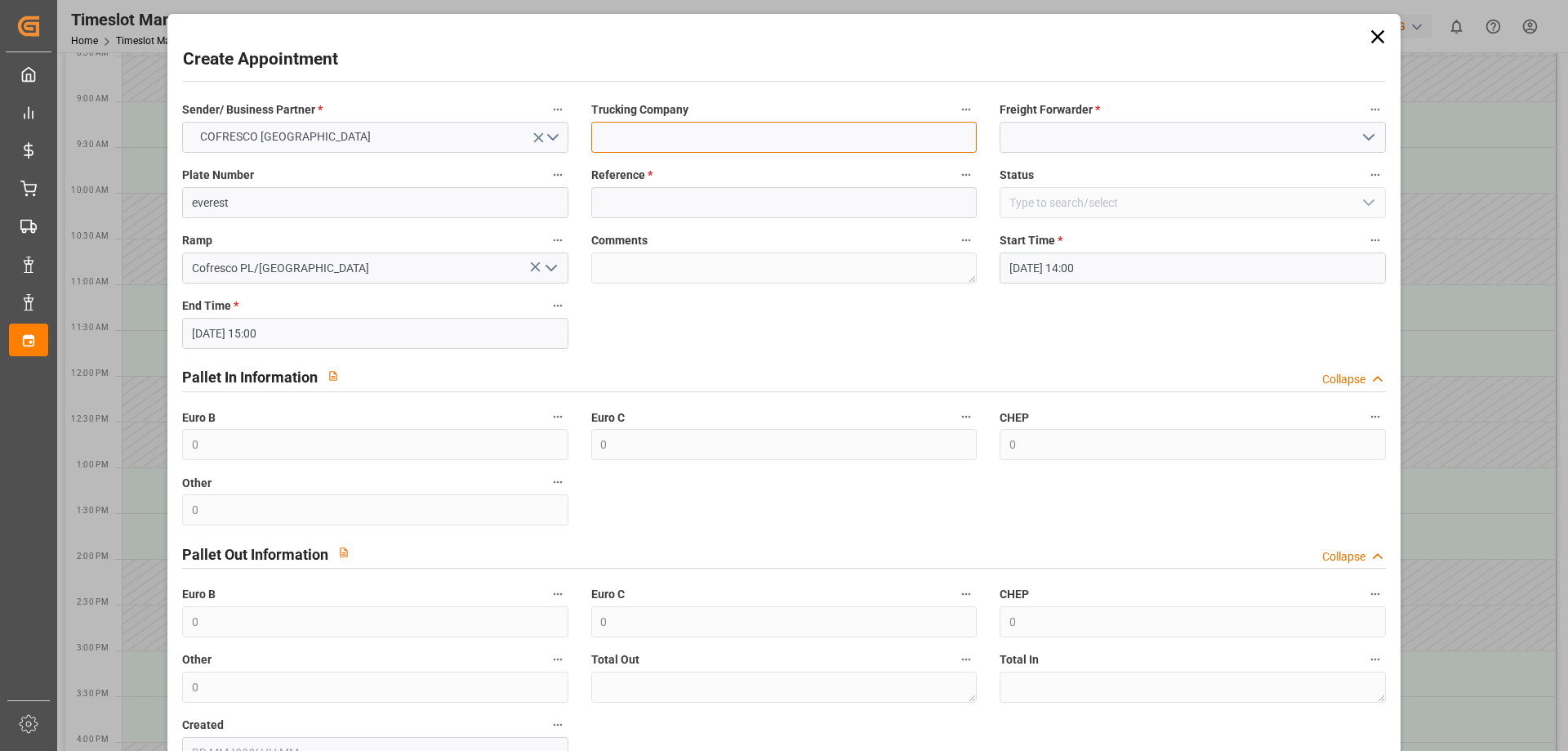
click at [659, 132] on input at bounding box center [784, 138] width 386 height 31
type input "EVEREST LOGISTICS SP. Z O.O."
click at [1182, 134] on input at bounding box center [1193, 138] width 386 height 31
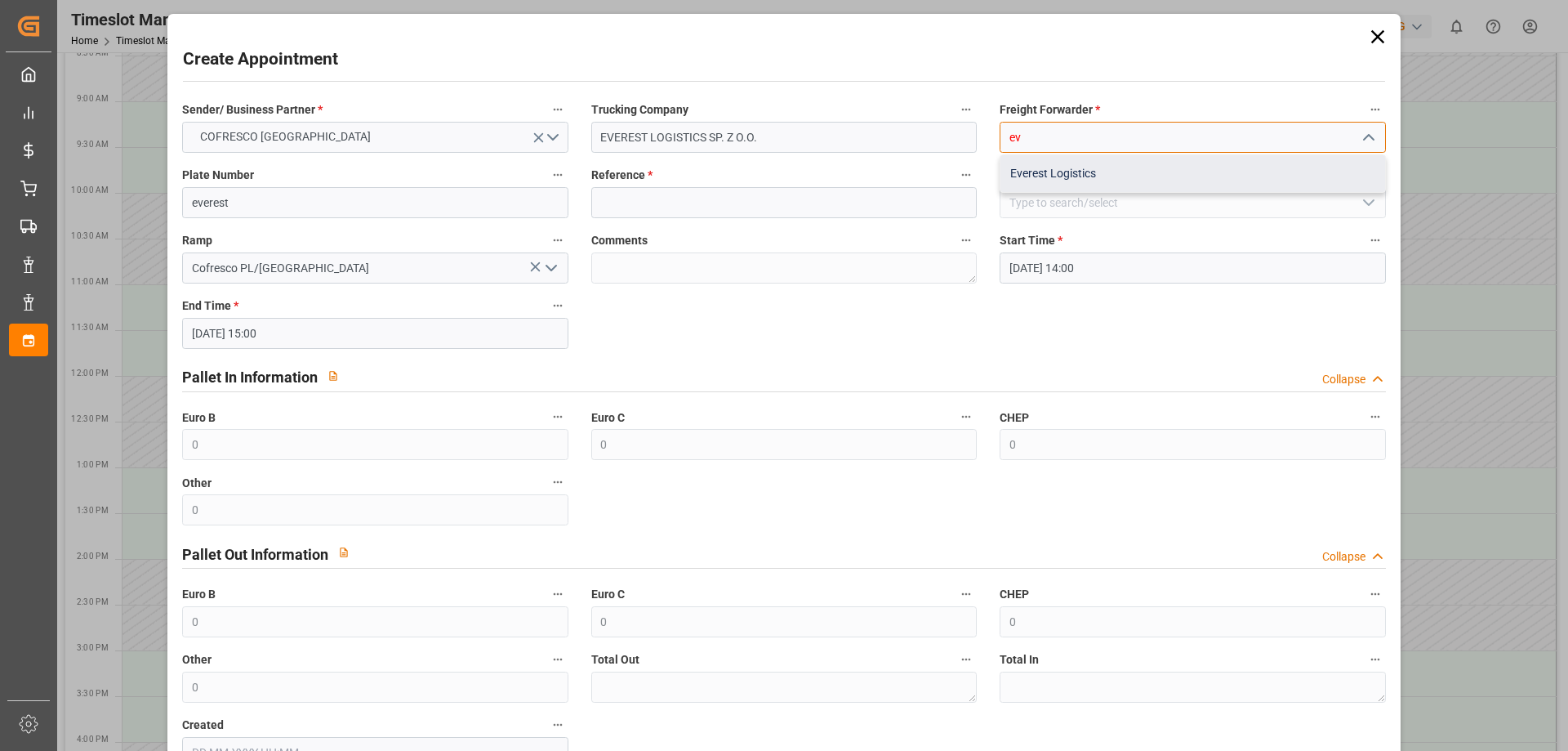
click at [1079, 184] on div "Everest Logistics" at bounding box center [1193, 173] width 384 height 36
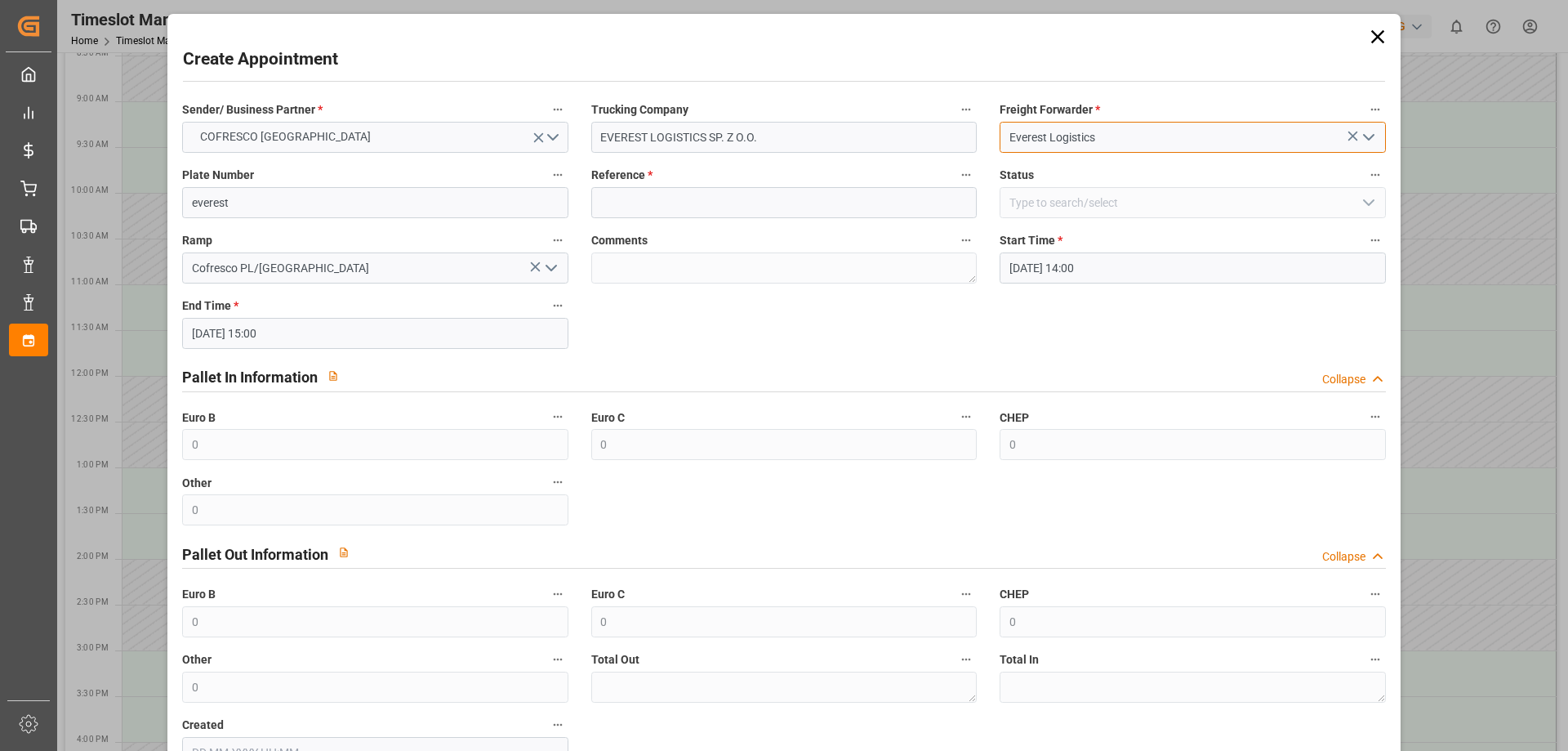
type input "Everest Logistics"
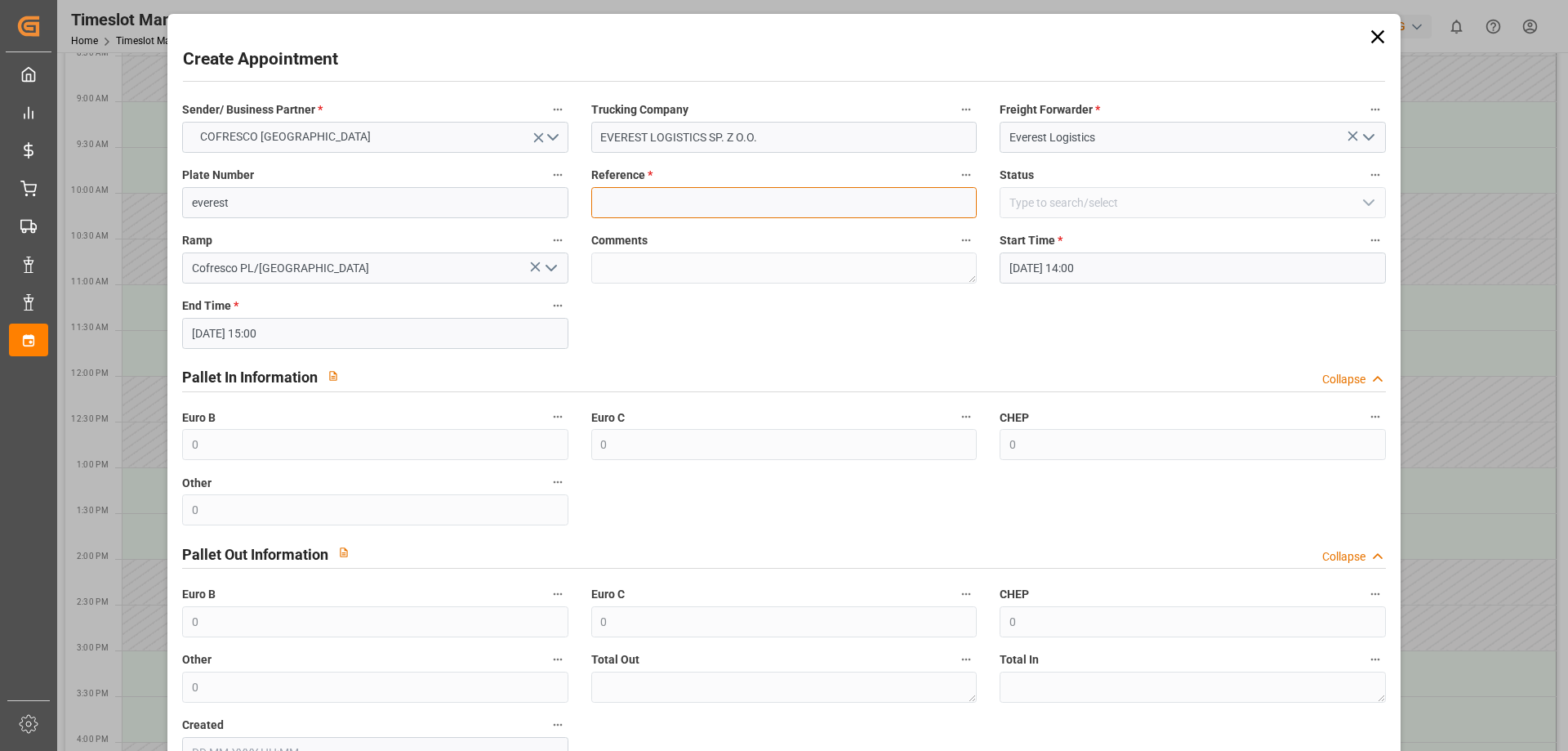
click at [730, 214] on input at bounding box center [784, 203] width 386 height 31
type input "everest"
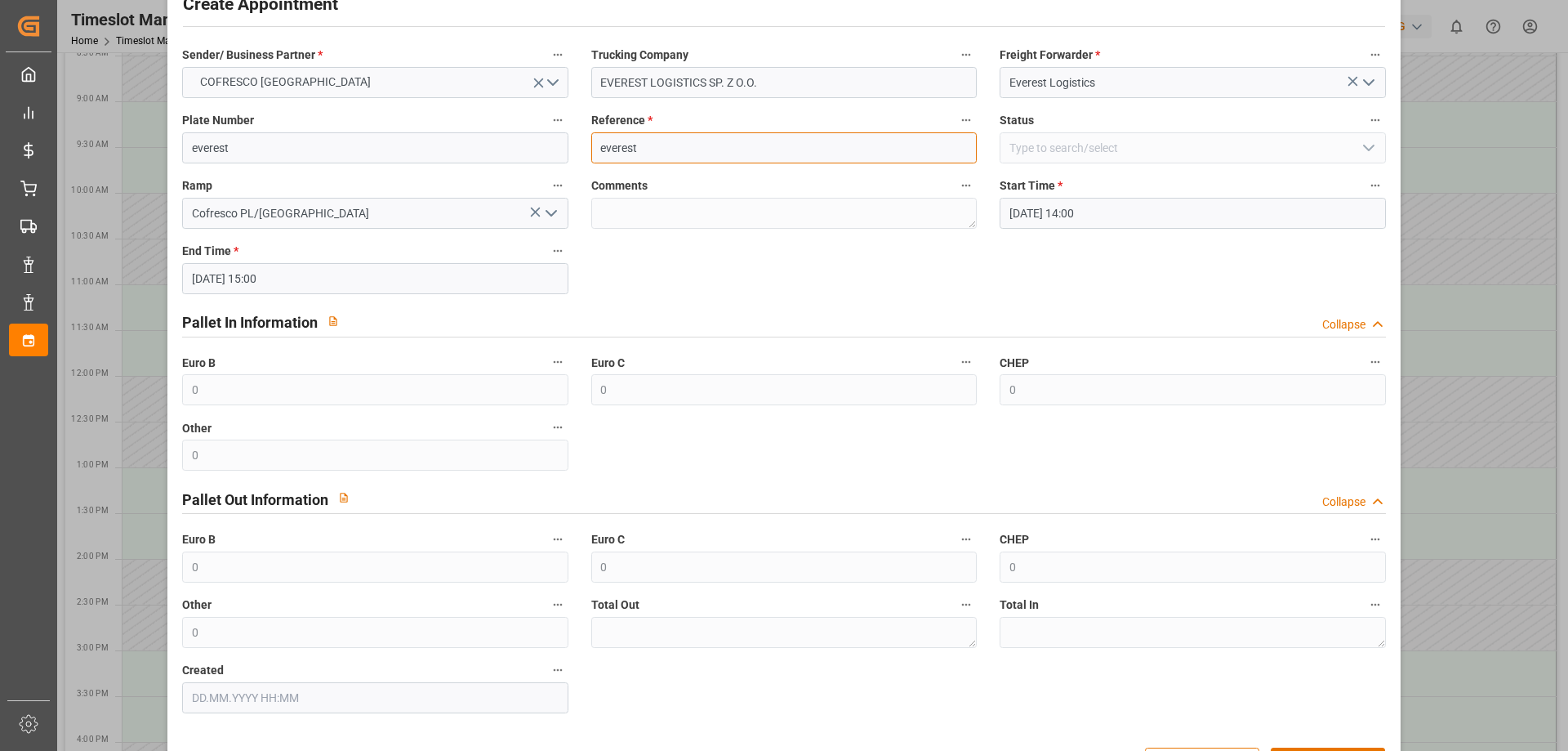
scroll to position [112, 0]
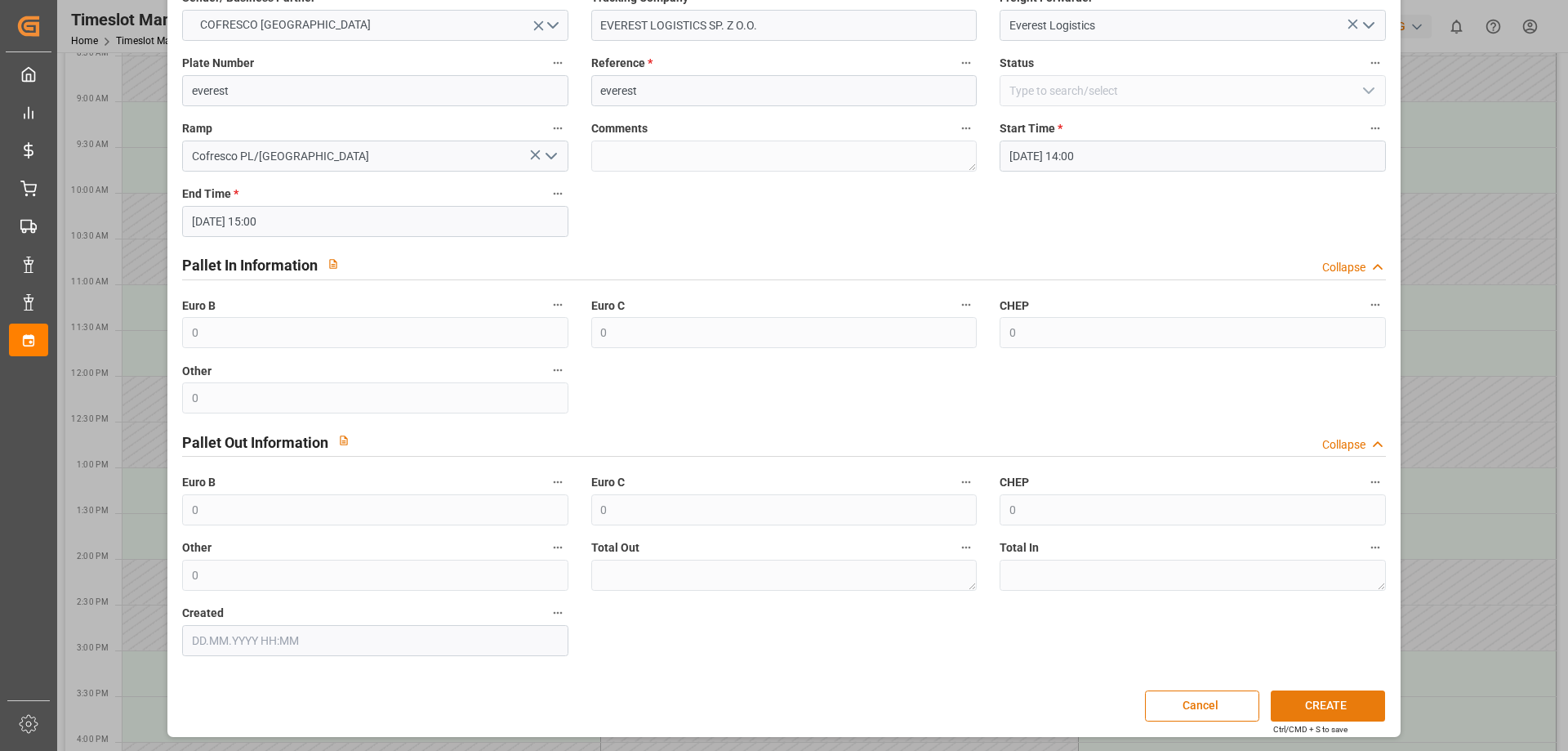
click at [1316, 709] on button "CREATE" at bounding box center [1328, 706] width 114 height 31
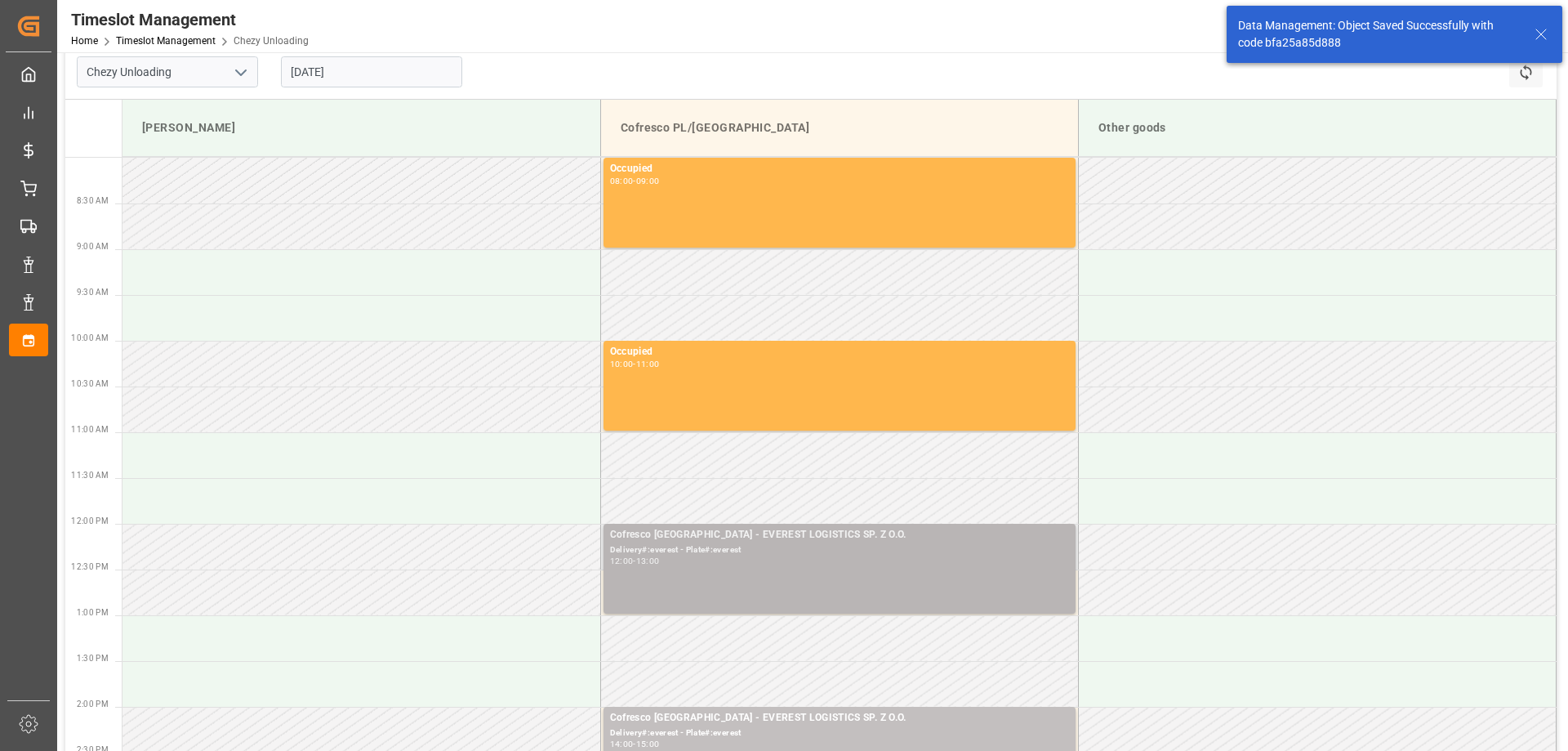
scroll to position [0, 0]
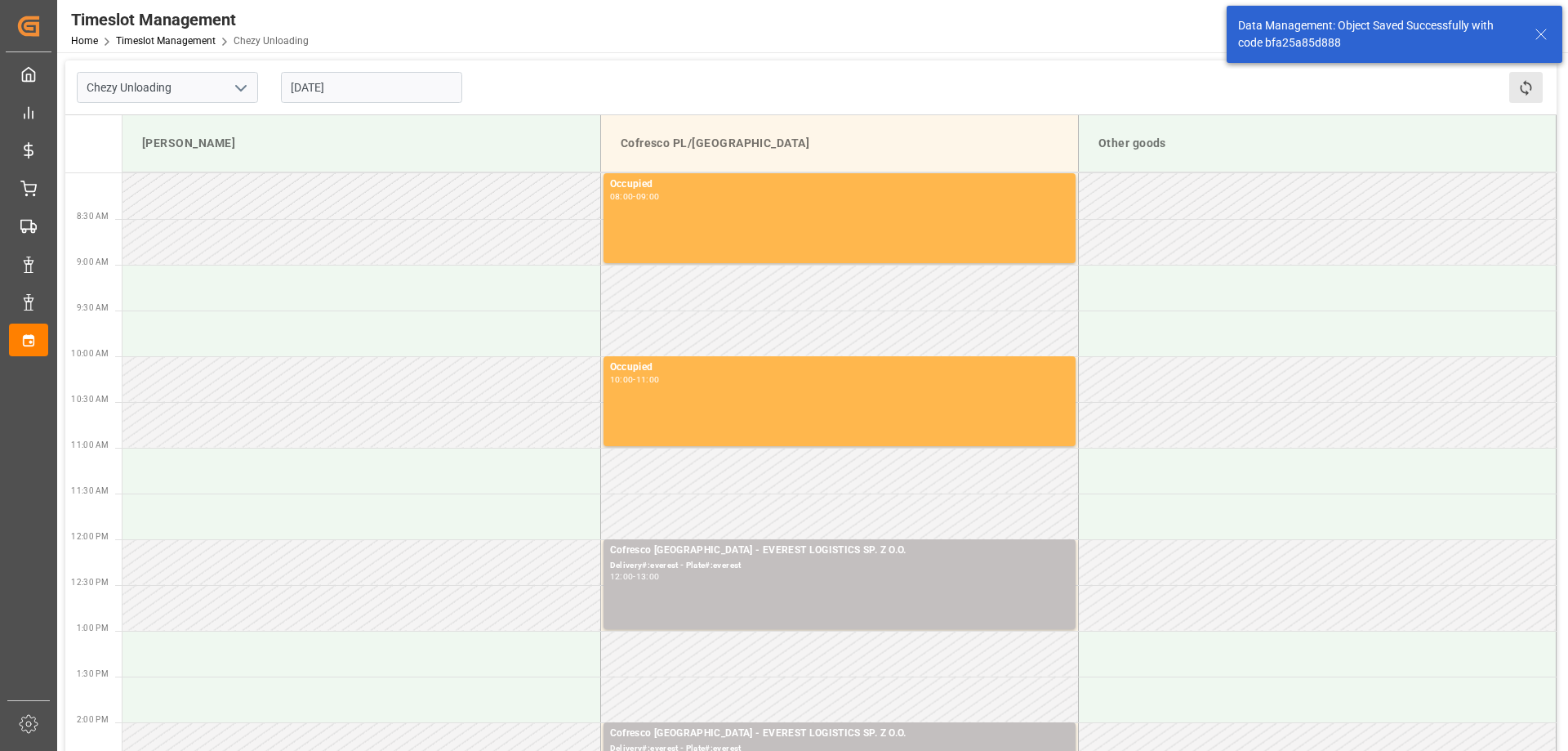
click at [1532, 76] on button "Refresh Time Slots" at bounding box center [1527, 88] width 33 height 31
